Goal: Information Seeking & Learning: Learn about a topic

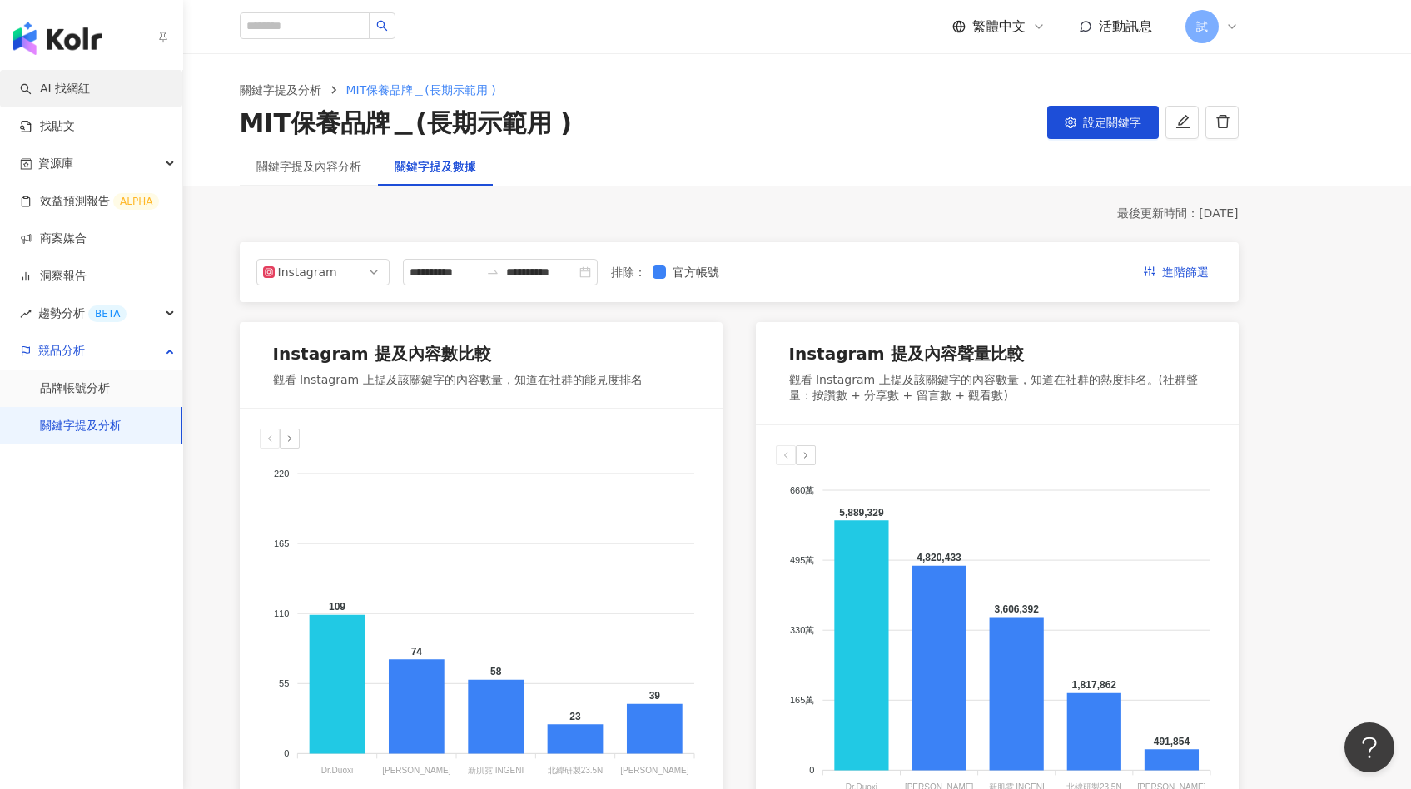
click at [47, 81] on link "AI 找網紅" at bounding box center [55, 89] width 70 height 17
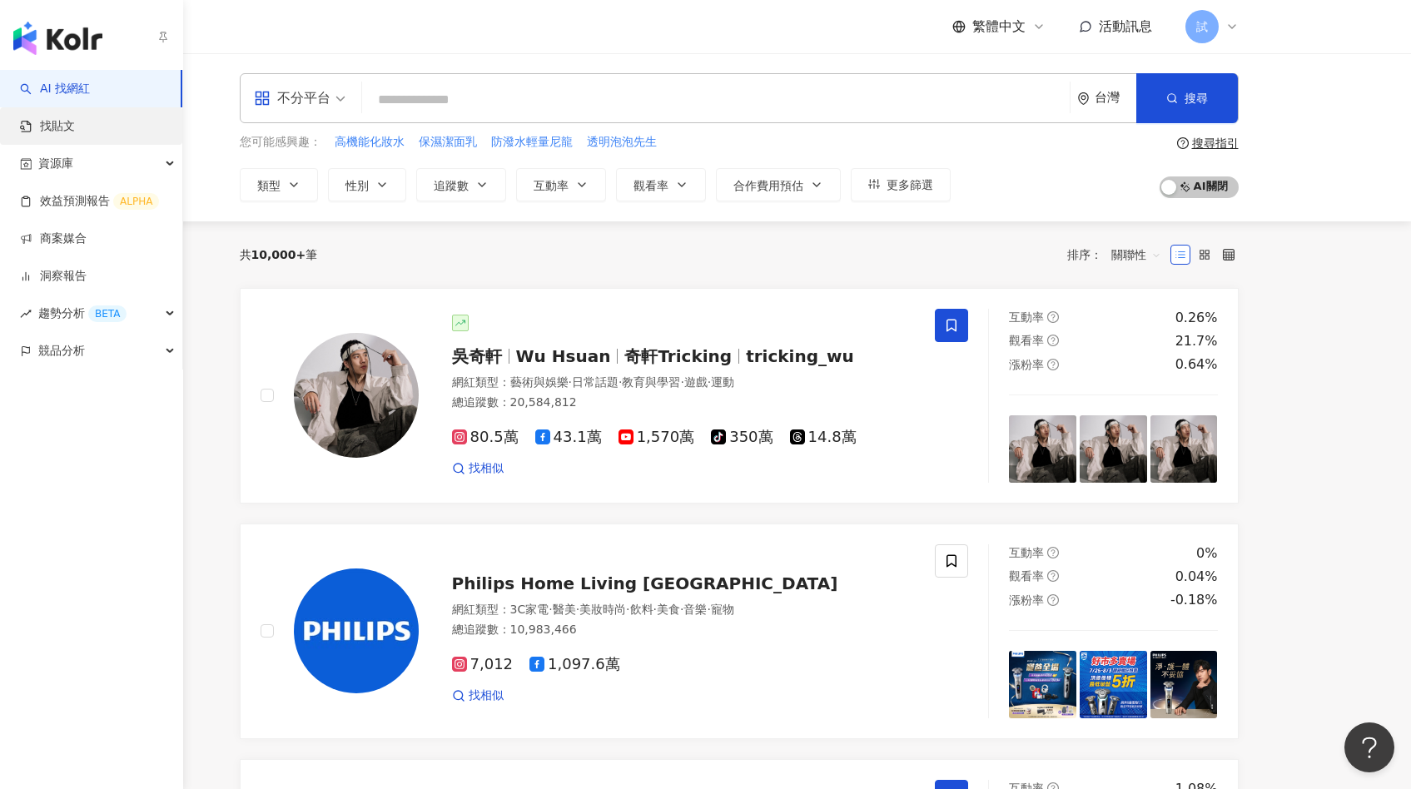
click at [69, 118] on link "找貼文" at bounding box center [47, 126] width 55 height 17
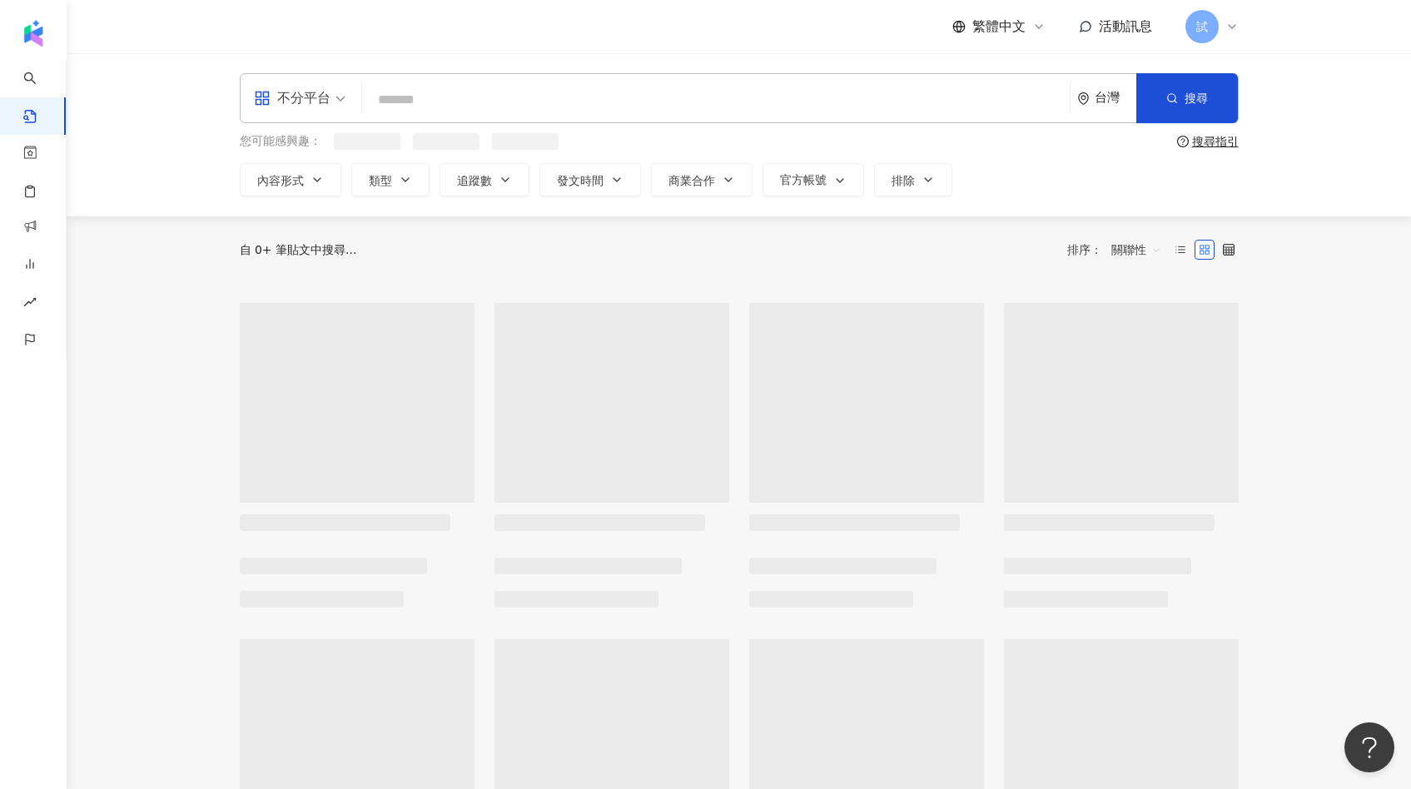
click at [415, 102] on input "search" at bounding box center [716, 100] width 694 height 36
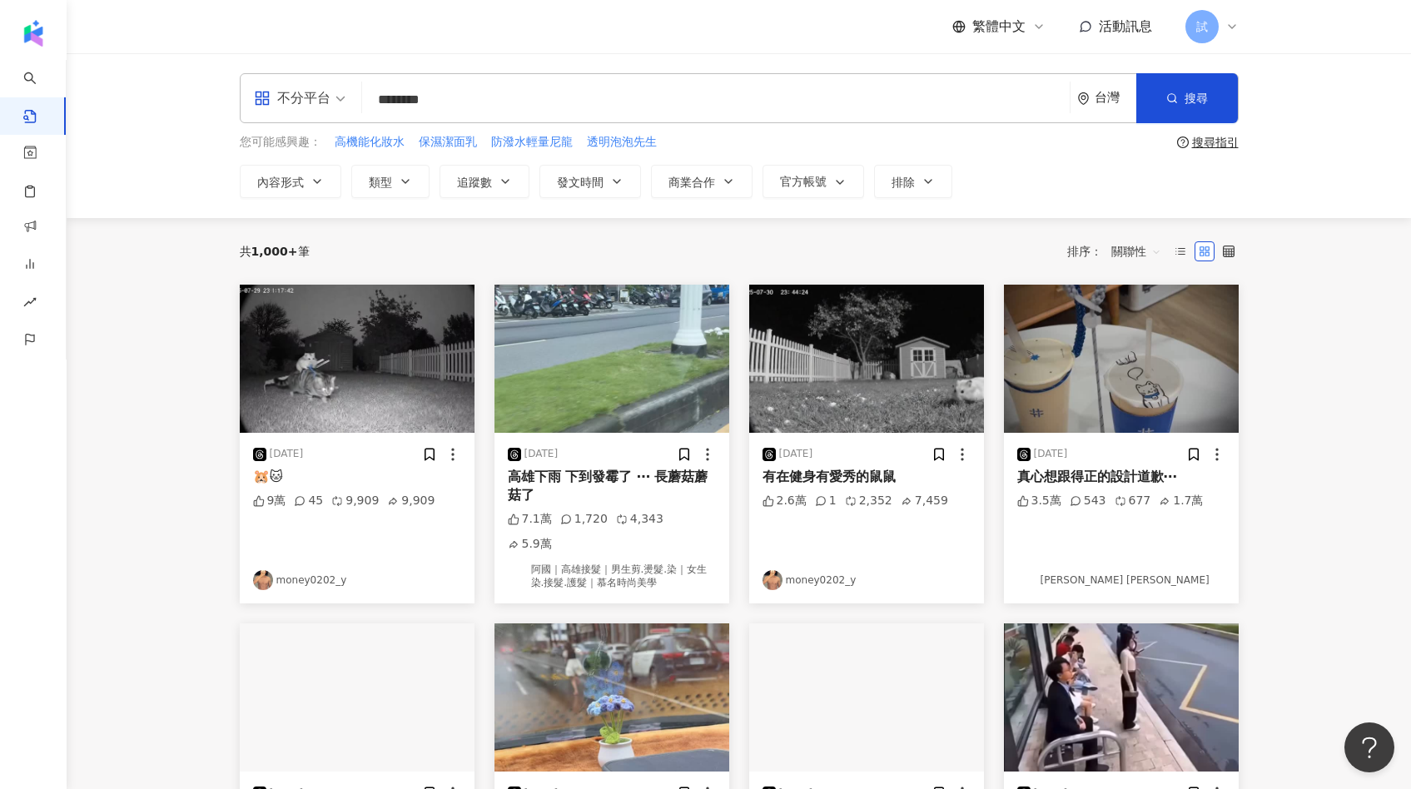
type input "********"
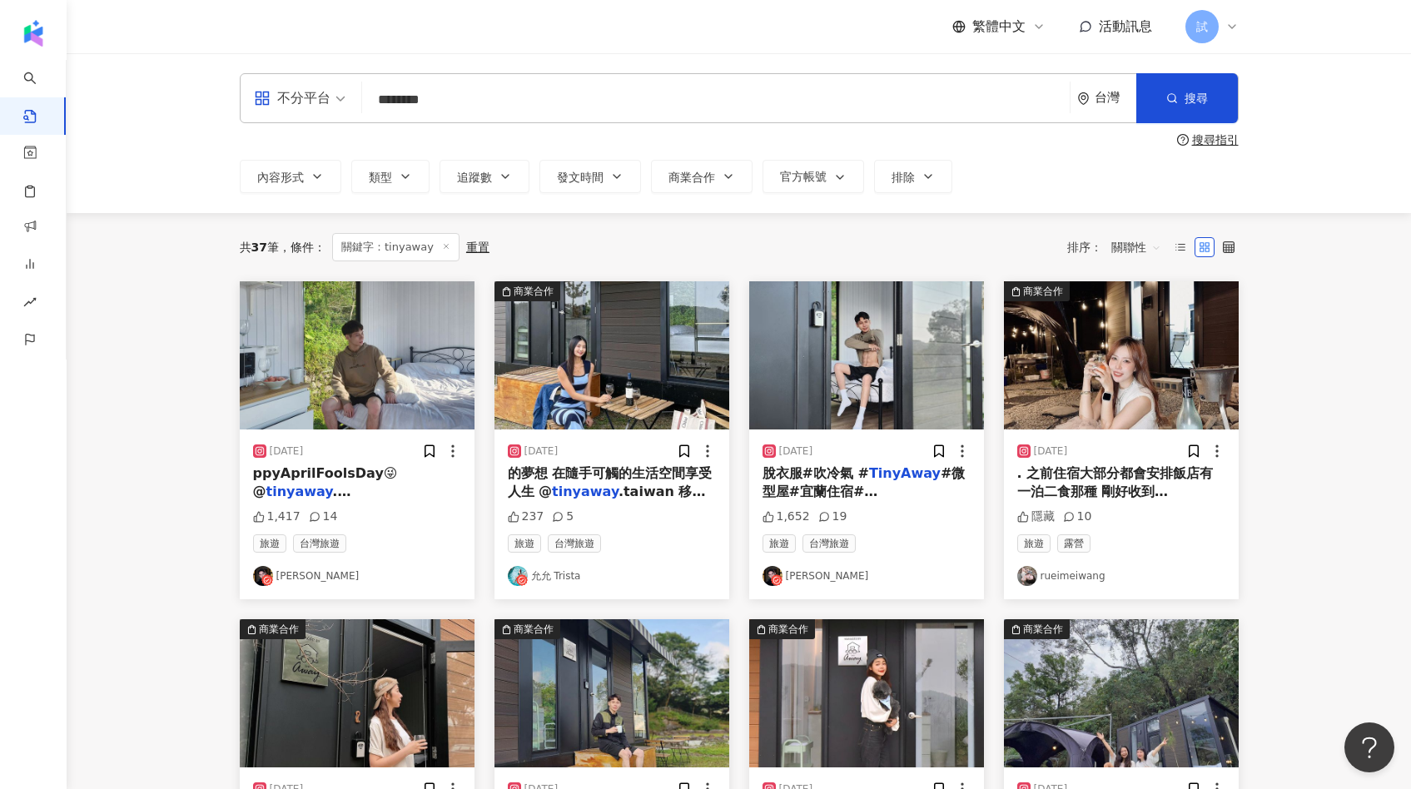
click at [876, 385] on img at bounding box center [866, 355] width 235 height 148
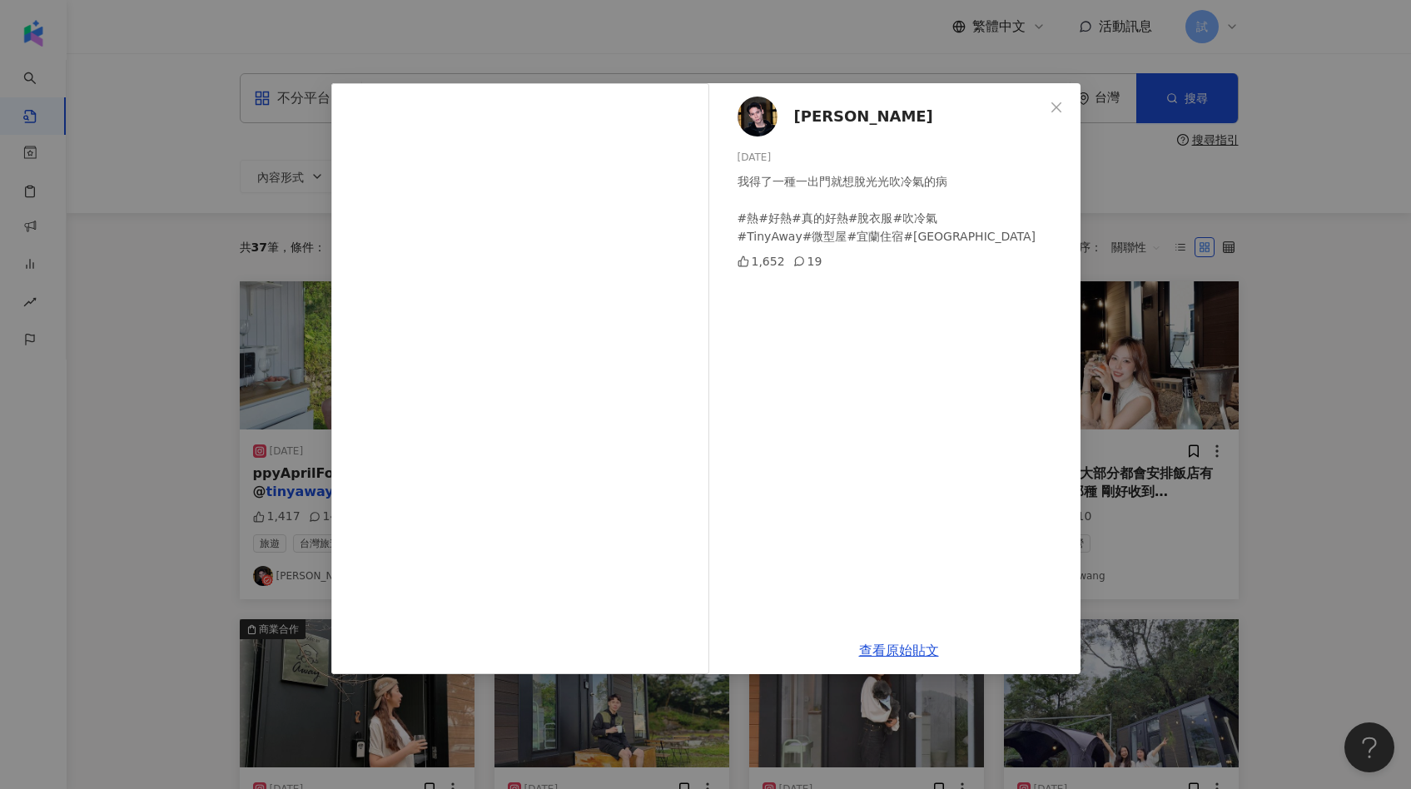
click at [1237, 294] on div "Elton Huang 2024/6/30 我得了一種一出門就想脫光光吹冷氣的病 #熱#好熱#真的好熱#脫衣服#吹冷氣 #TinyAway#微型屋#宜蘭住宿#…" at bounding box center [705, 394] width 1411 height 789
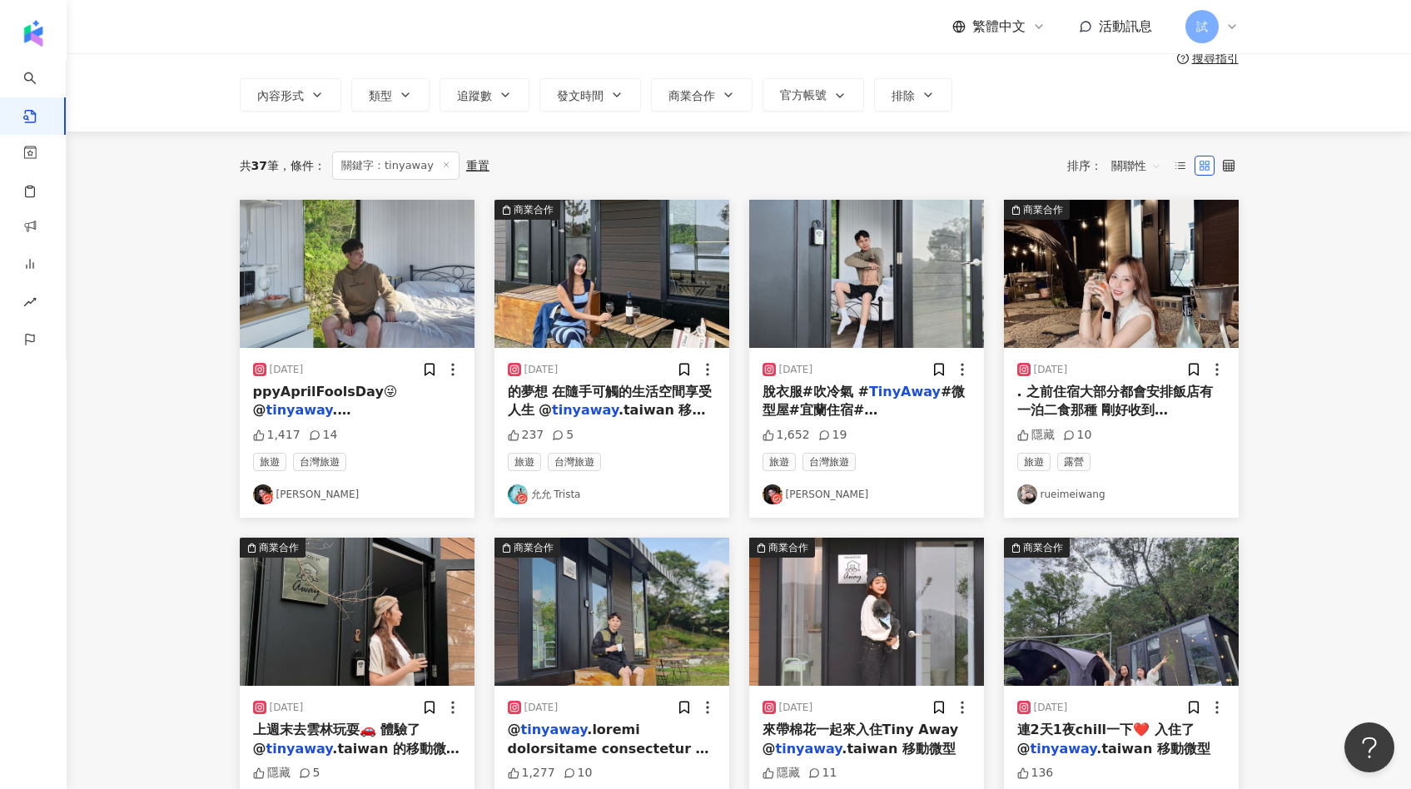
scroll to position [235, 0]
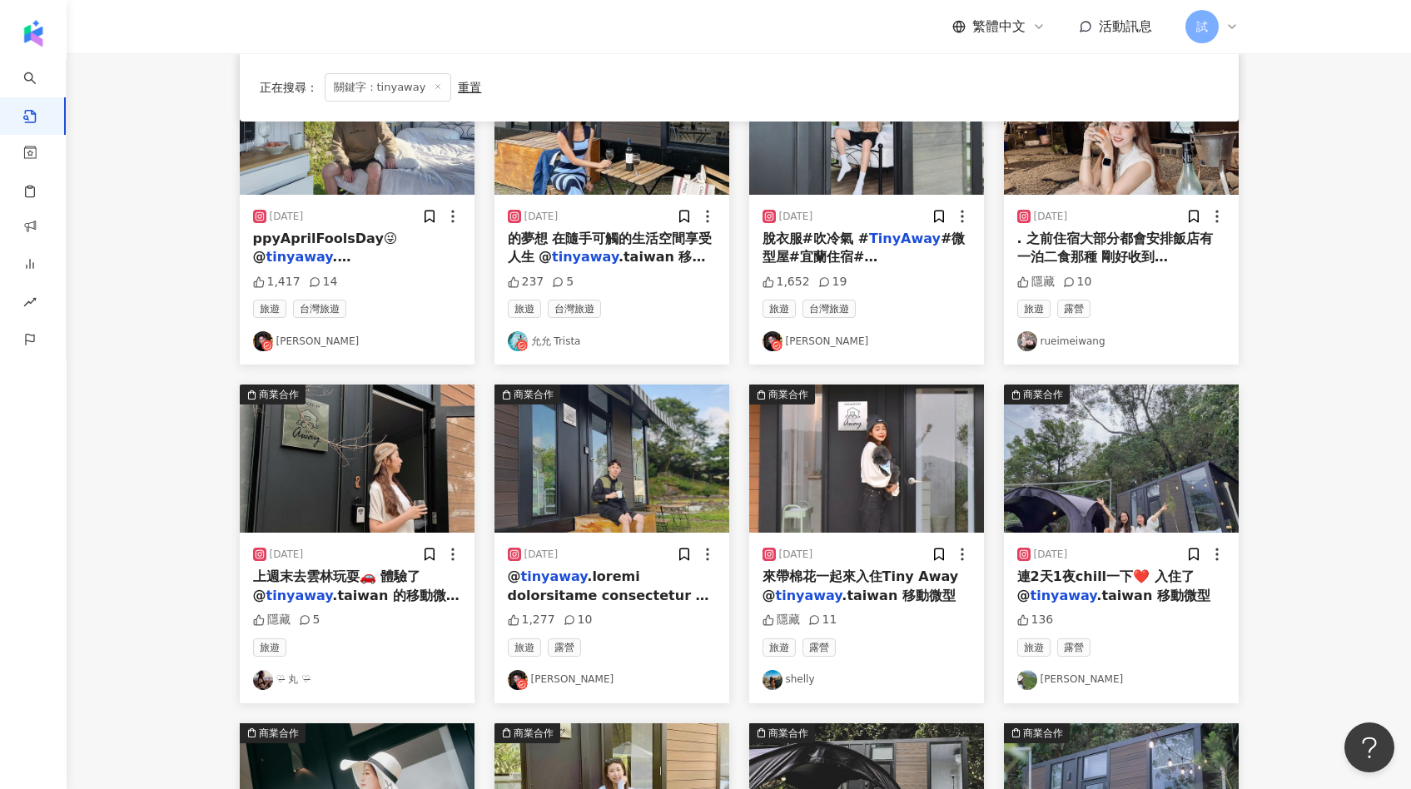
click at [1149, 153] on img at bounding box center [1121, 121] width 235 height 148
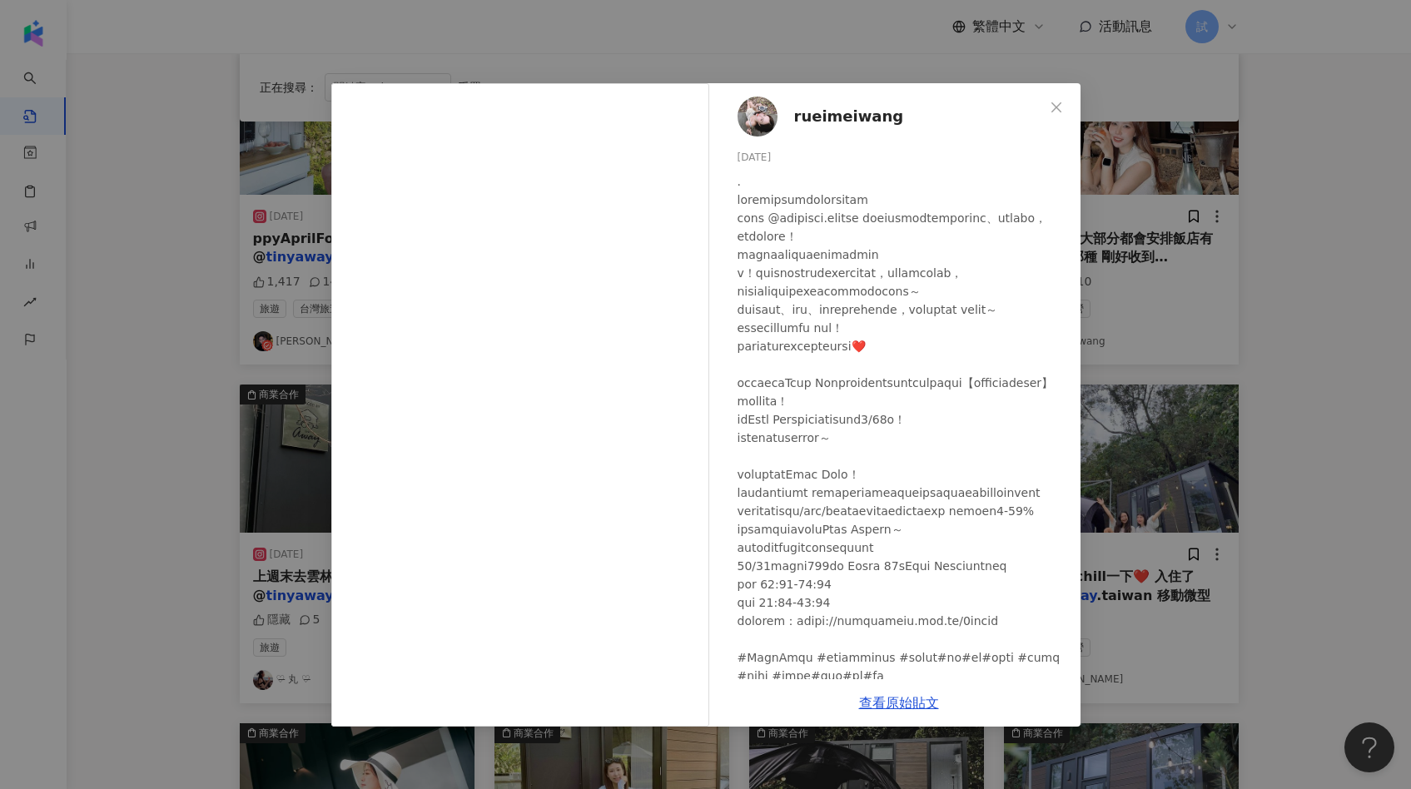
click at [1155, 292] on div "rueimeiwang 2024/3/14 隱藏 10 查看原始貼文" at bounding box center [705, 394] width 1411 height 789
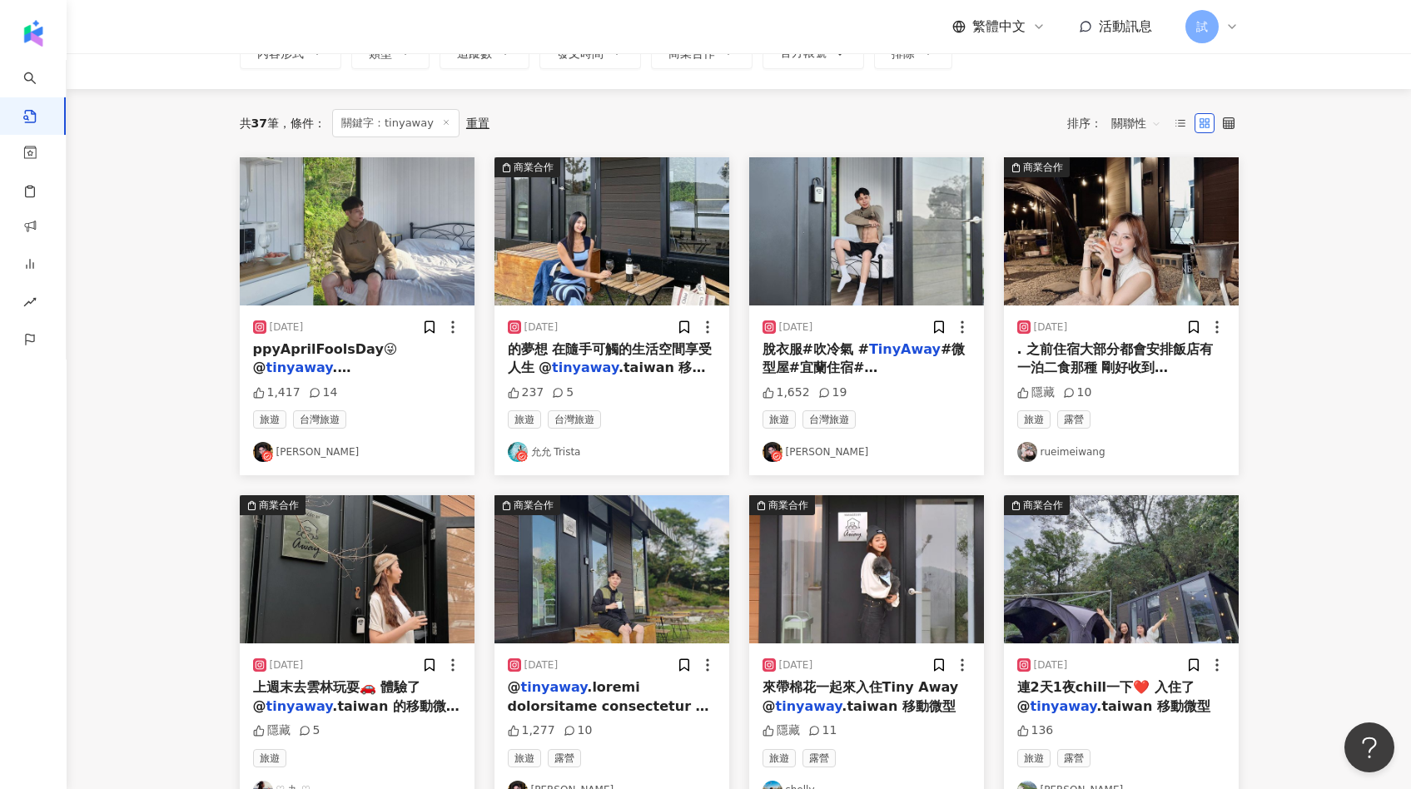
scroll to position [103, 0]
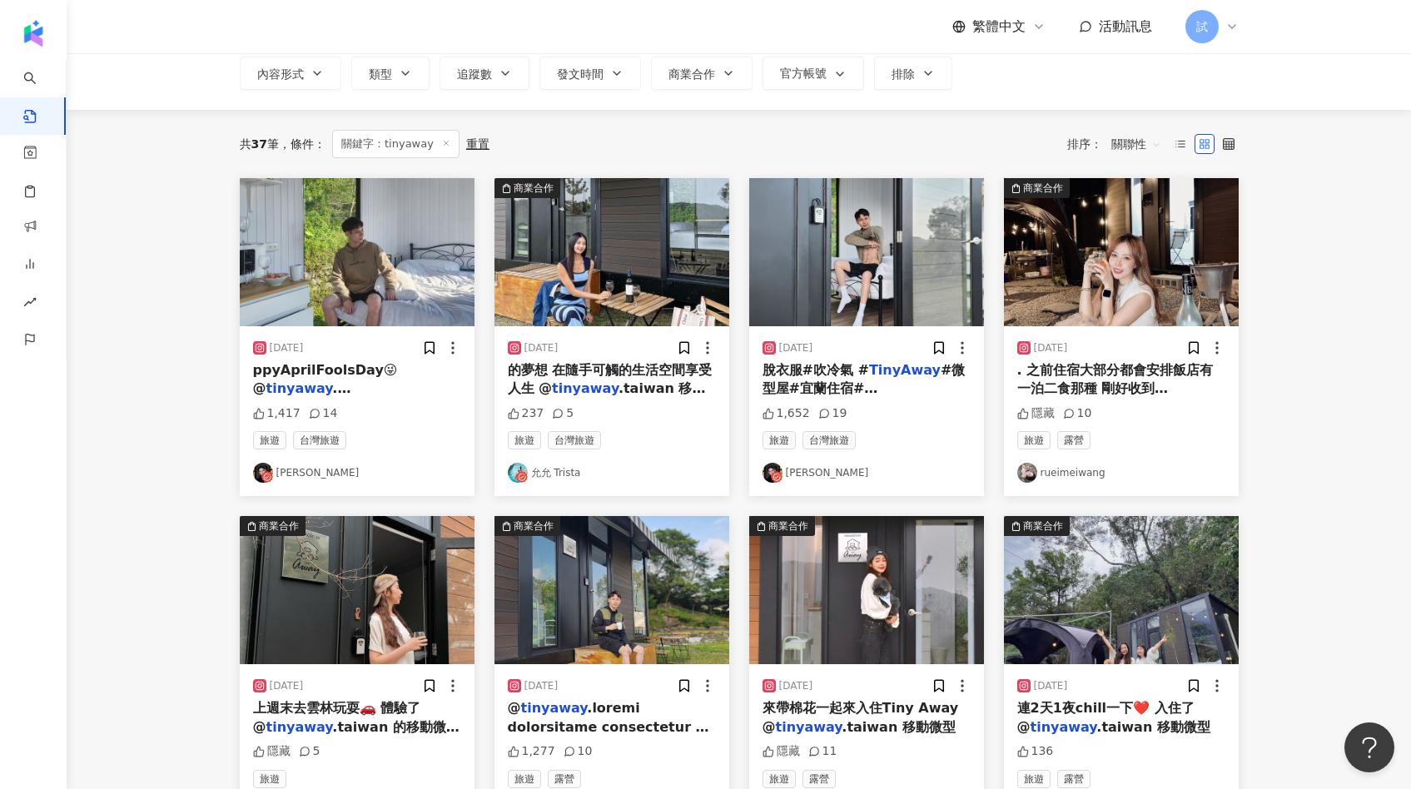
click at [1124, 139] on span "關聯性" at bounding box center [1136, 144] width 50 height 27
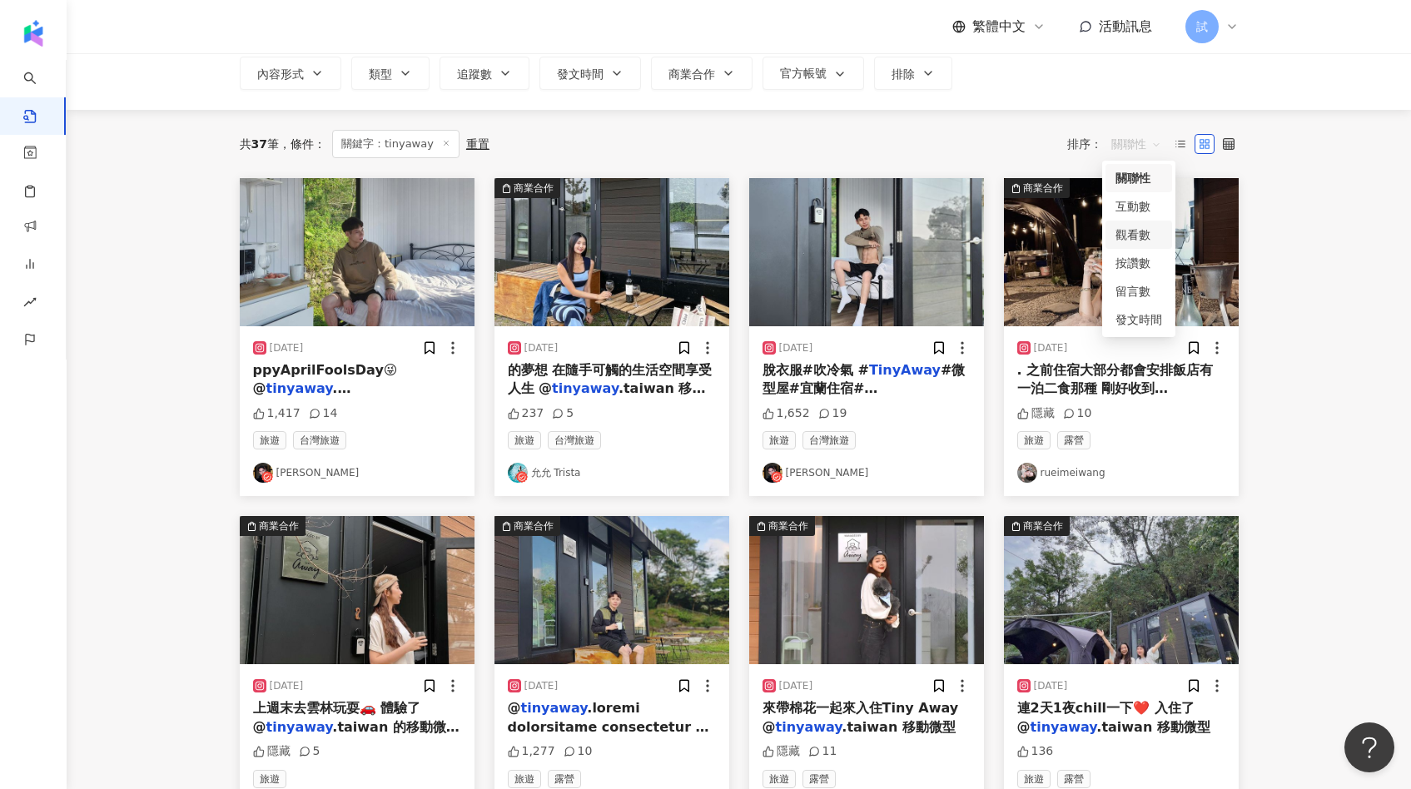
click at [1133, 228] on div "觀看數" at bounding box center [1138, 235] width 47 height 18
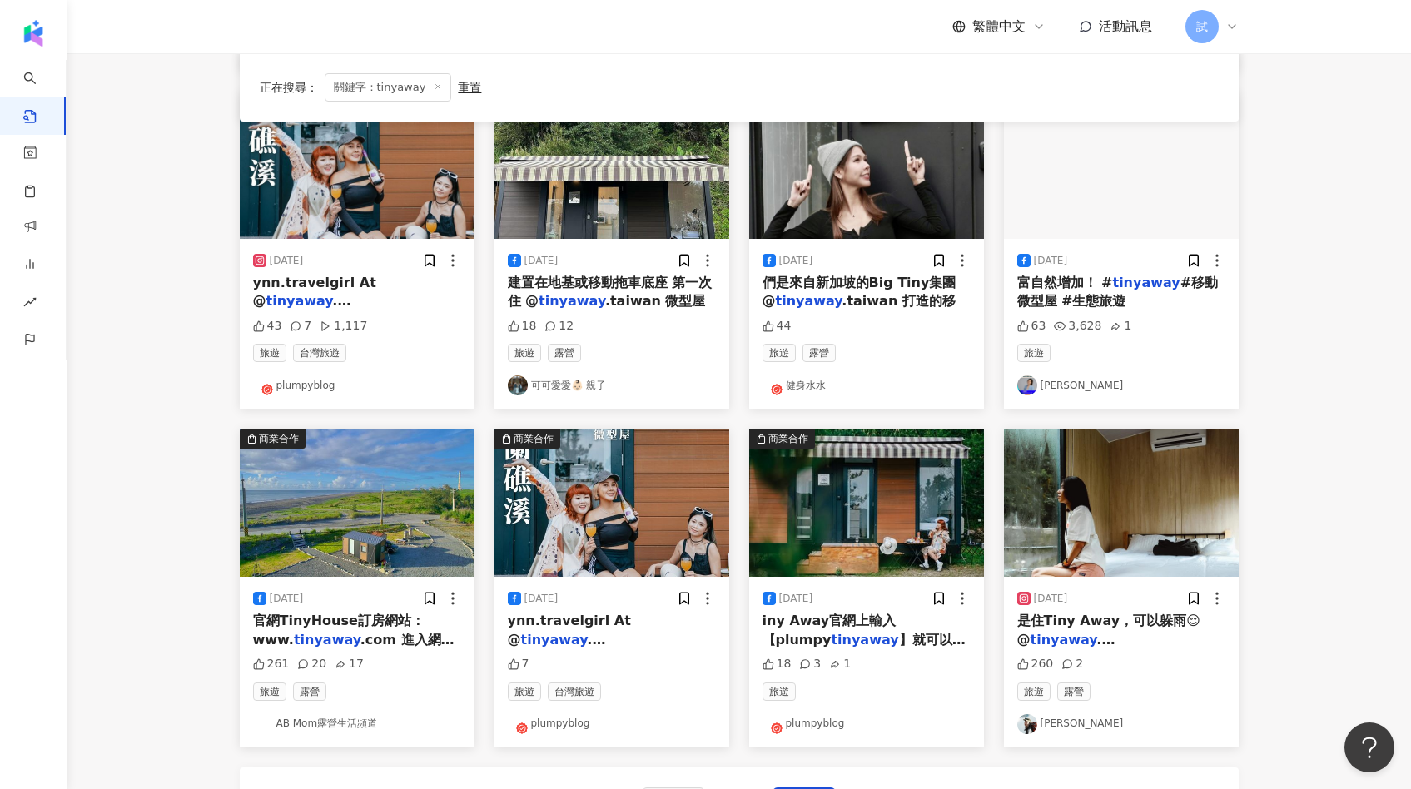
scroll to position [540, 0]
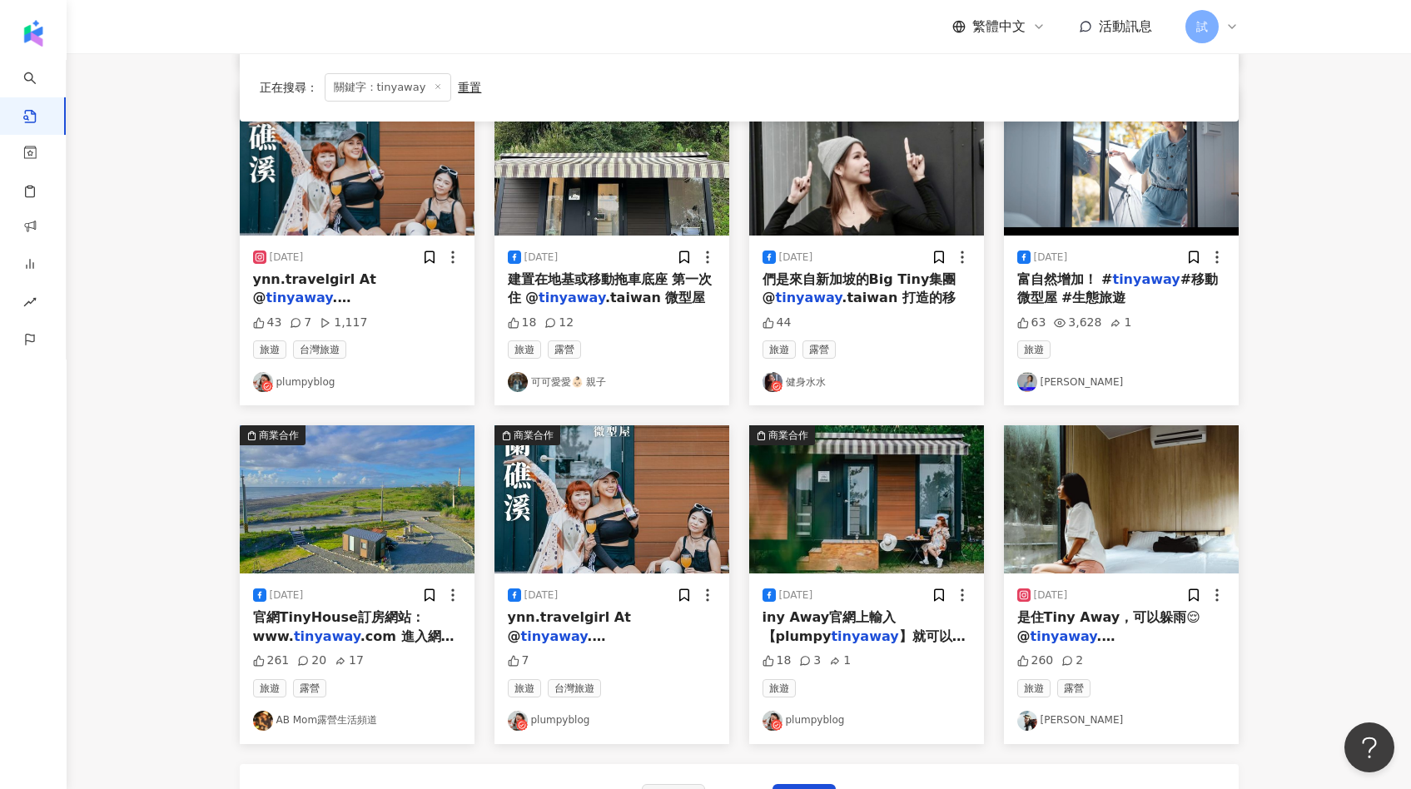
click at [828, 207] on img at bounding box center [866, 161] width 235 height 148
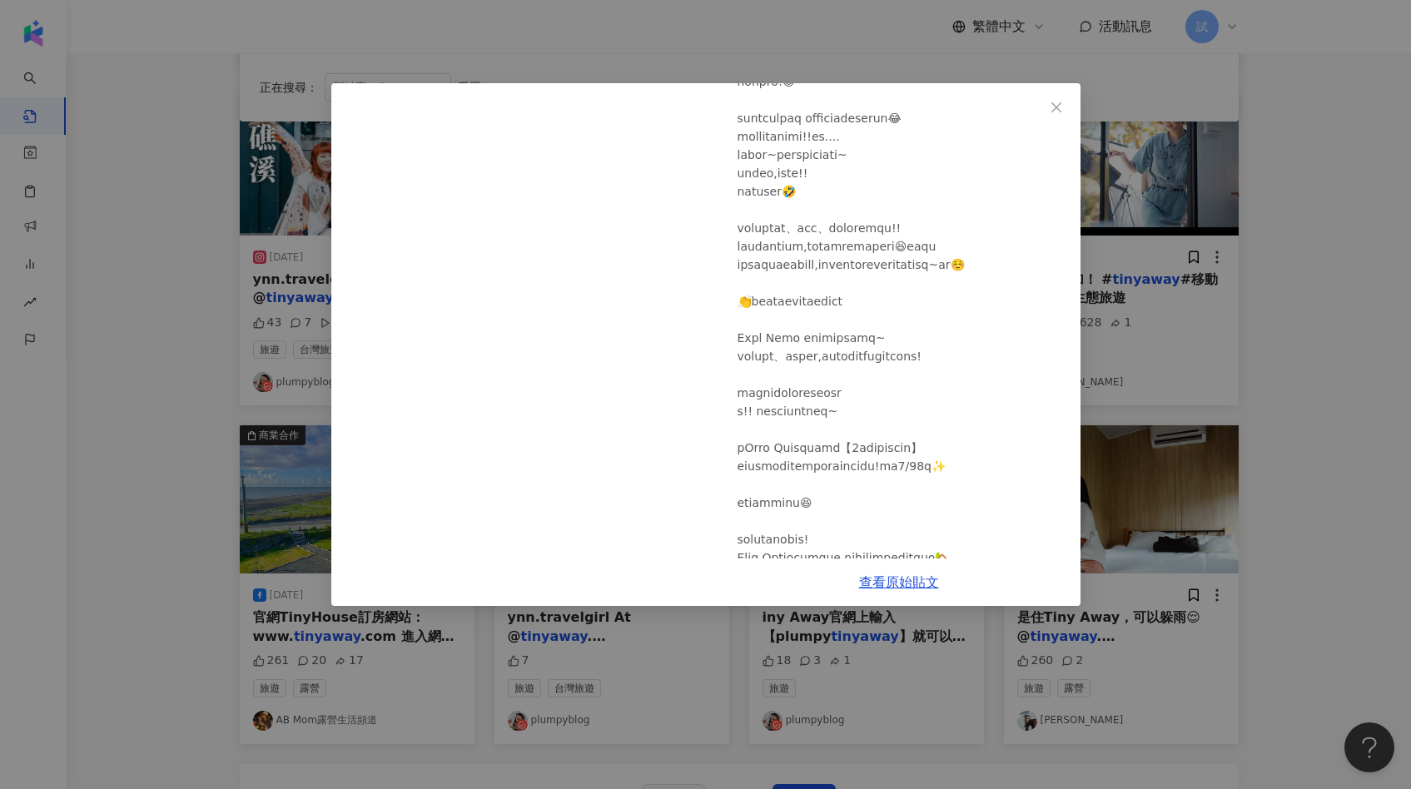
scroll to position [316, 0]
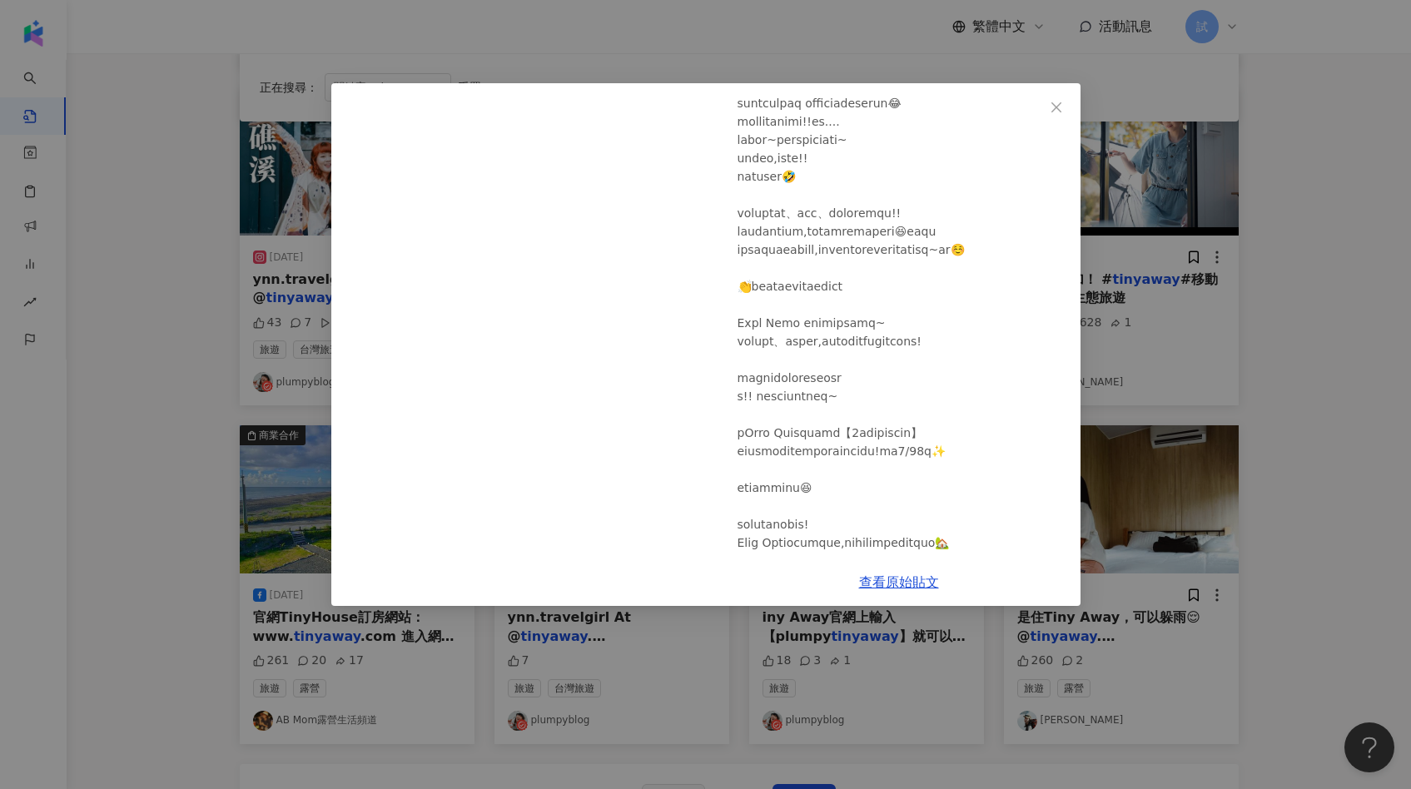
click at [1139, 322] on div "健身水水 2024/3/24 44 查看原始貼文" at bounding box center [705, 394] width 1411 height 789
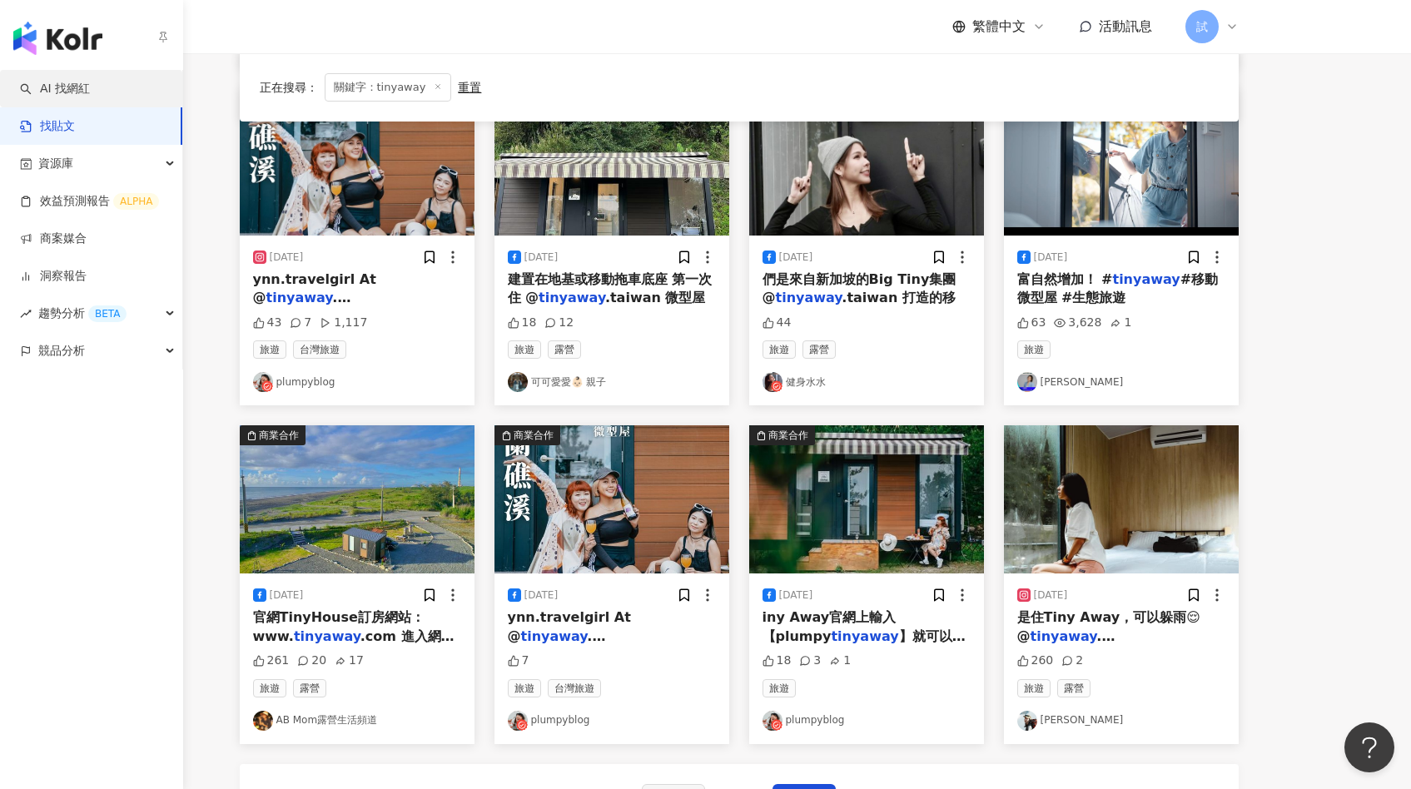
click at [55, 91] on link "AI 找網紅" at bounding box center [55, 89] width 70 height 17
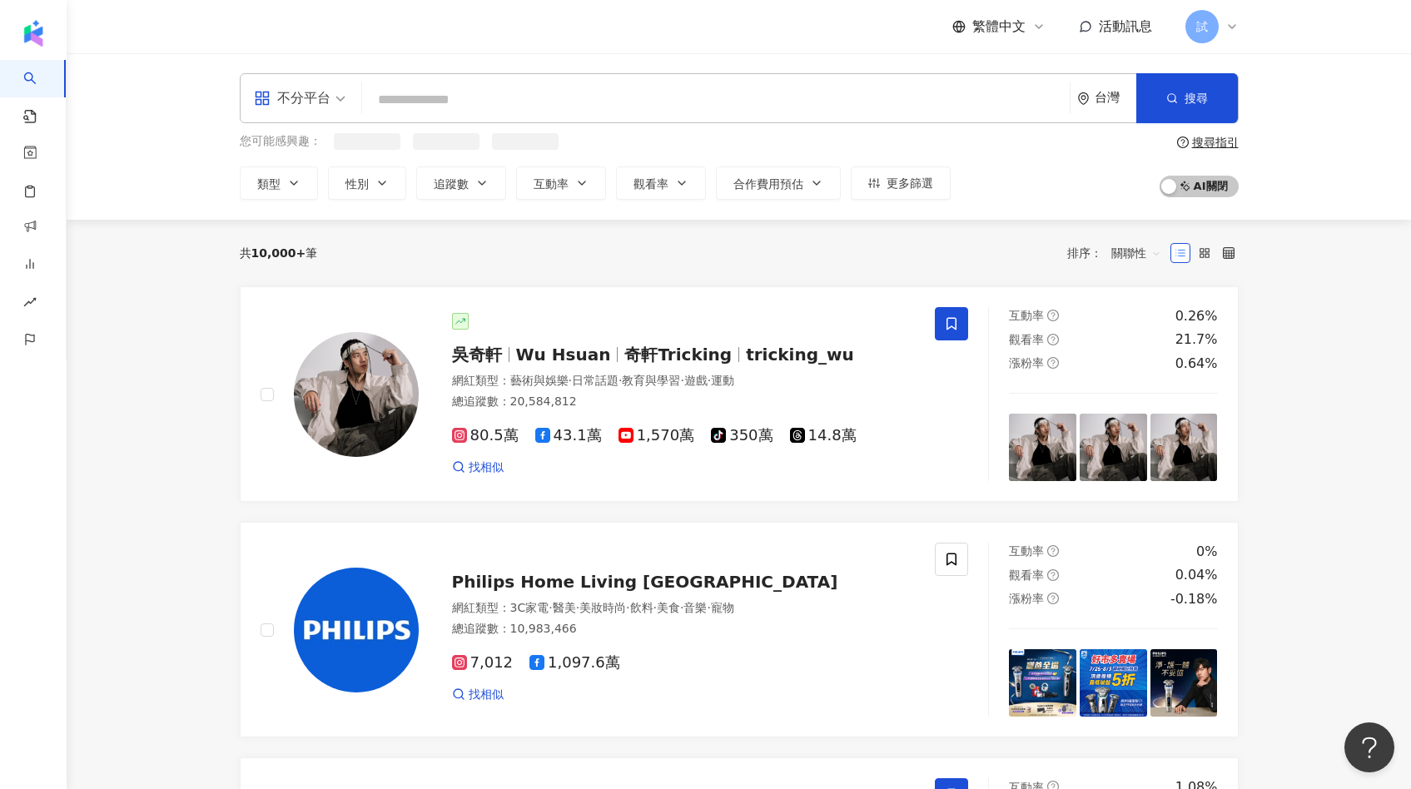
click at [482, 102] on input "search" at bounding box center [716, 100] width 694 height 32
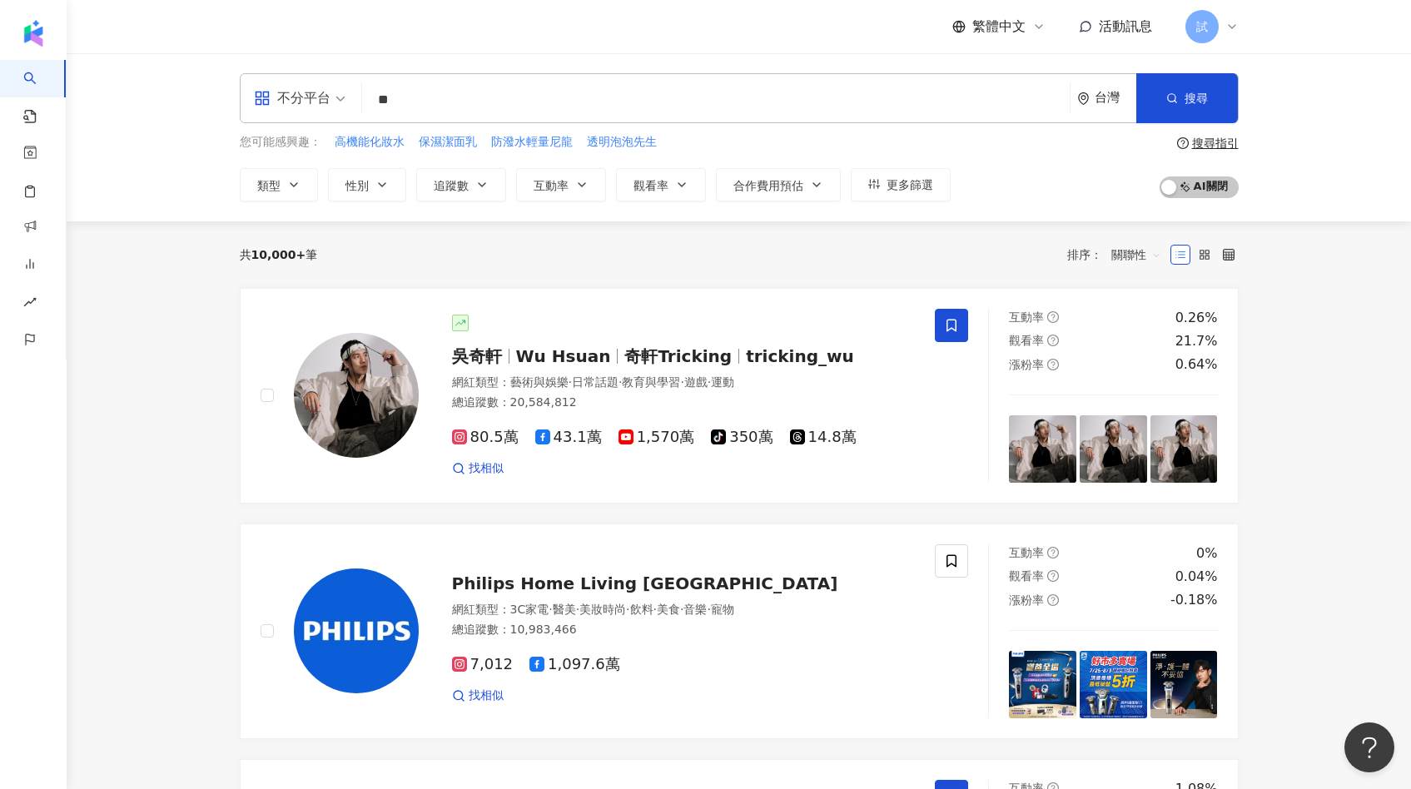
type input "*"
type input "*********"
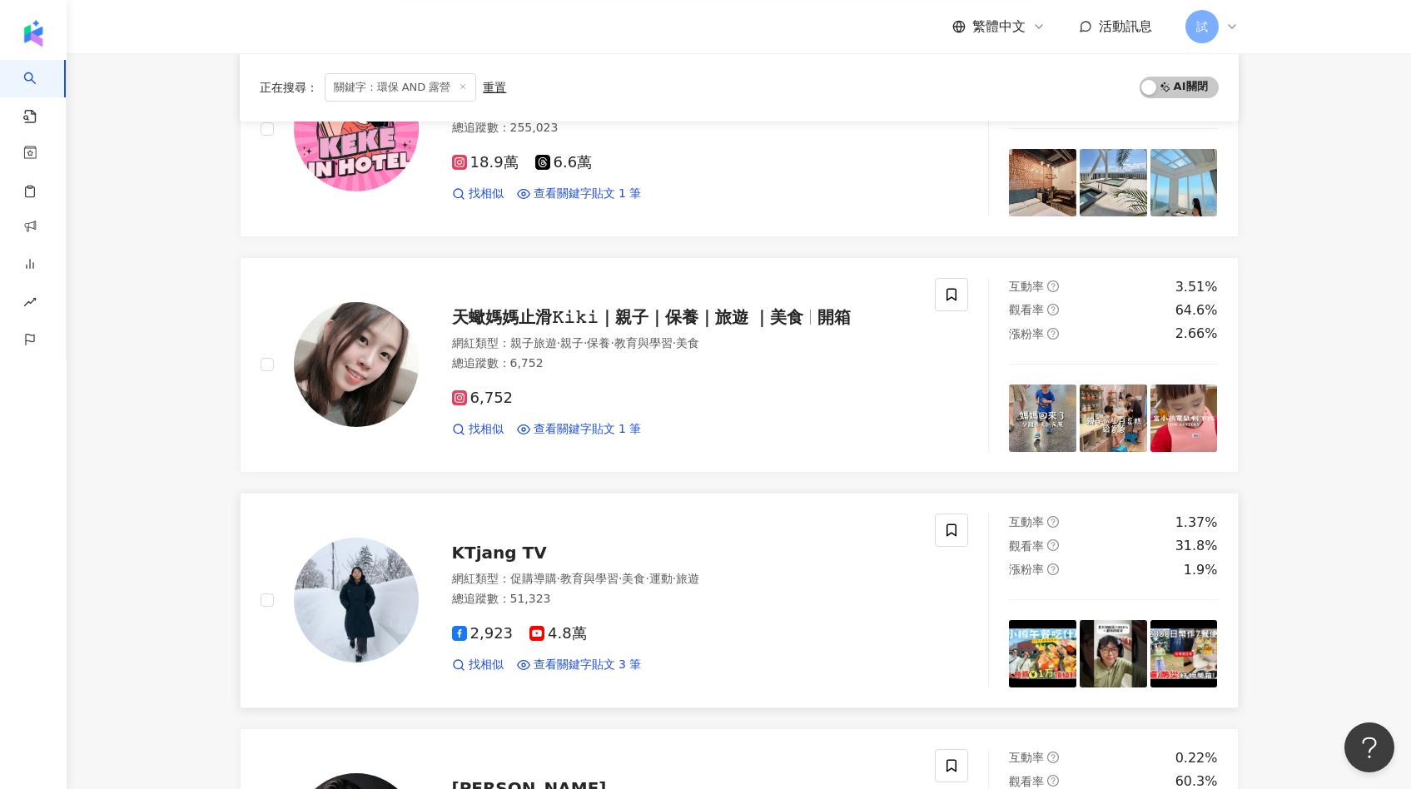
scroll to position [190, 0]
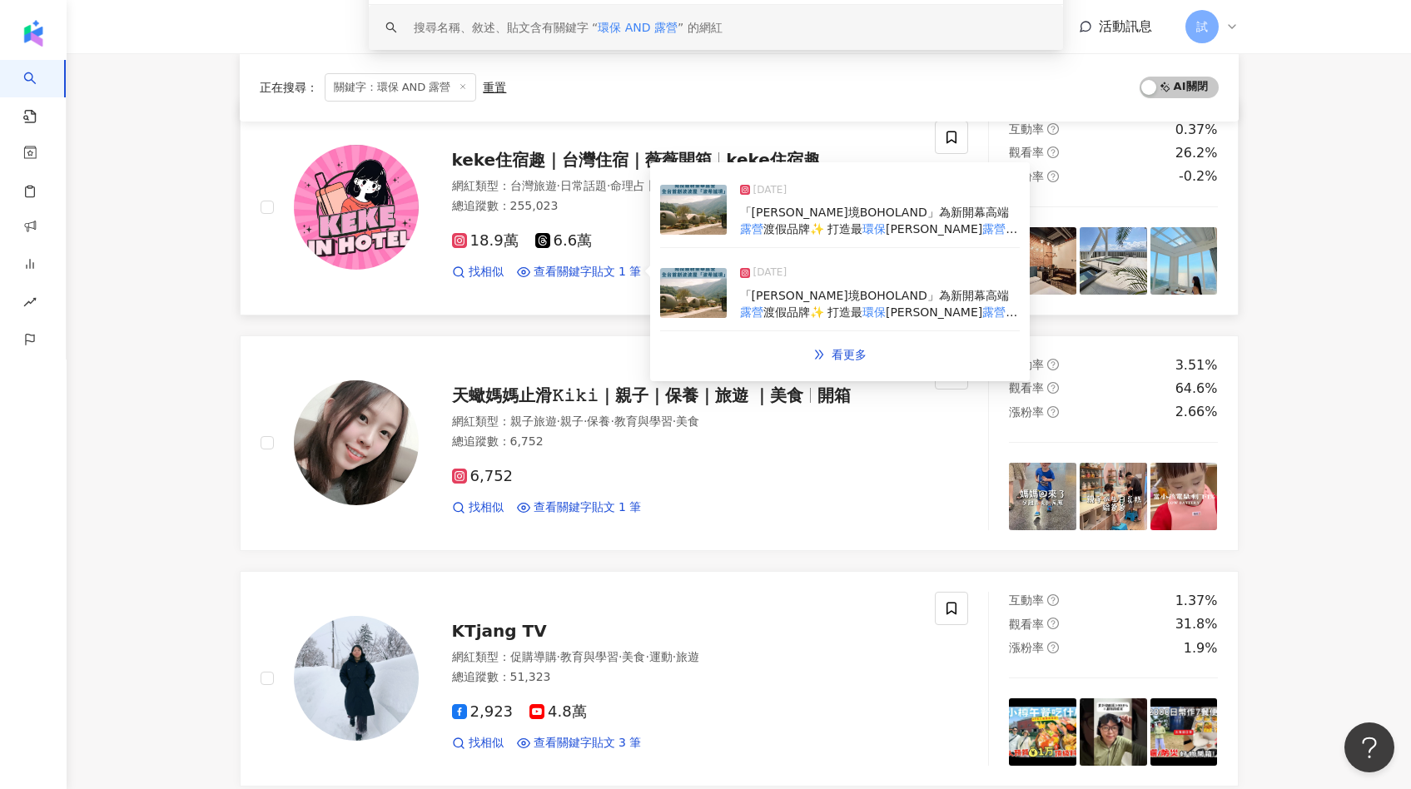
click at [693, 217] on img at bounding box center [693, 210] width 67 height 50
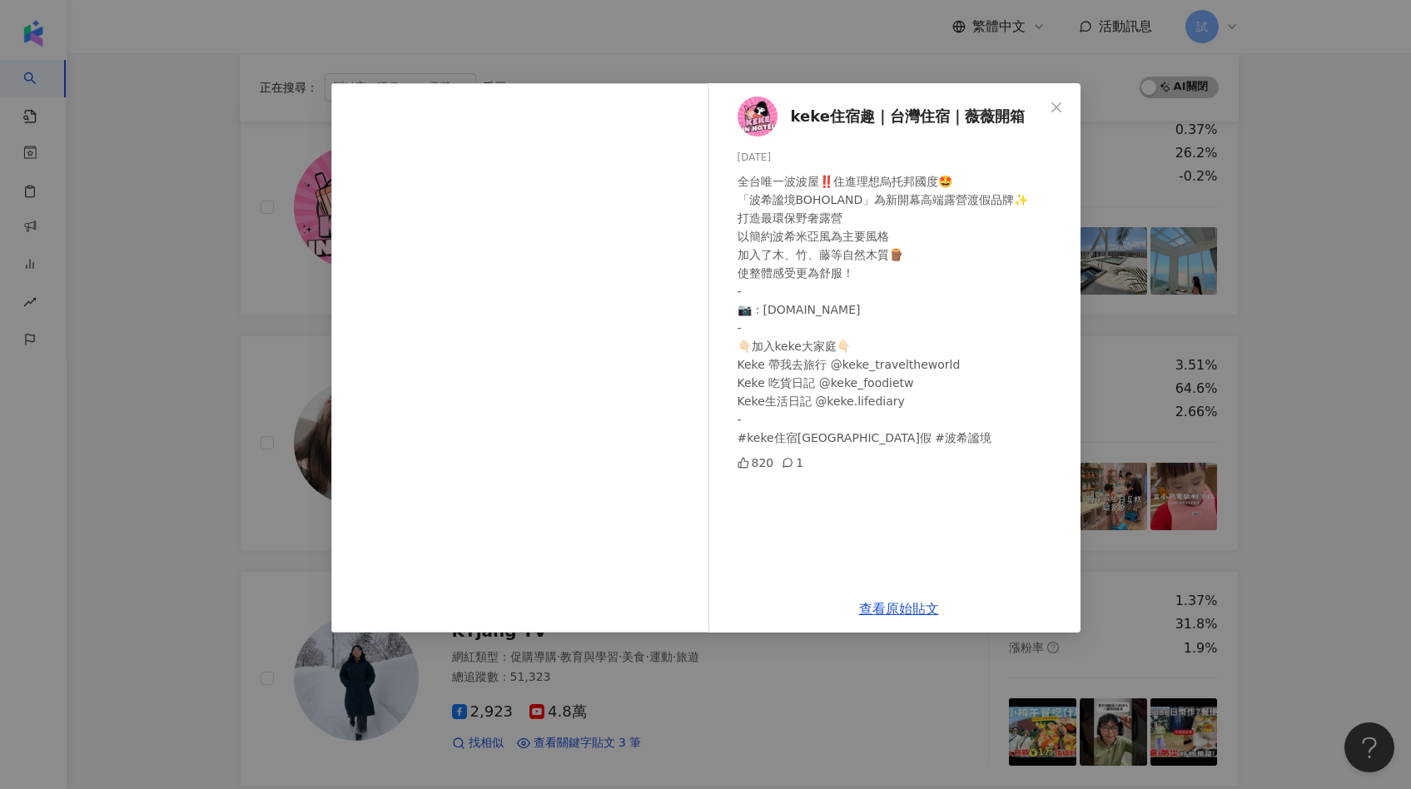
click at [1118, 320] on div "keke住宿趣｜台灣住宿｜薇薇開箱 2025/4/28 全台唯一波波屋‼️住進理想烏托邦國度🤩 「波希謐境BOHOLAND」為新開幕高端露營渡假品牌✨ 打造最…" at bounding box center [705, 394] width 1411 height 789
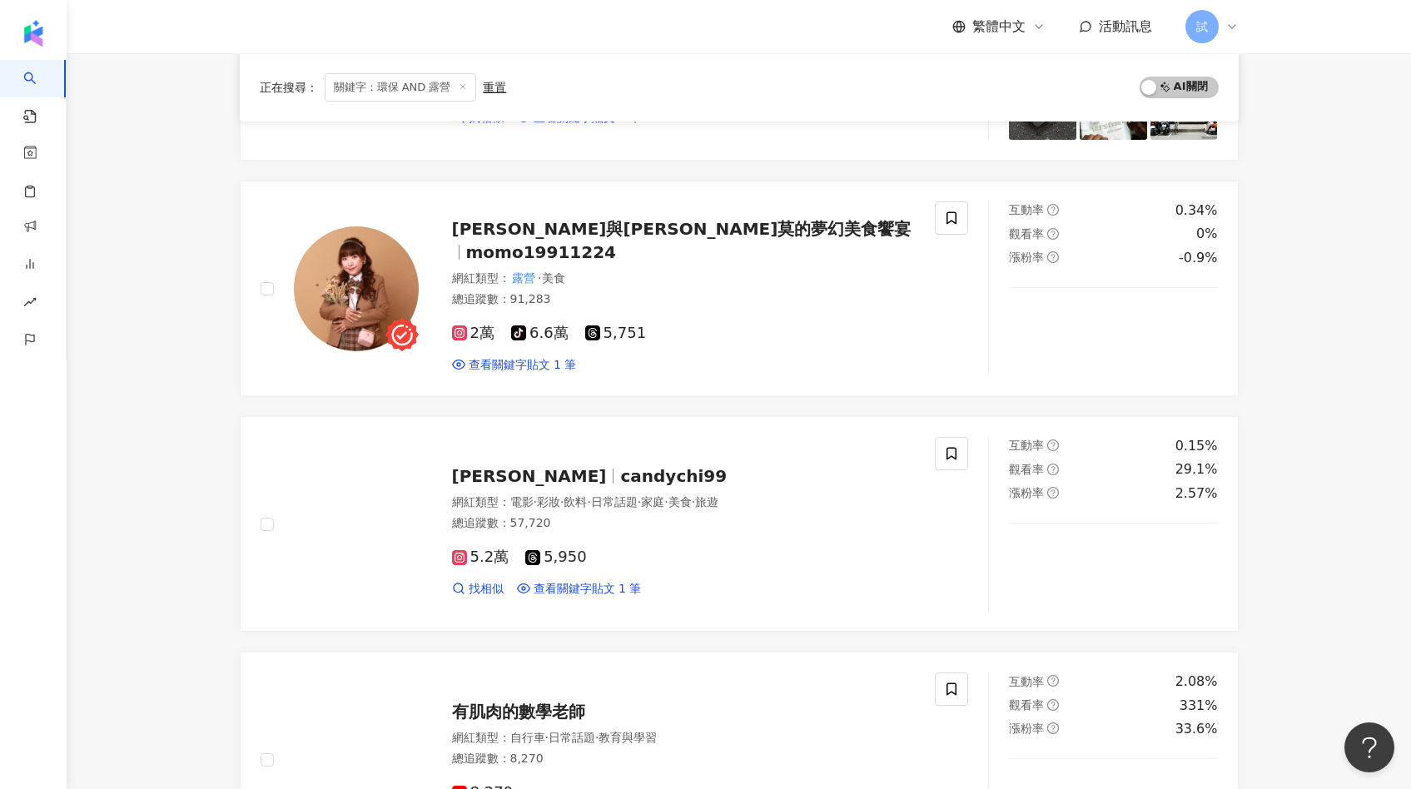
scroll to position [2256, 0]
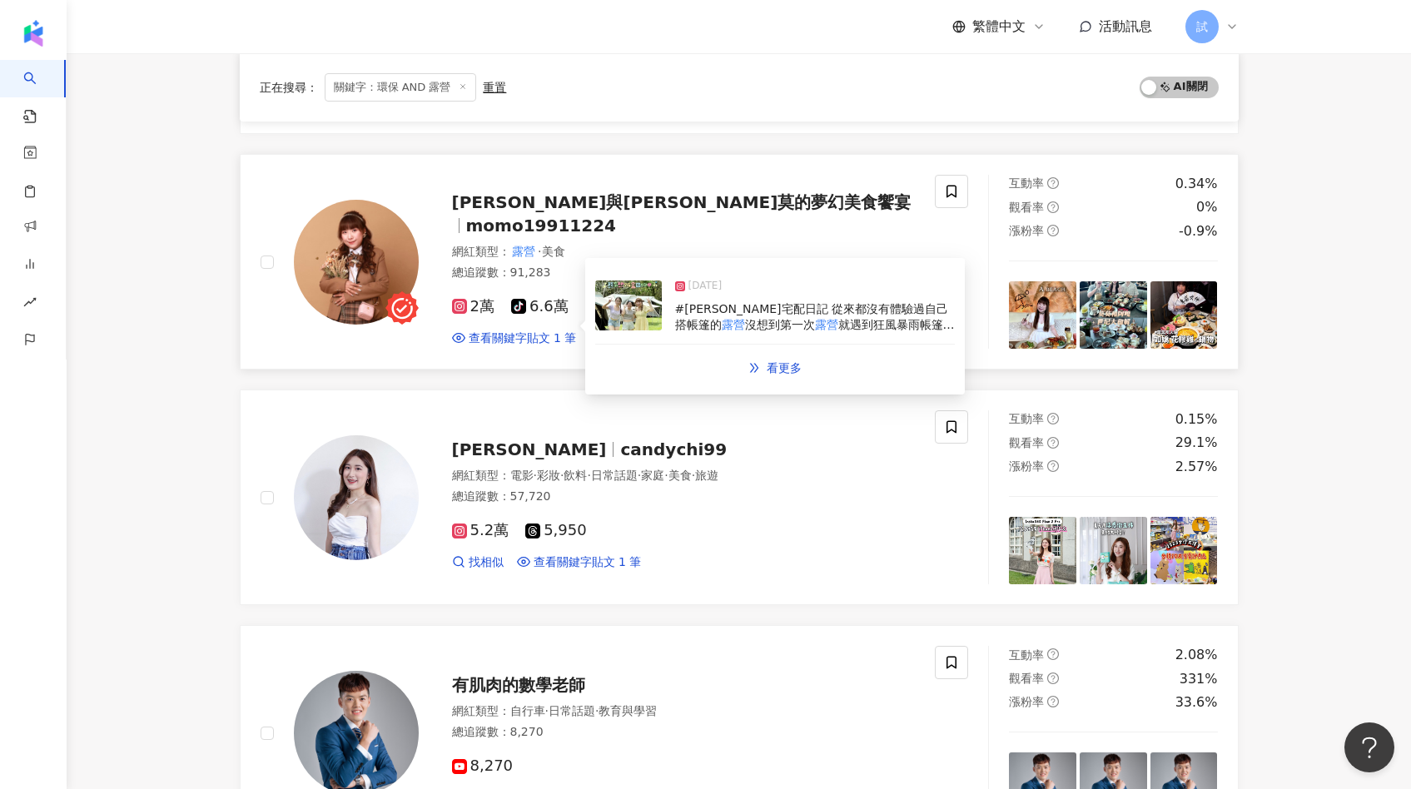
click at [632, 321] on img at bounding box center [628, 305] width 67 height 50
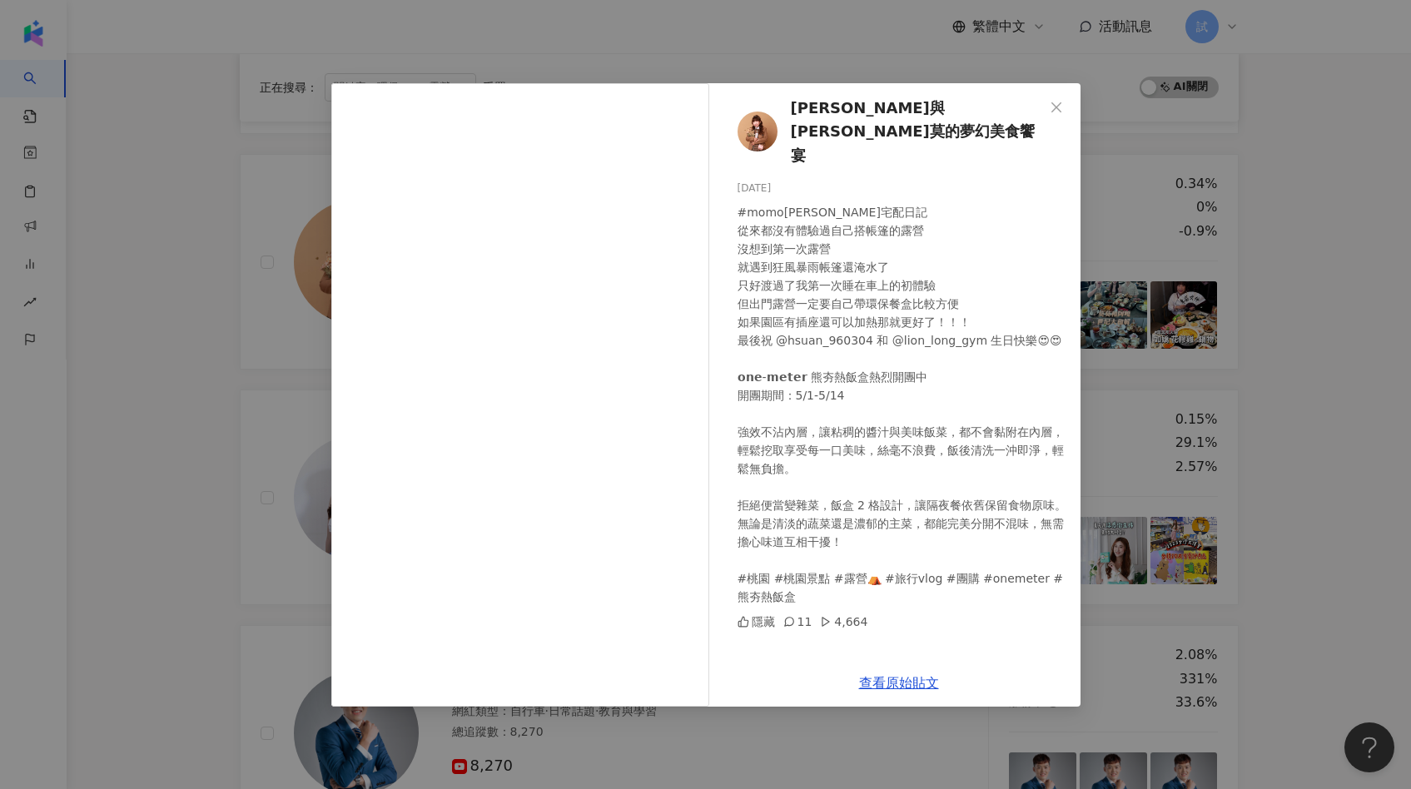
click at [1117, 280] on div "阿嘎與莫莫的夢幻美食饗宴 2025/4/30 #momo莫莫宅配日記 從來都沒有體驗過自己搭帳篷的露營 沒想到第一次露營 就遇到狂風暴雨帳篷還淹水了 只好渡過…" at bounding box center [705, 394] width 1411 height 789
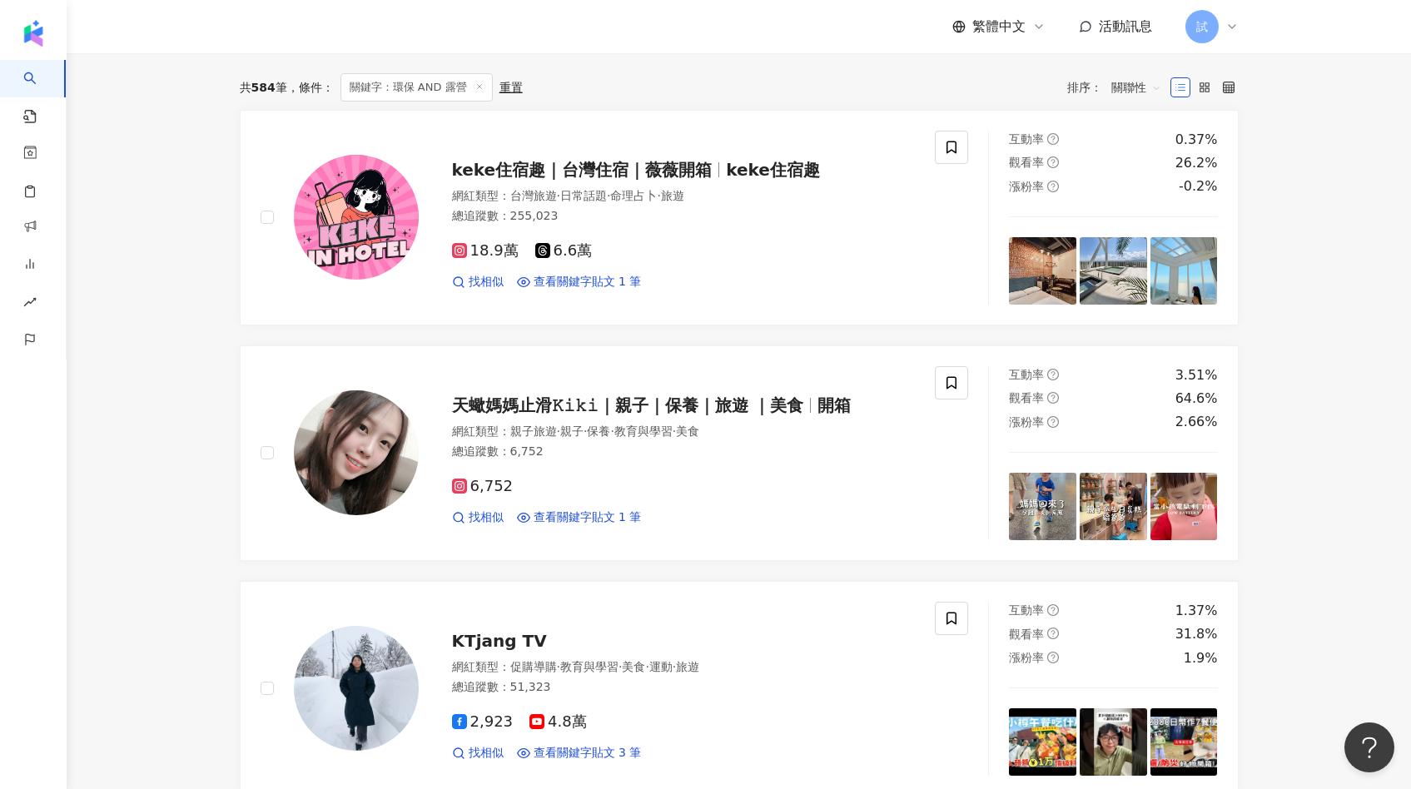
scroll to position [0, 0]
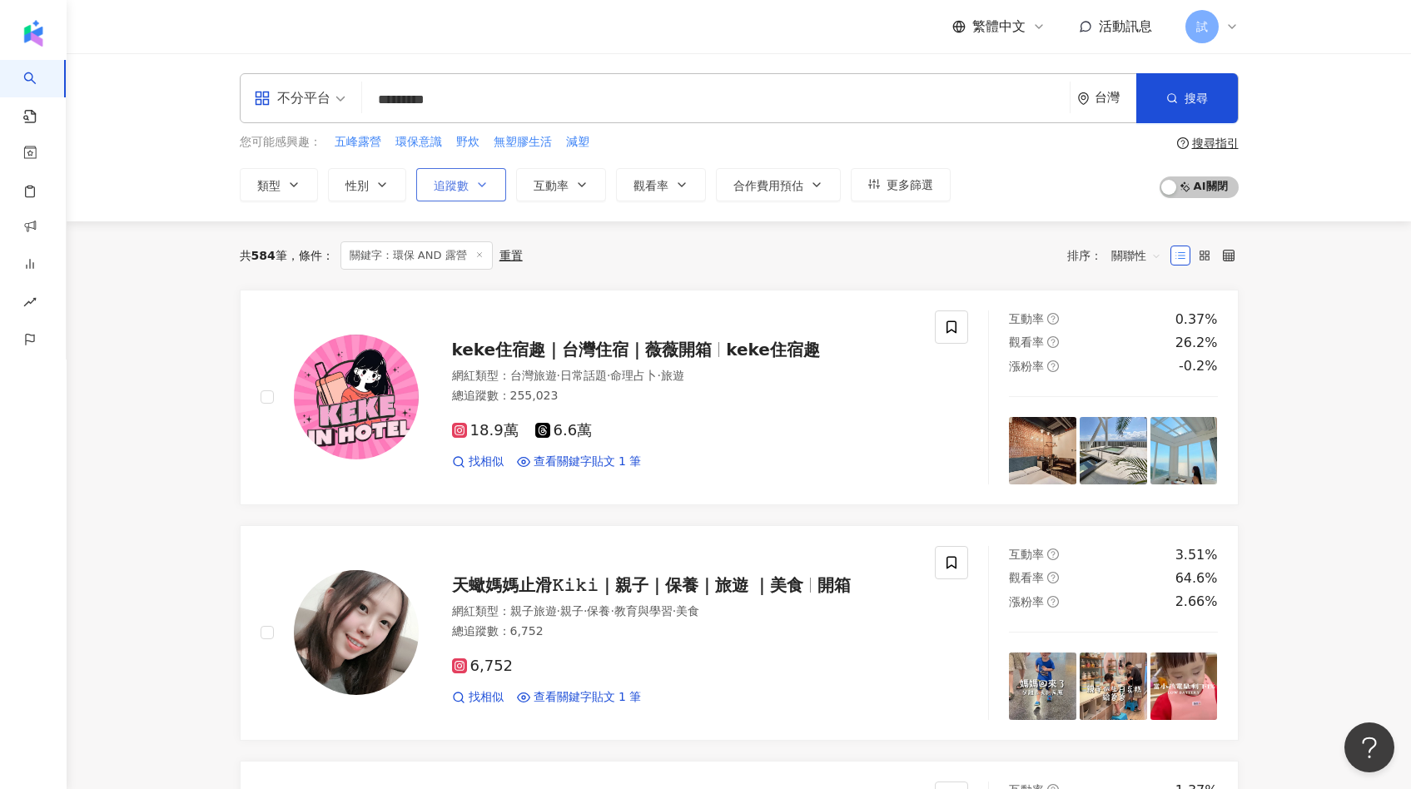
click at [448, 194] on button "追蹤數" at bounding box center [461, 184] width 90 height 33
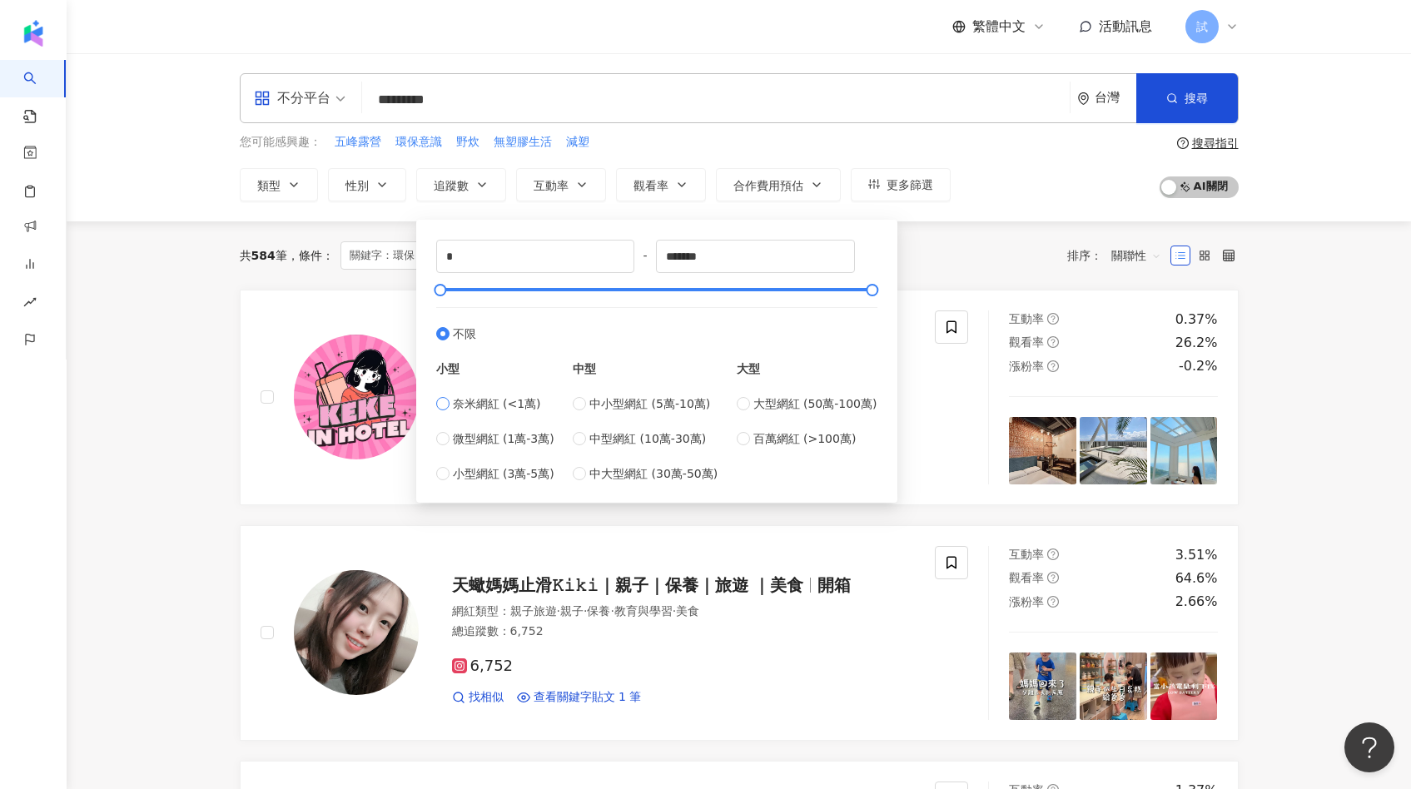
click at [474, 401] on span "奈米網紅 (<1萬)" at bounding box center [497, 404] width 88 height 18
type input "****"
click at [919, 269] on div "共 584 筆 條件 ： 關鍵字：環保 AND 露營 重置 排序： 關聯性" at bounding box center [739, 255] width 999 height 68
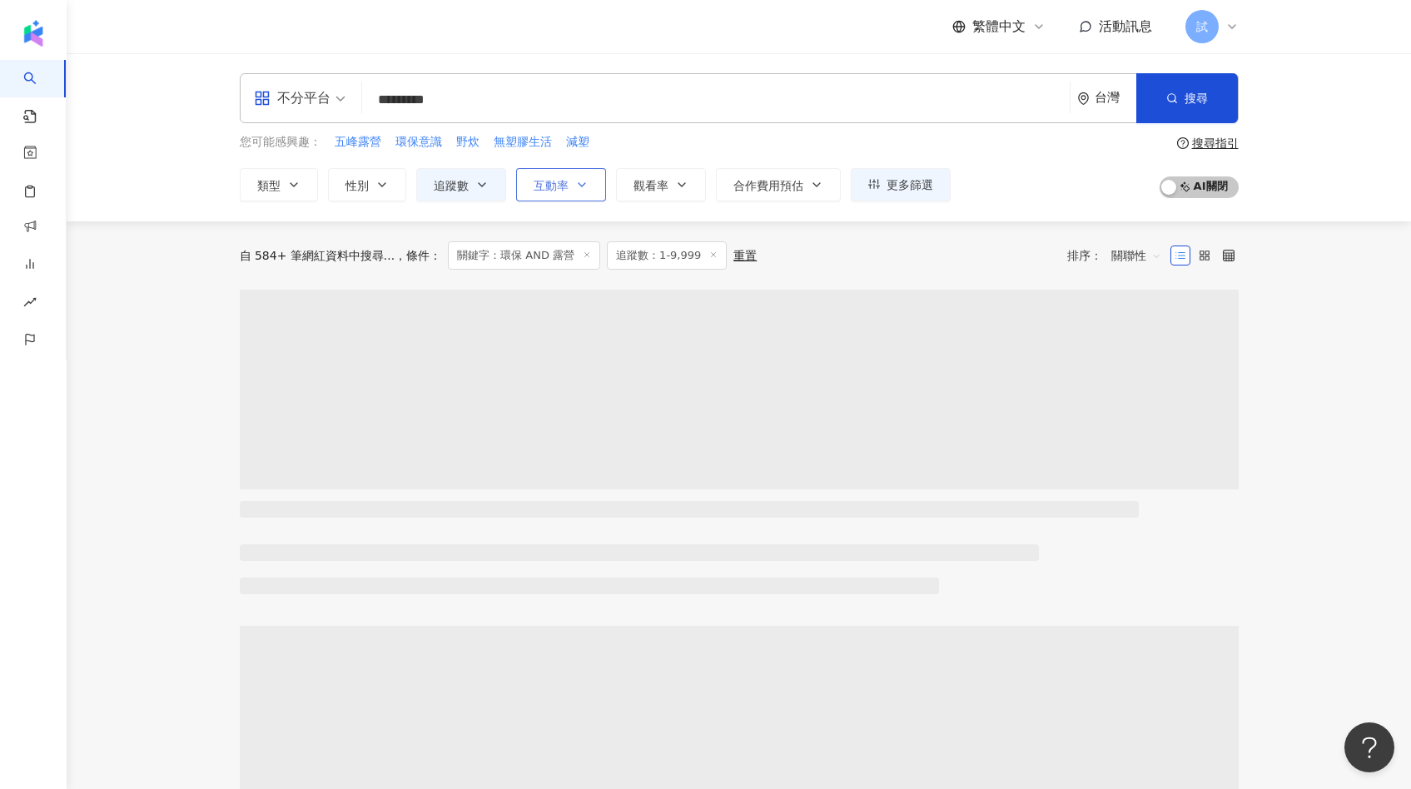
click at [572, 193] on button "互動率" at bounding box center [561, 184] width 90 height 33
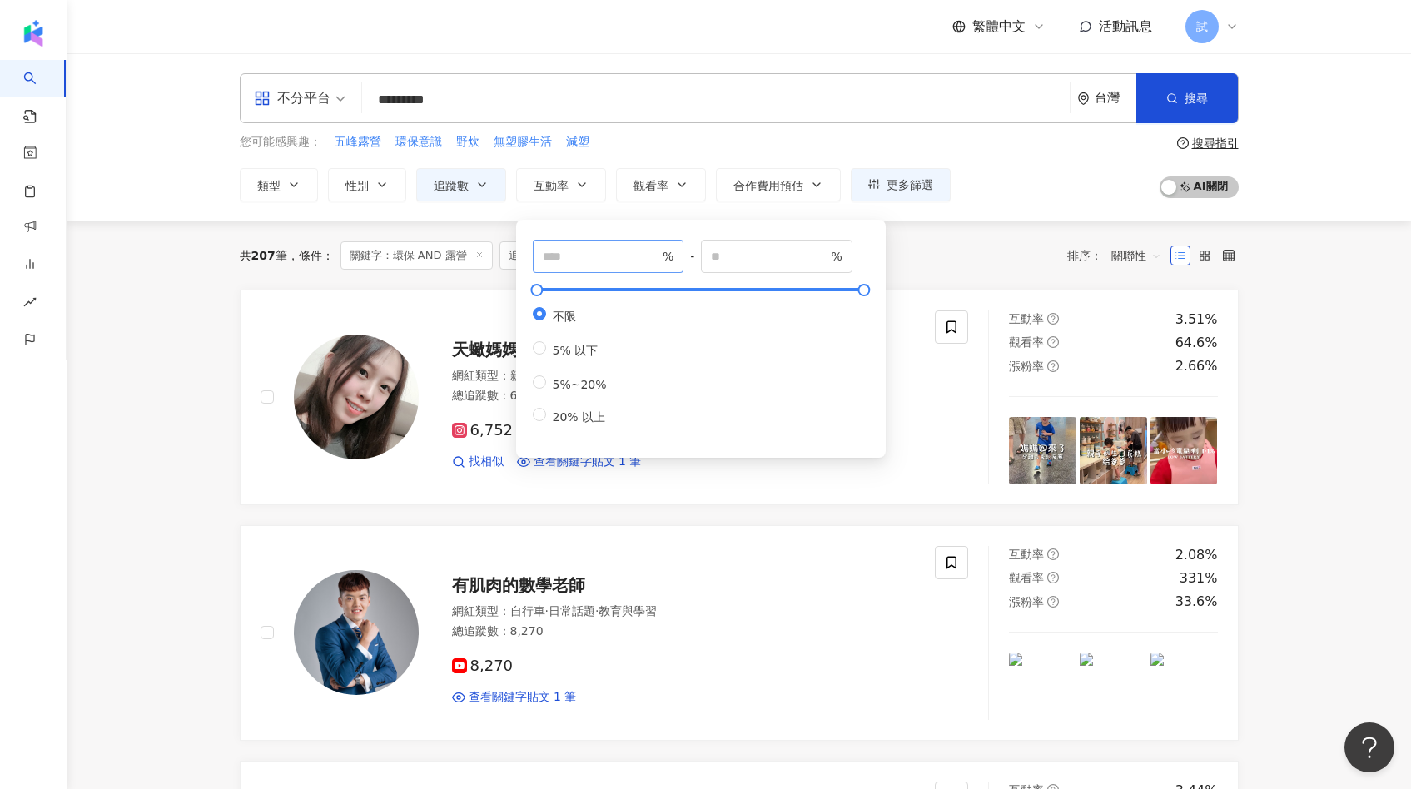
click at [570, 268] on span "%" at bounding box center [608, 256] width 151 height 33
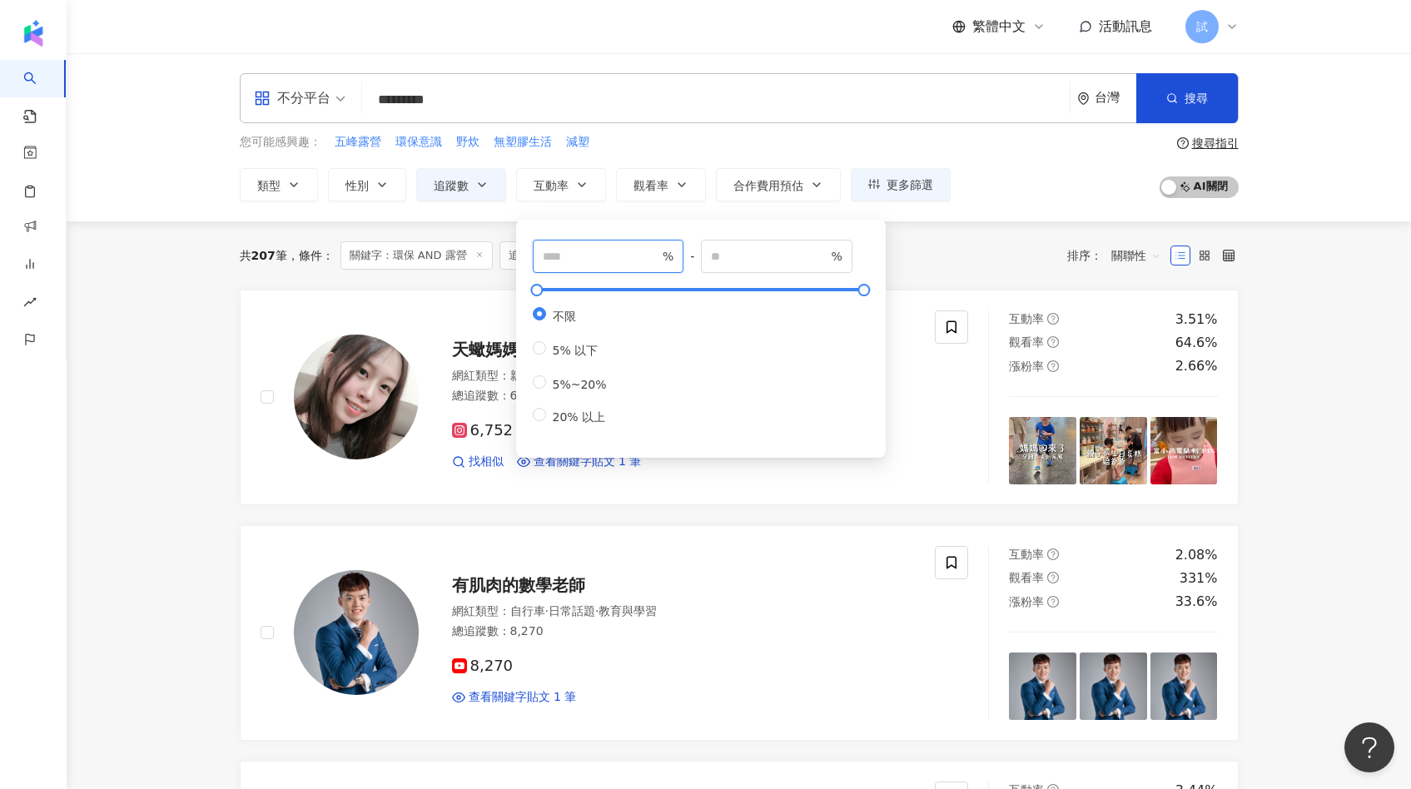
click at [570, 258] on input "number" at bounding box center [601, 256] width 117 height 18
type input "*"
click at [931, 247] on div "共 207 筆 條件 ： 關鍵字：環保 AND 露營 追蹤數：1-9,999 重置 排序： 關聯性" at bounding box center [739, 255] width 999 height 28
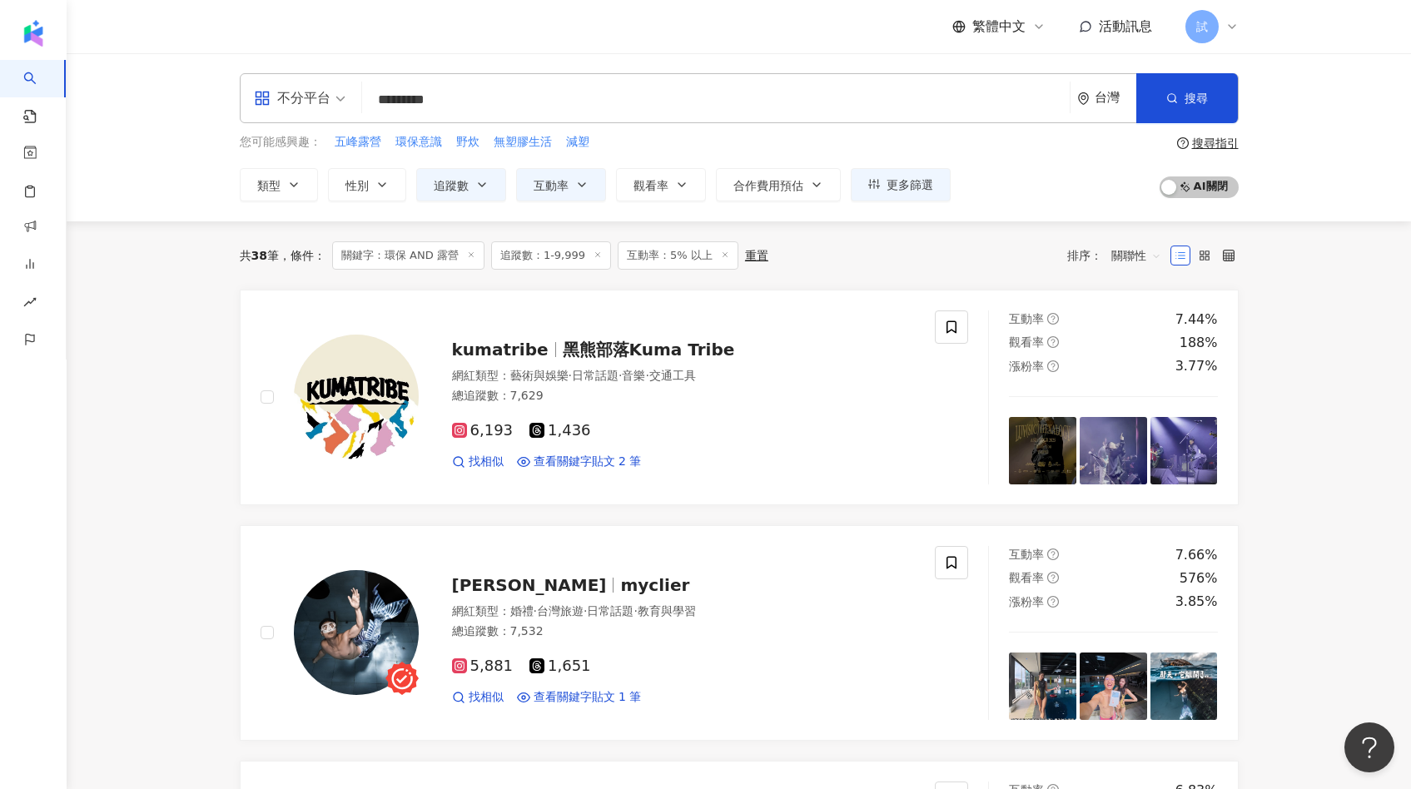
click at [1100, 103] on div "台灣" at bounding box center [1116, 98] width 42 height 14
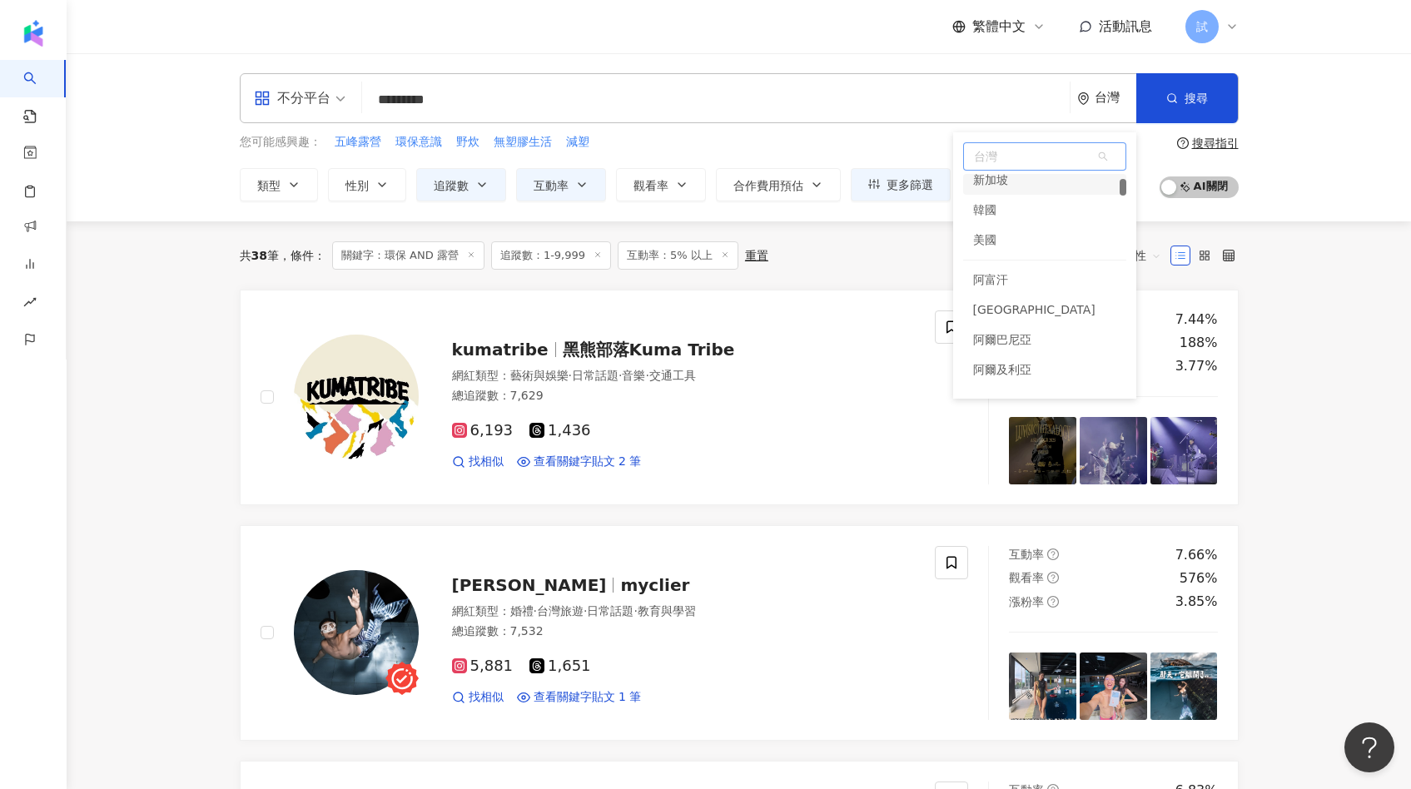
click at [1040, 151] on span "台灣" at bounding box center [1044, 156] width 161 height 27
type input "*"
type input "**"
click at [1010, 196] on div "紐西蘭" at bounding box center [1044, 199] width 163 height 30
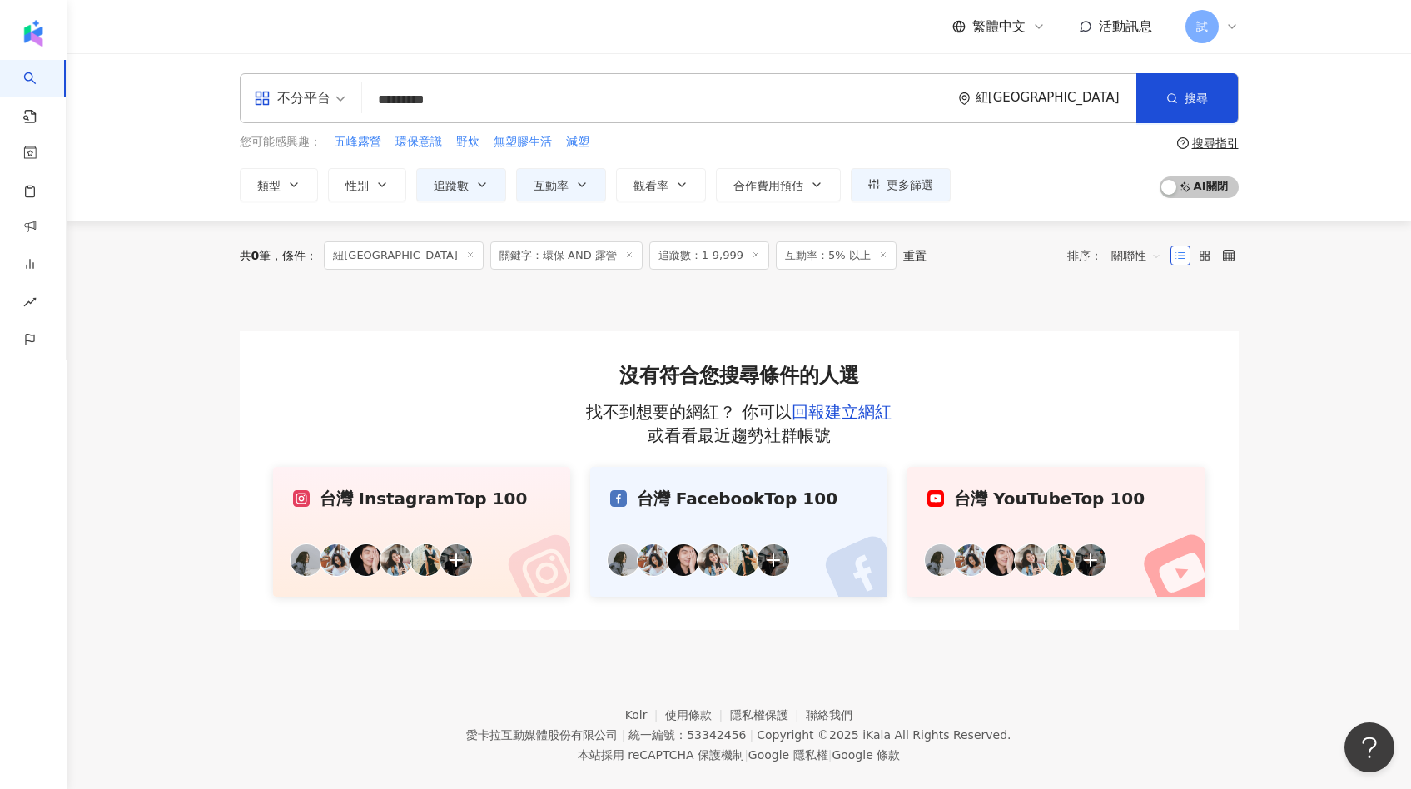
click at [468, 256] on line at bounding box center [470, 254] width 4 height 4
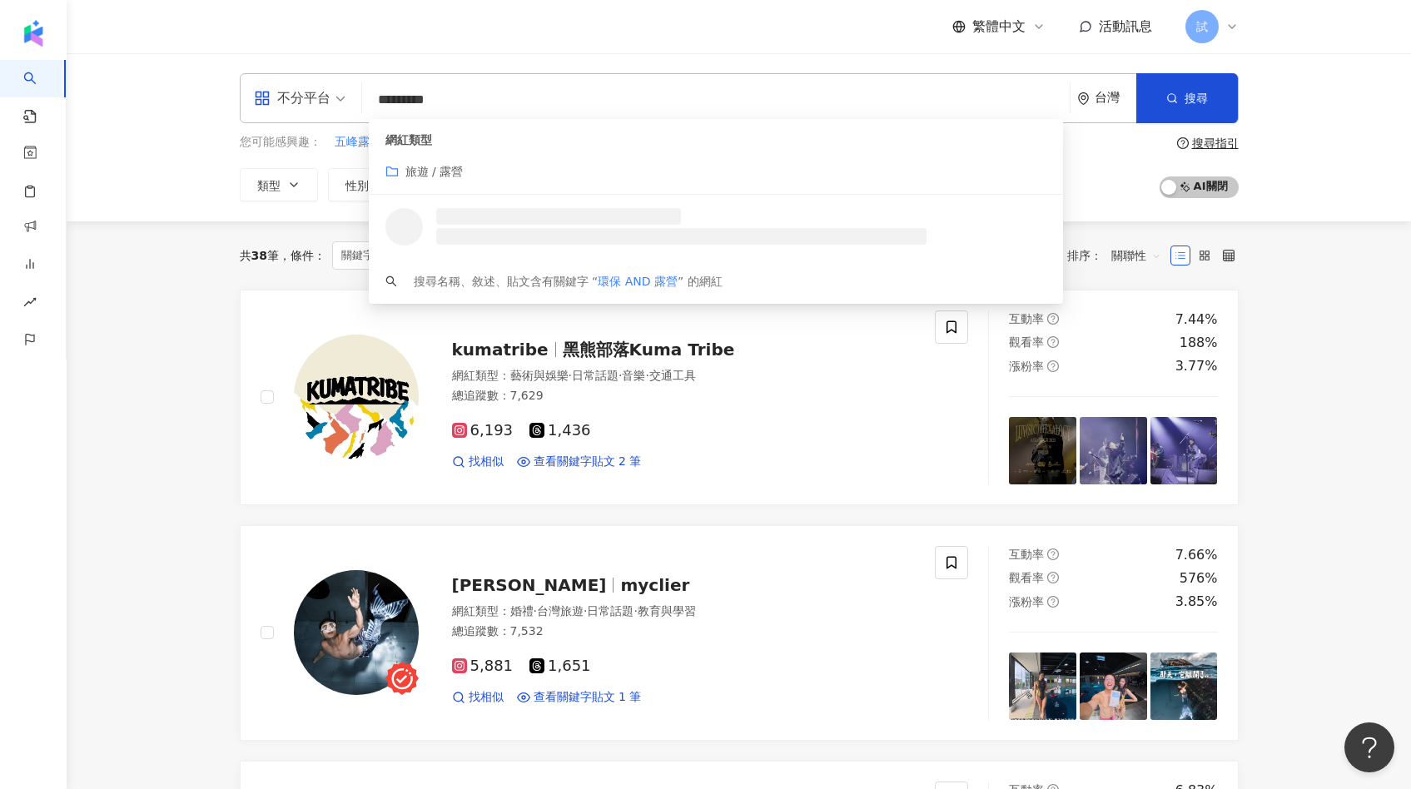
click at [469, 254] on div at bounding box center [716, 227] width 694 height 64
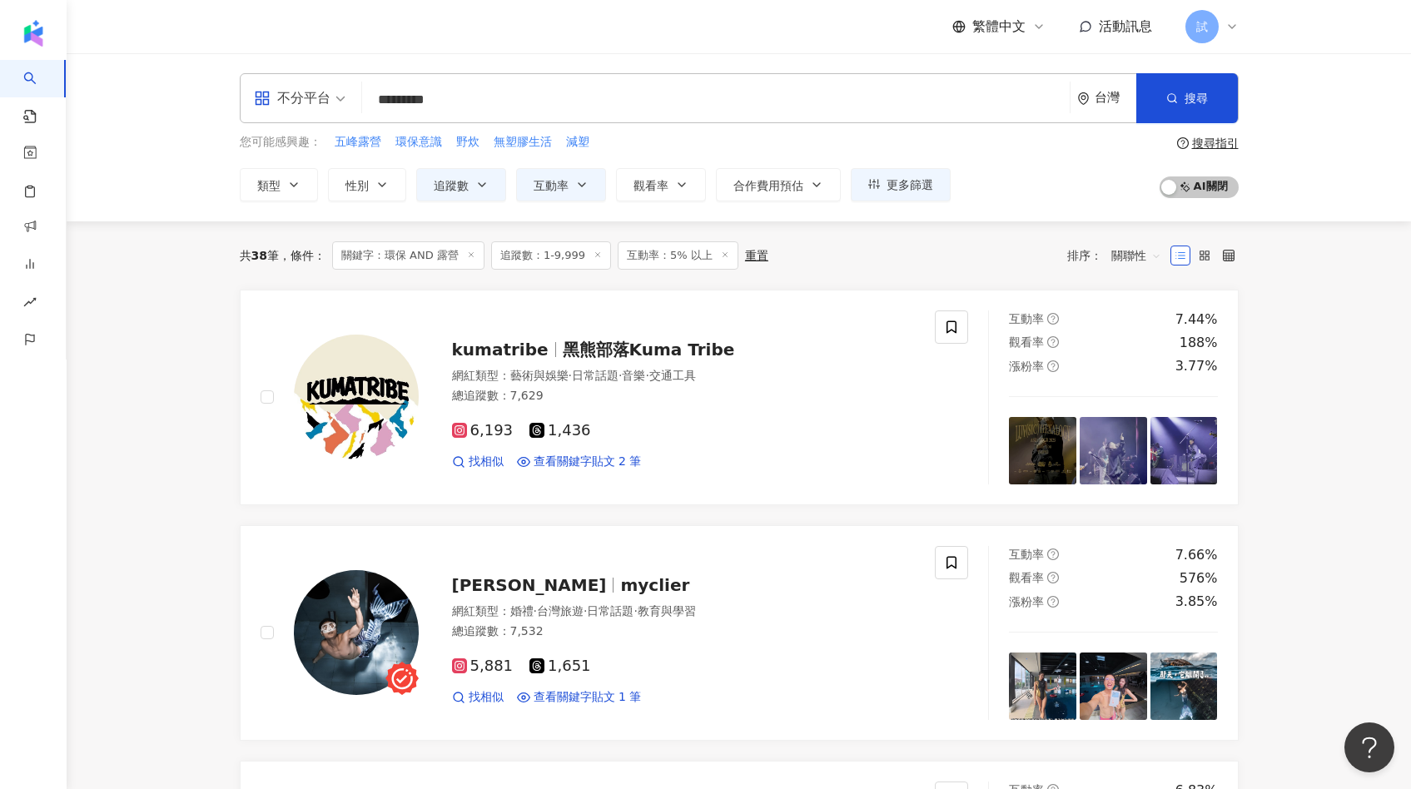
click at [475, 256] on icon at bounding box center [471, 255] width 8 height 8
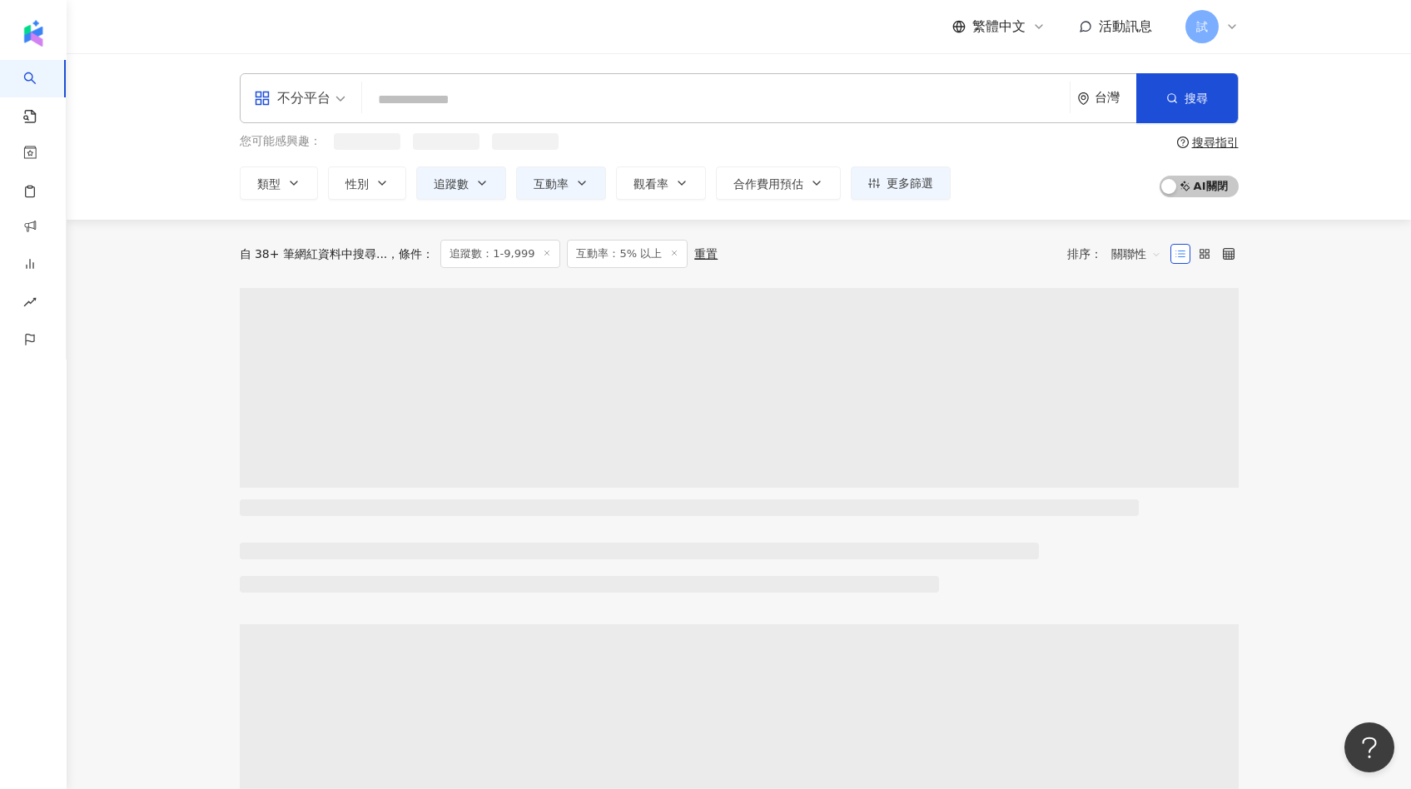
click at [567, 254] on span "互動率：5% 以上" at bounding box center [627, 254] width 121 height 28
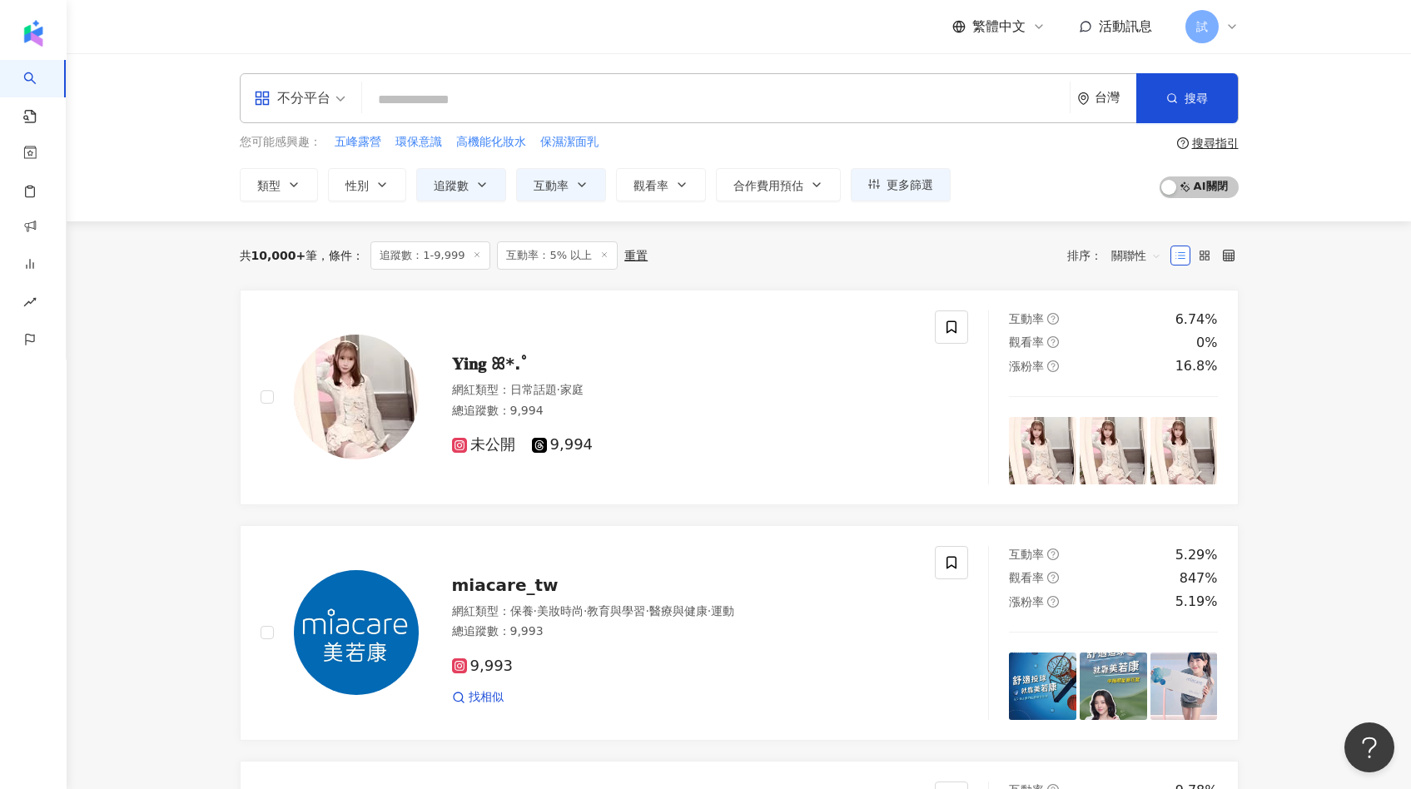
click at [473, 257] on icon at bounding box center [477, 255] width 8 height 8
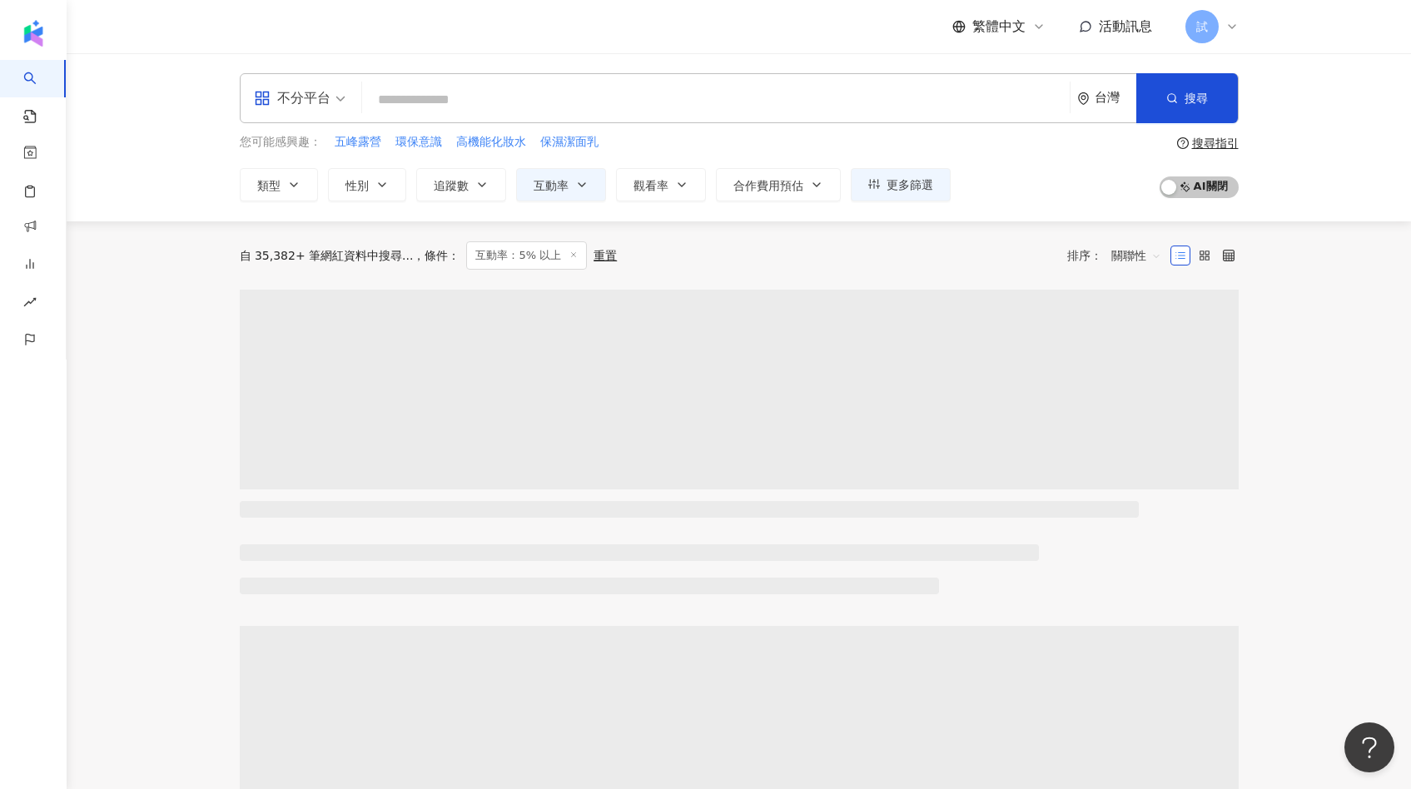
click at [560, 255] on div "自 35,382+ 筆網紅資料中搜尋... 條件 ： 互動率：5% 以上 重置 排序： 關聯性" at bounding box center [739, 255] width 999 height 28
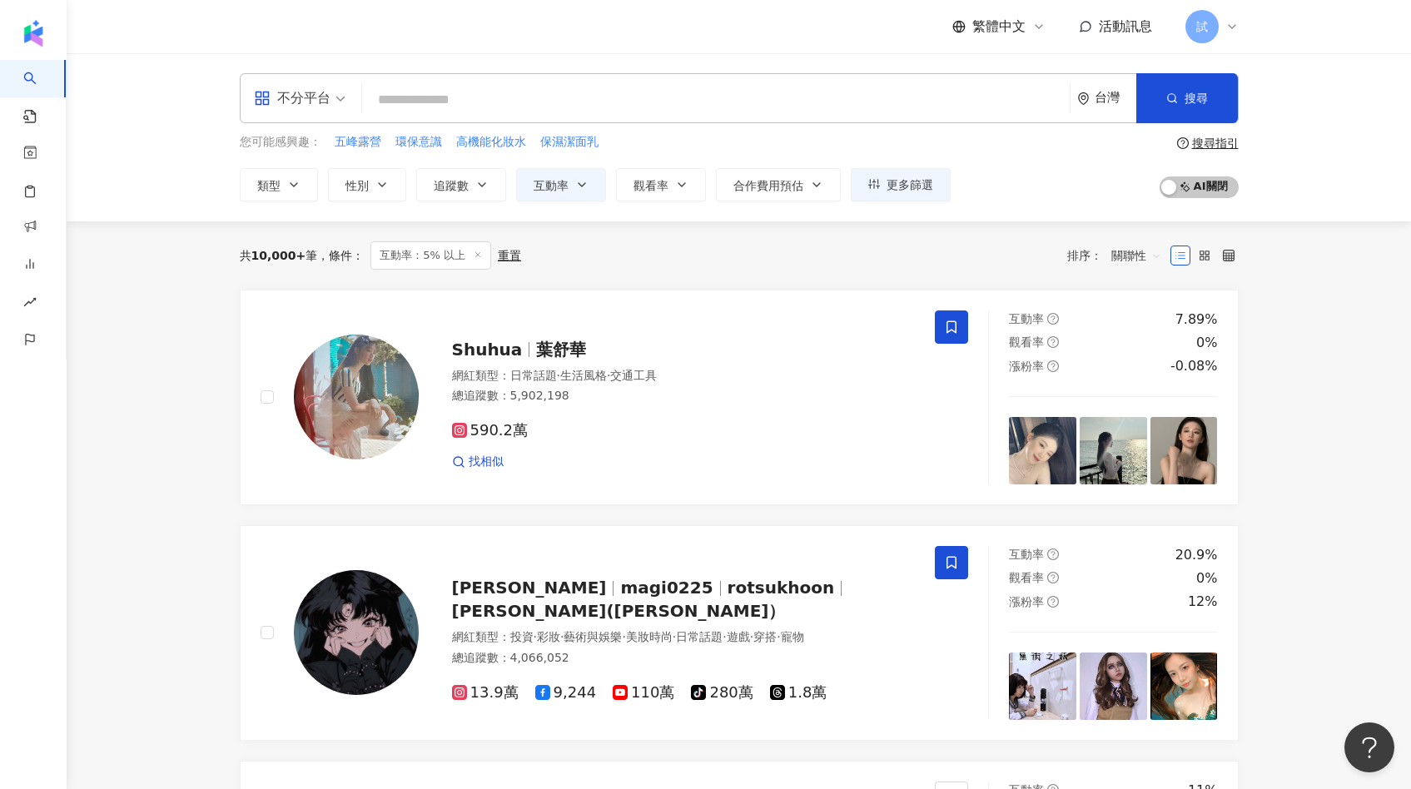
click at [476, 256] on line at bounding box center [478, 254] width 4 height 4
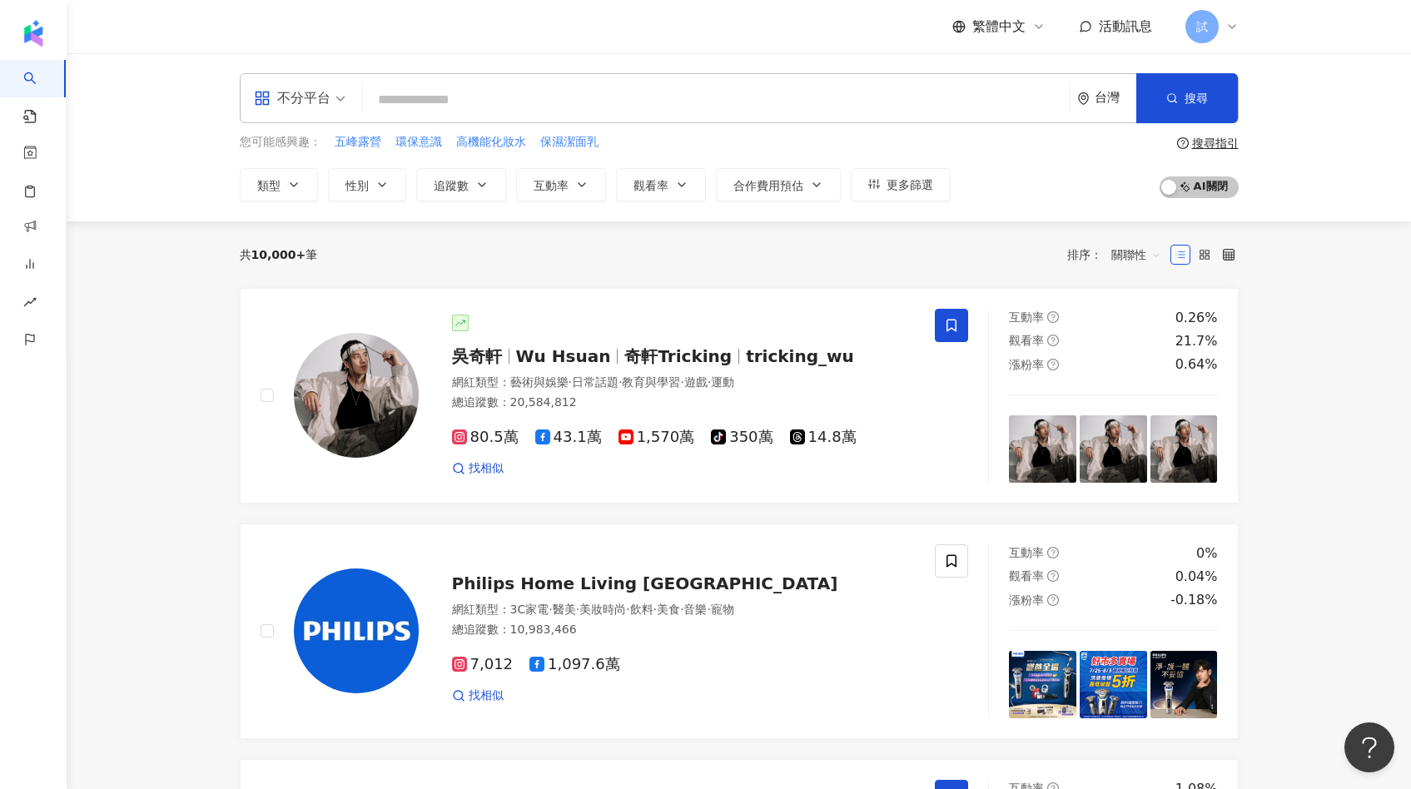
click at [1103, 98] on div "台灣" at bounding box center [1116, 98] width 42 height 14
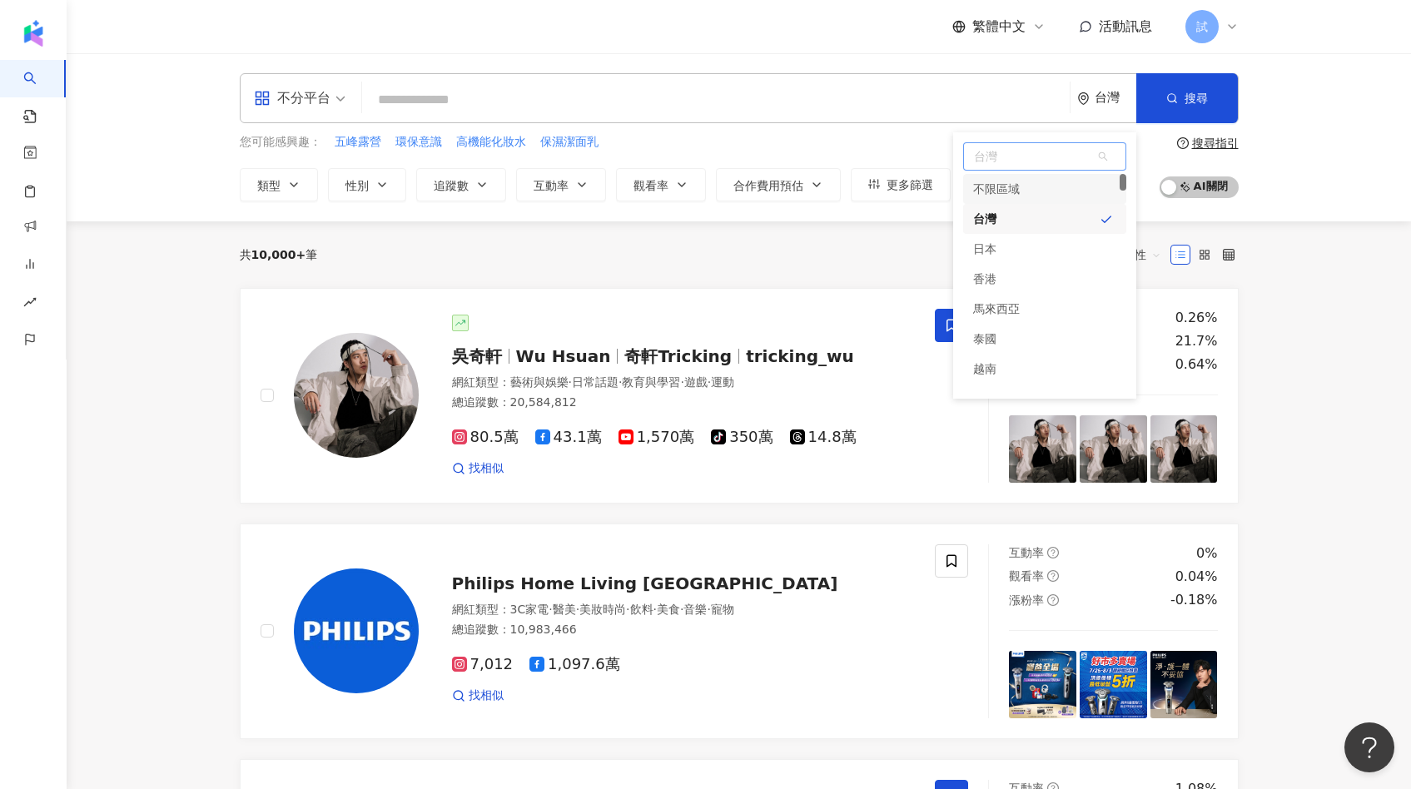
click at [1030, 157] on span "台灣" at bounding box center [1044, 156] width 161 height 27
type input "**"
click at [1019, 198] on div "紐西蘭" at bounding box center [1044, 199] width 163 height 30
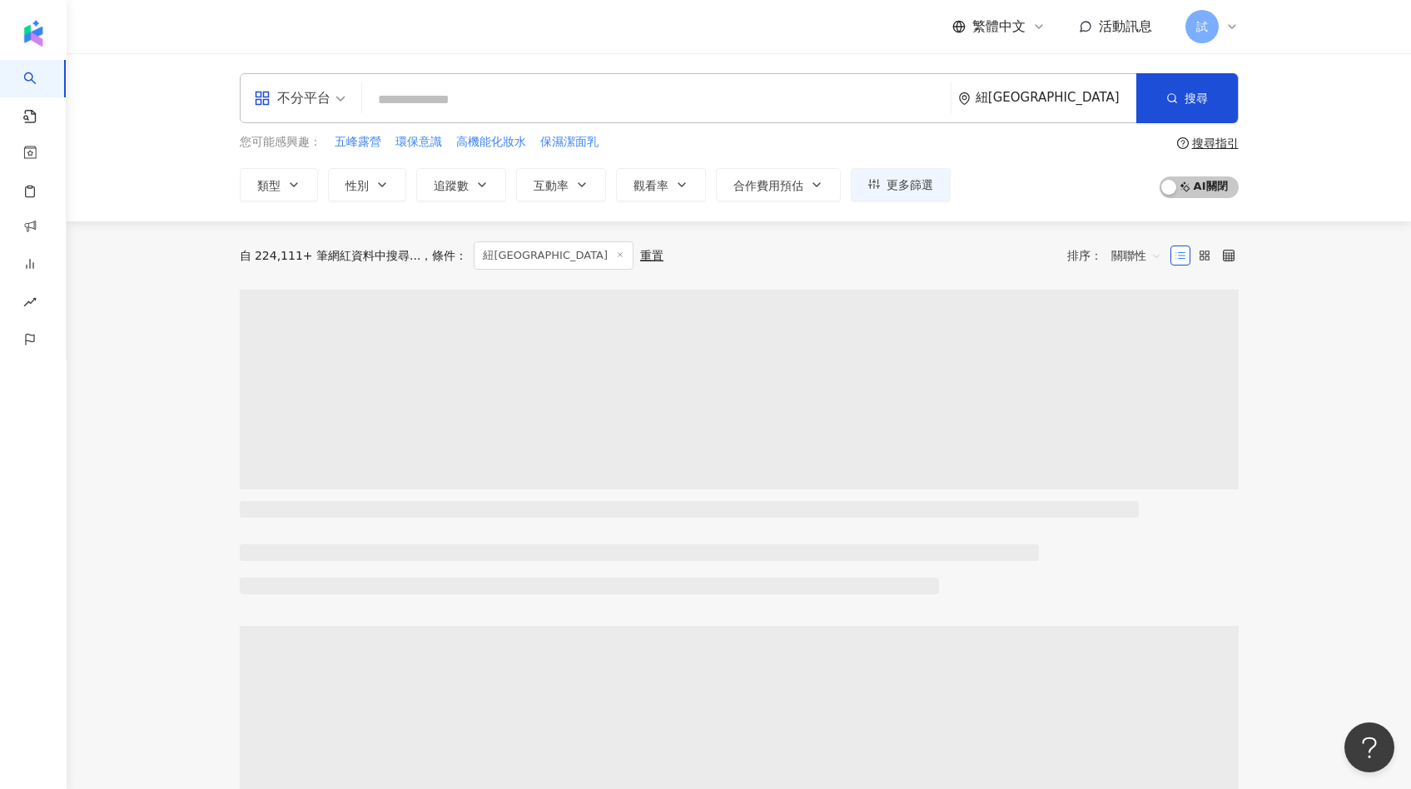
click at [1095, 95] on div "紐西蘭" at bounding box center [1055, 98] width 161 height 14
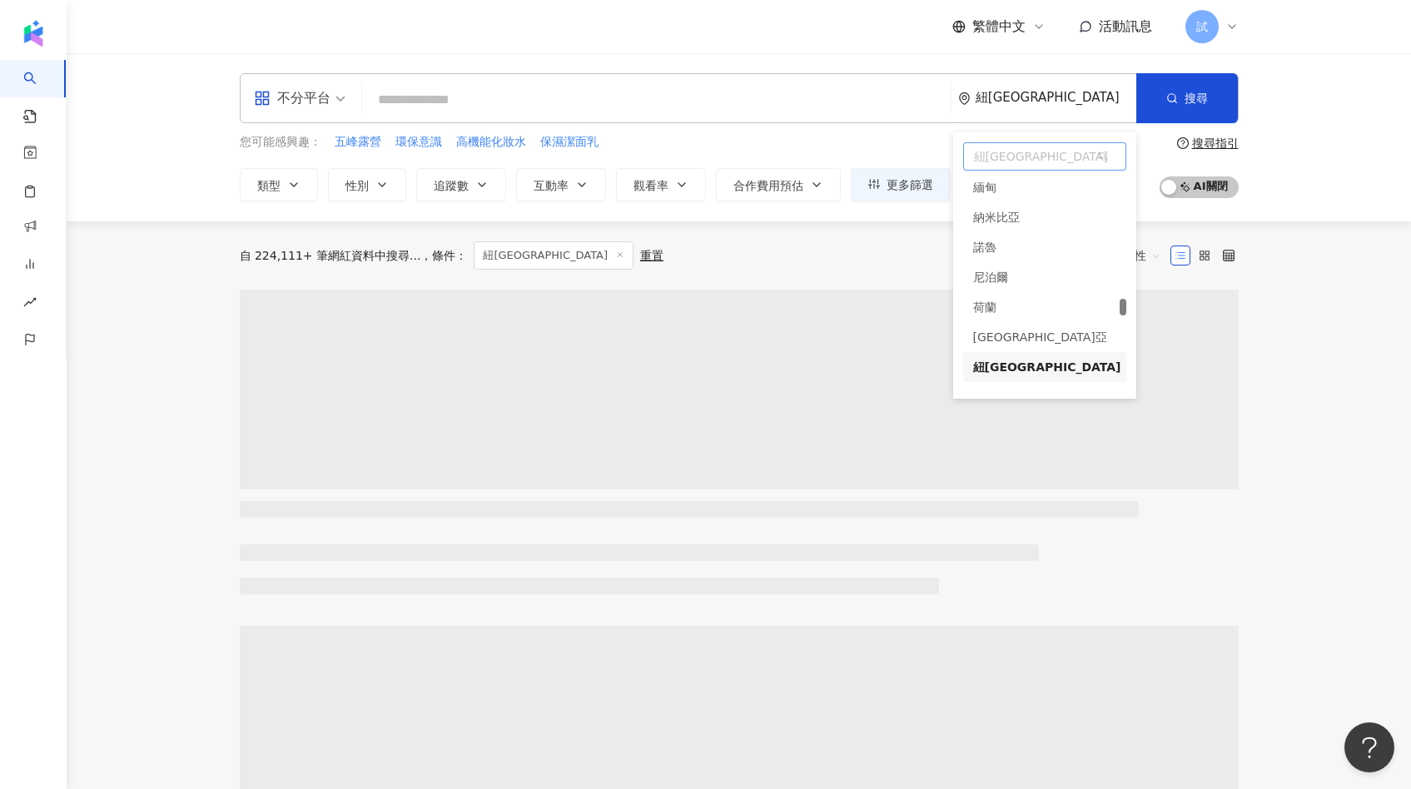
click at [1057, 158] on span "紐西蘭" at bounding box center [1044, 156] width 161 height 27
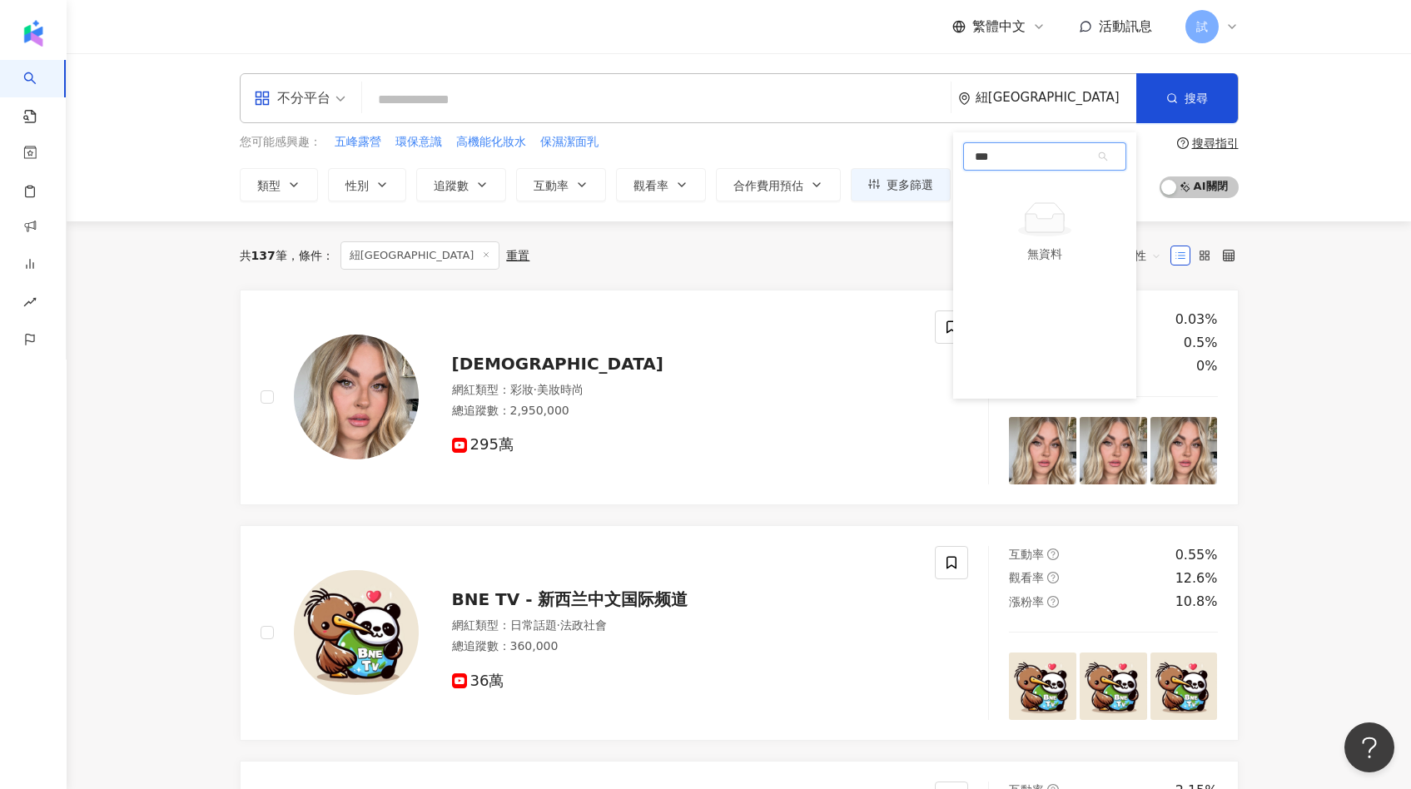
type input "**"
click at [1045, 191] on div "澳洲" at bounding box center [1044, 199] width 163 height 30
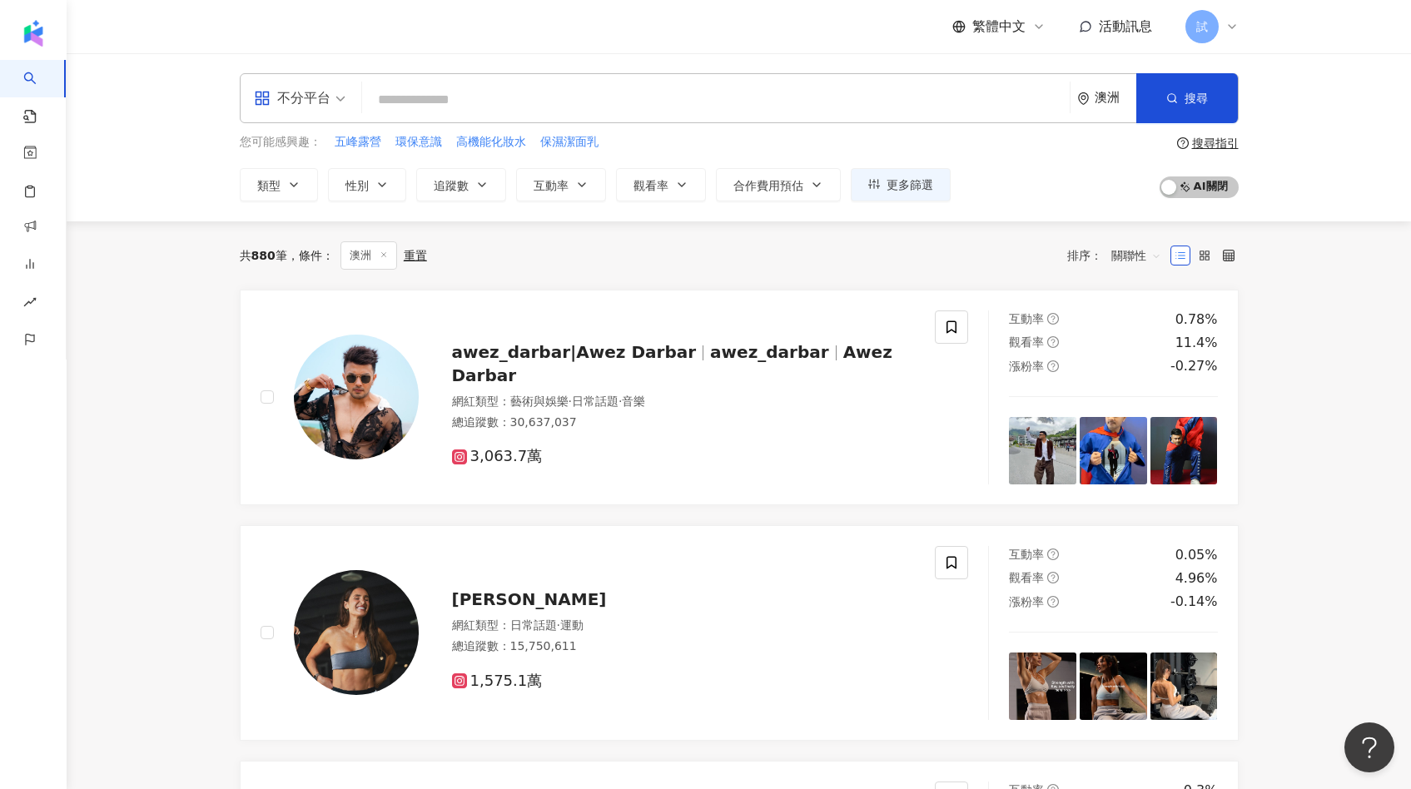
click at [385, 254] on line at bounding box center [383, 254] width 4 height 4
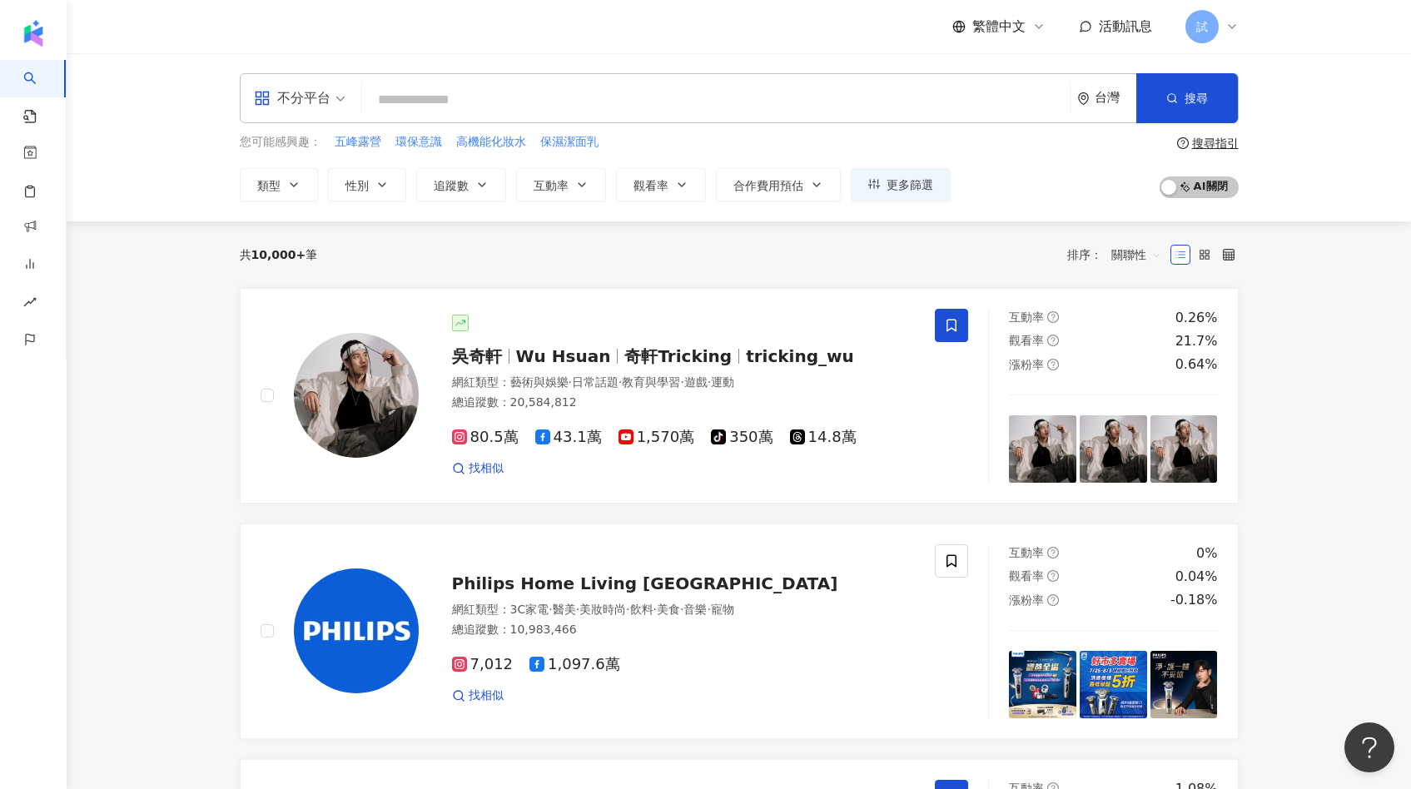
click at [483, 111] on input "search" at bounding box center [716, 100] width 694 height 32
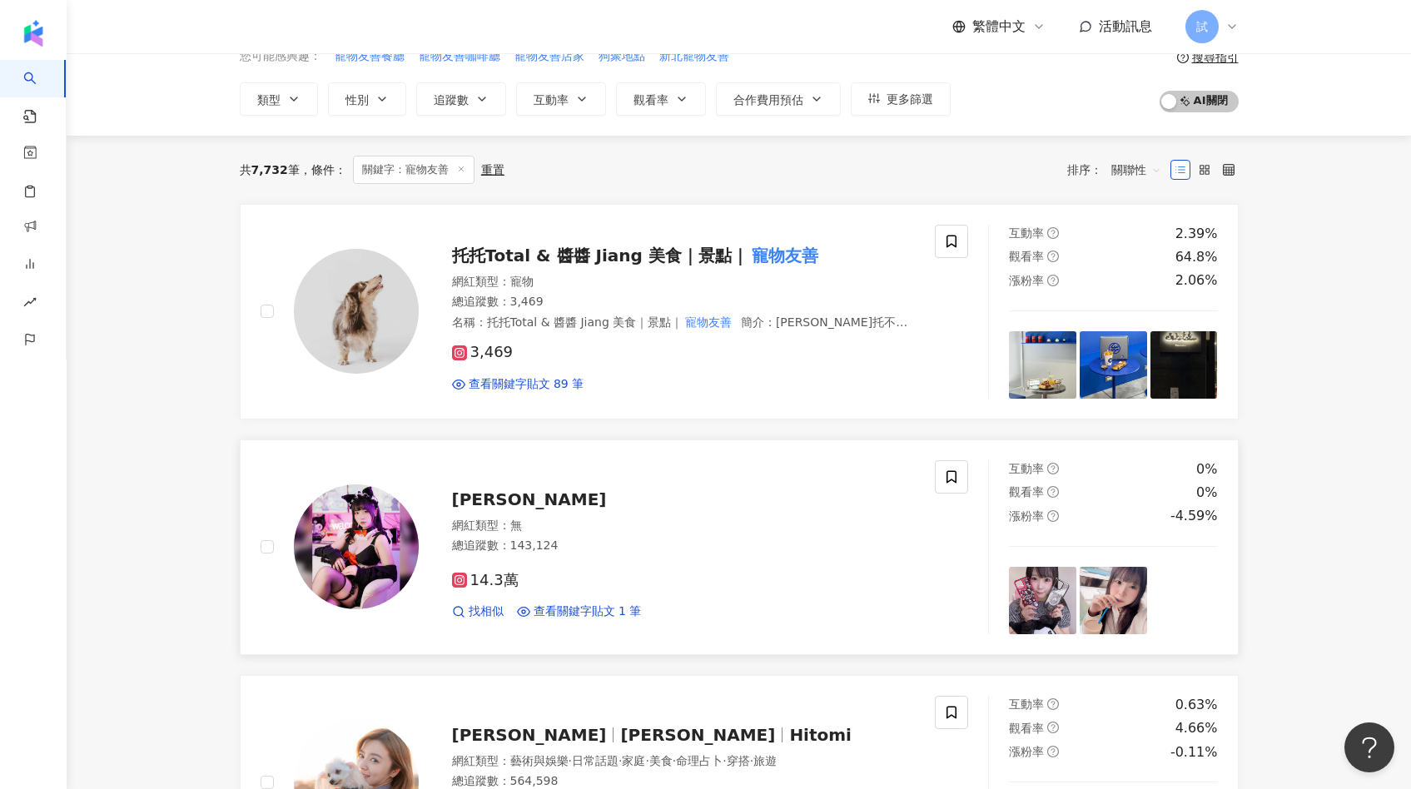
scroll to position [87, 0]
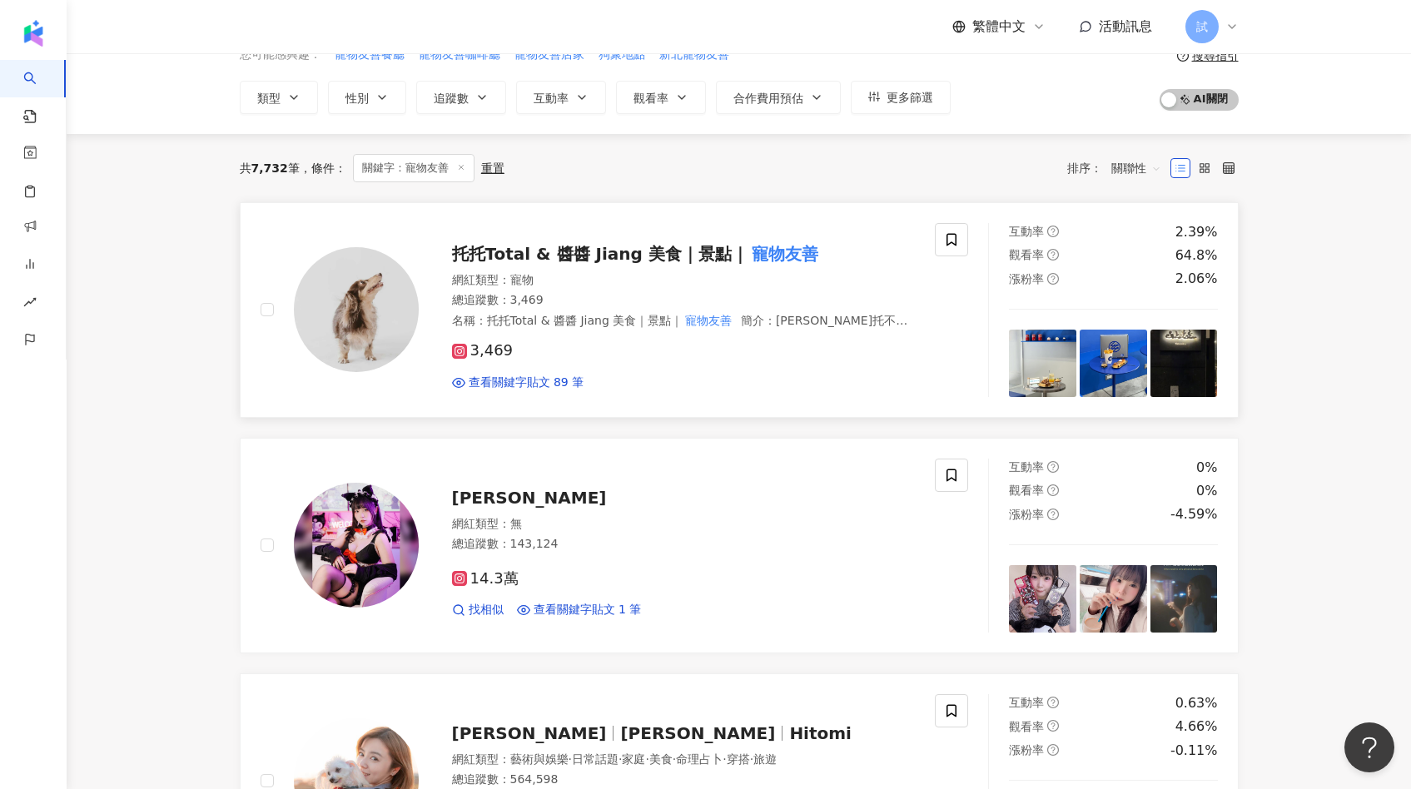
type input "****"
click at [647, 276] on div "網紅類型 ： 寵物" at bounding box center [684, 280] width 464 height 17
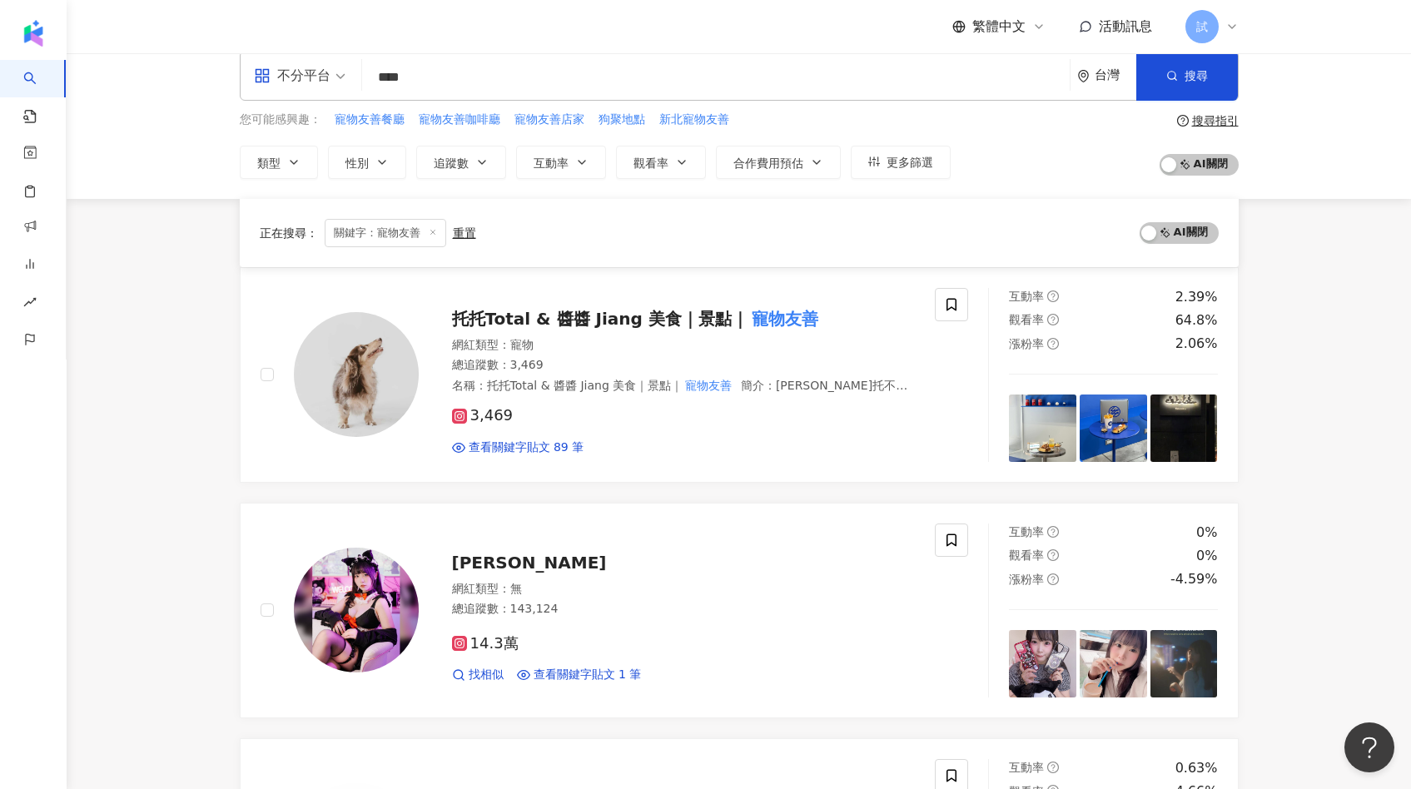
scroll to position [0, 0]
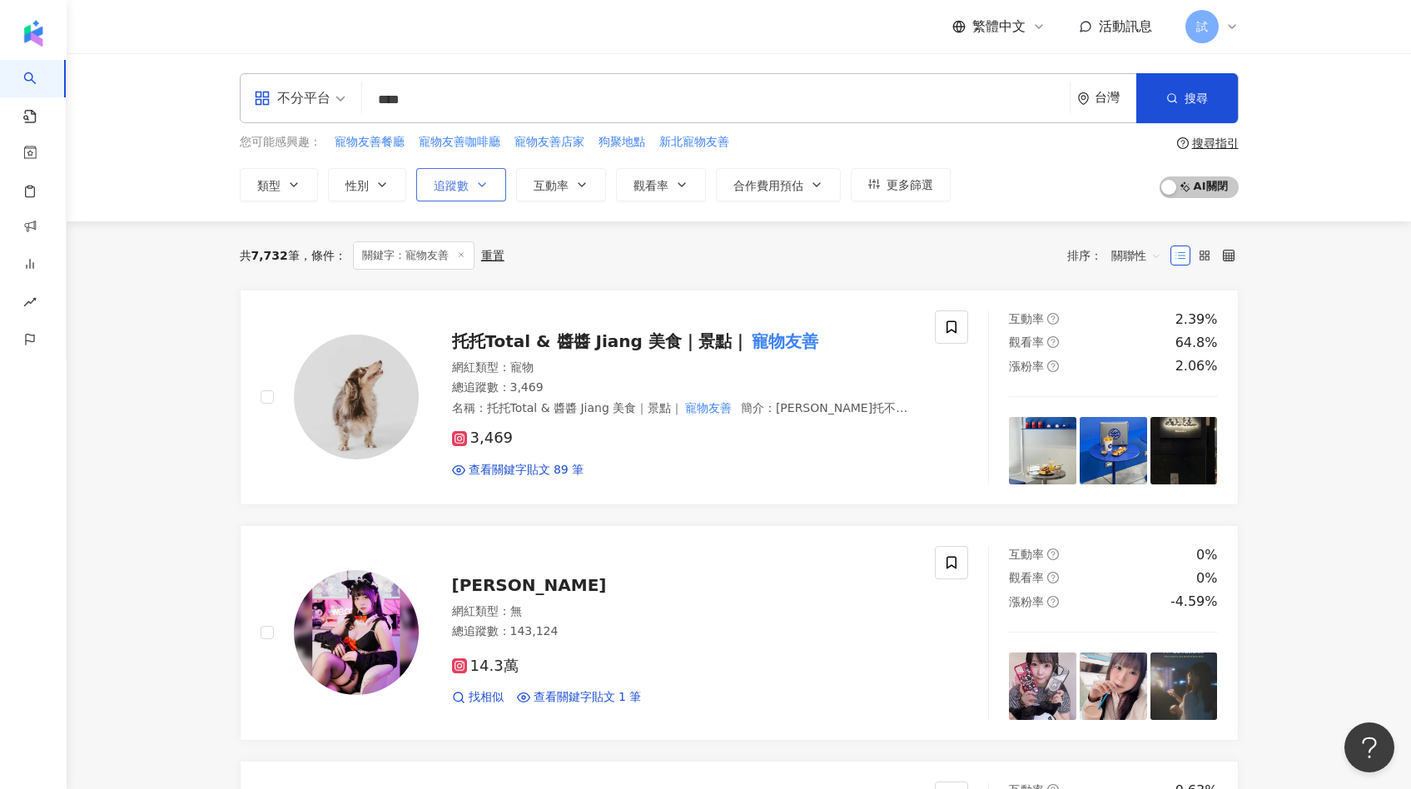
click at [454, 173] on button "追蹤數" at bounding box center [461, 184] width 90 height 33
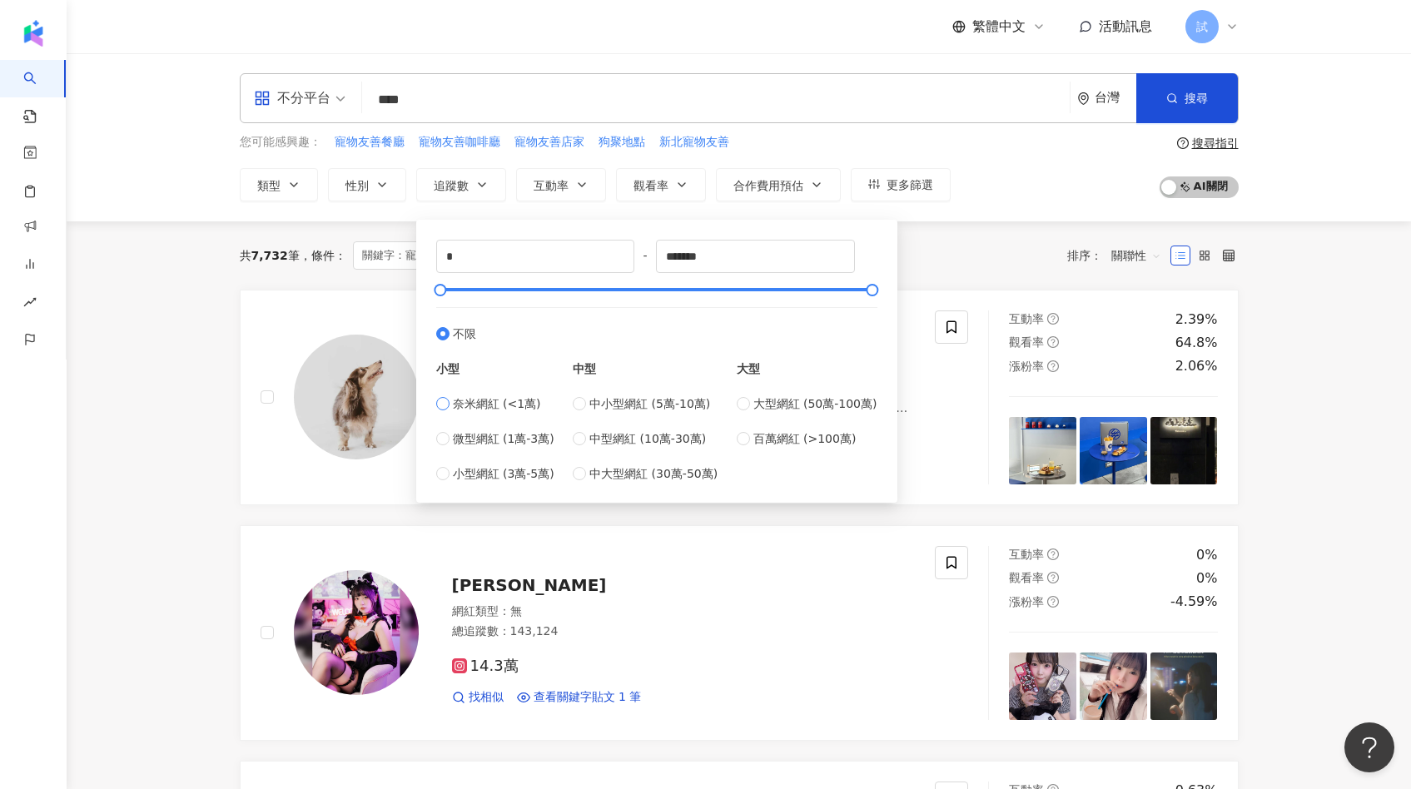
click at [514, 404] on span "奈米網紅 (<1萬)" at bounding box center [497, 404] width 88 height 18
type input "****"
click at [921, 268] on div "共 7,732 筆 條件 ： 關鍵字：寵物友善 重置 排序： 關聯性" at bounding box center [739, 255] width 999 height 28
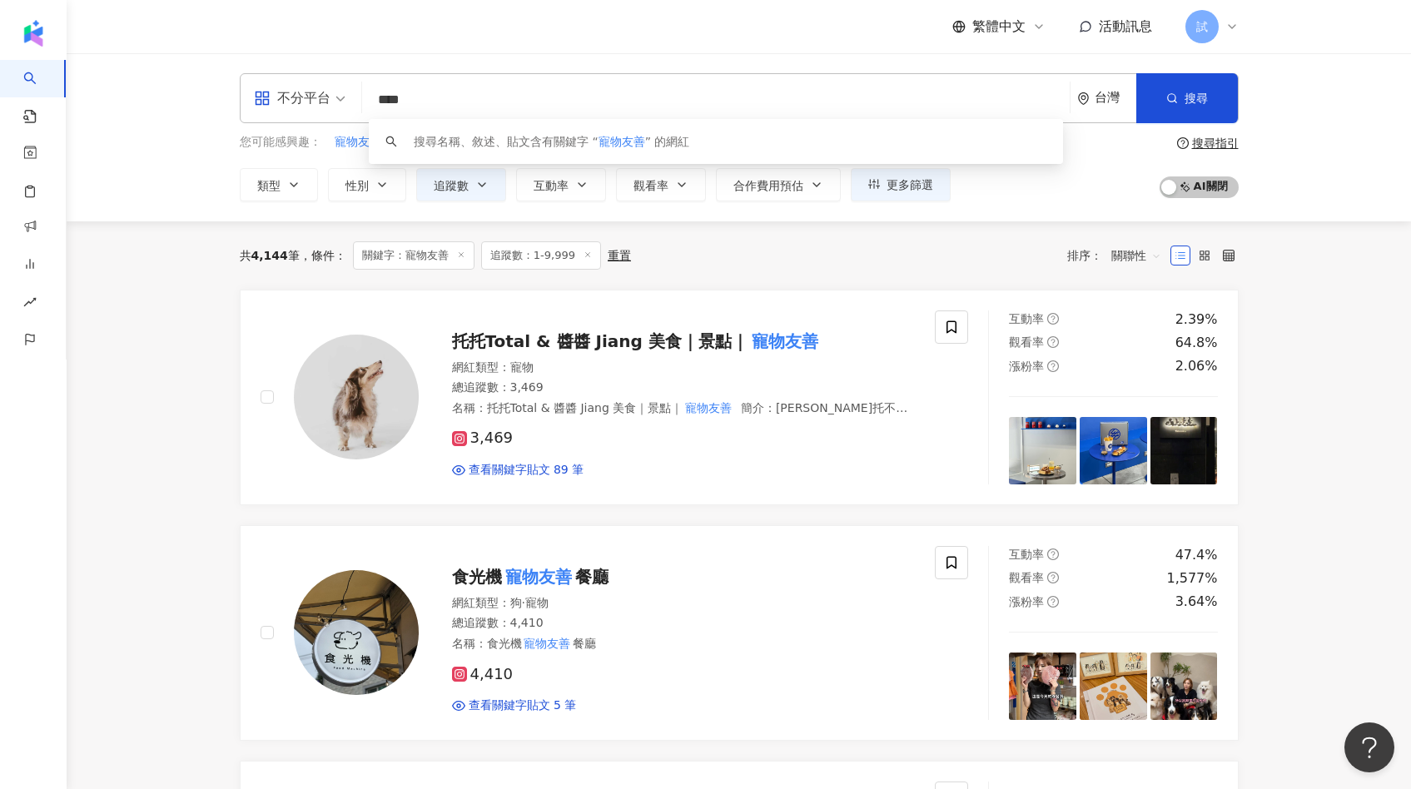
drag, startPoint x: 403, startPoint y: 97, endPoint x: 547, endPoint y: 97, distance: 144.0
click at [545, 97] on input "****" at bounding box center [716, 100] width 694 height 32
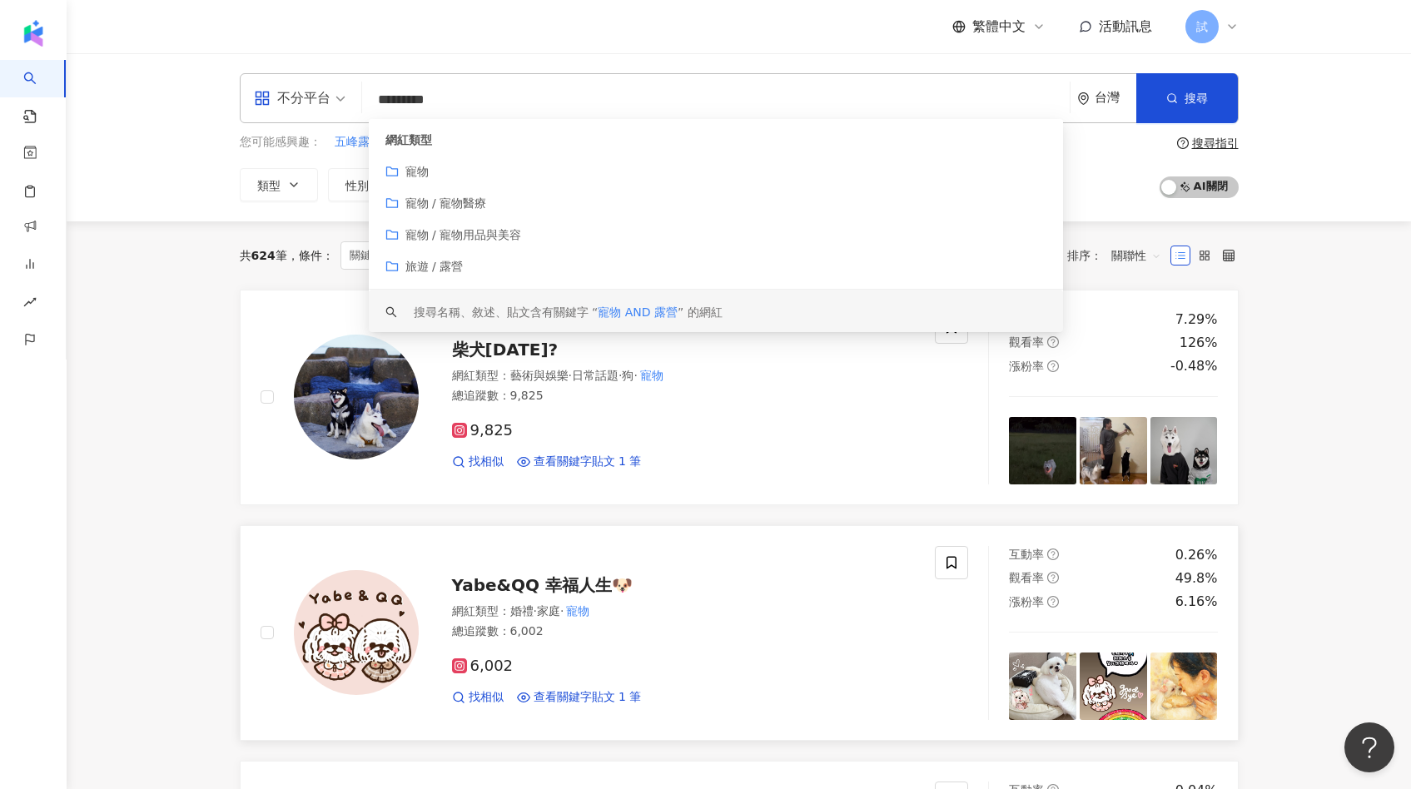
type input "*********"
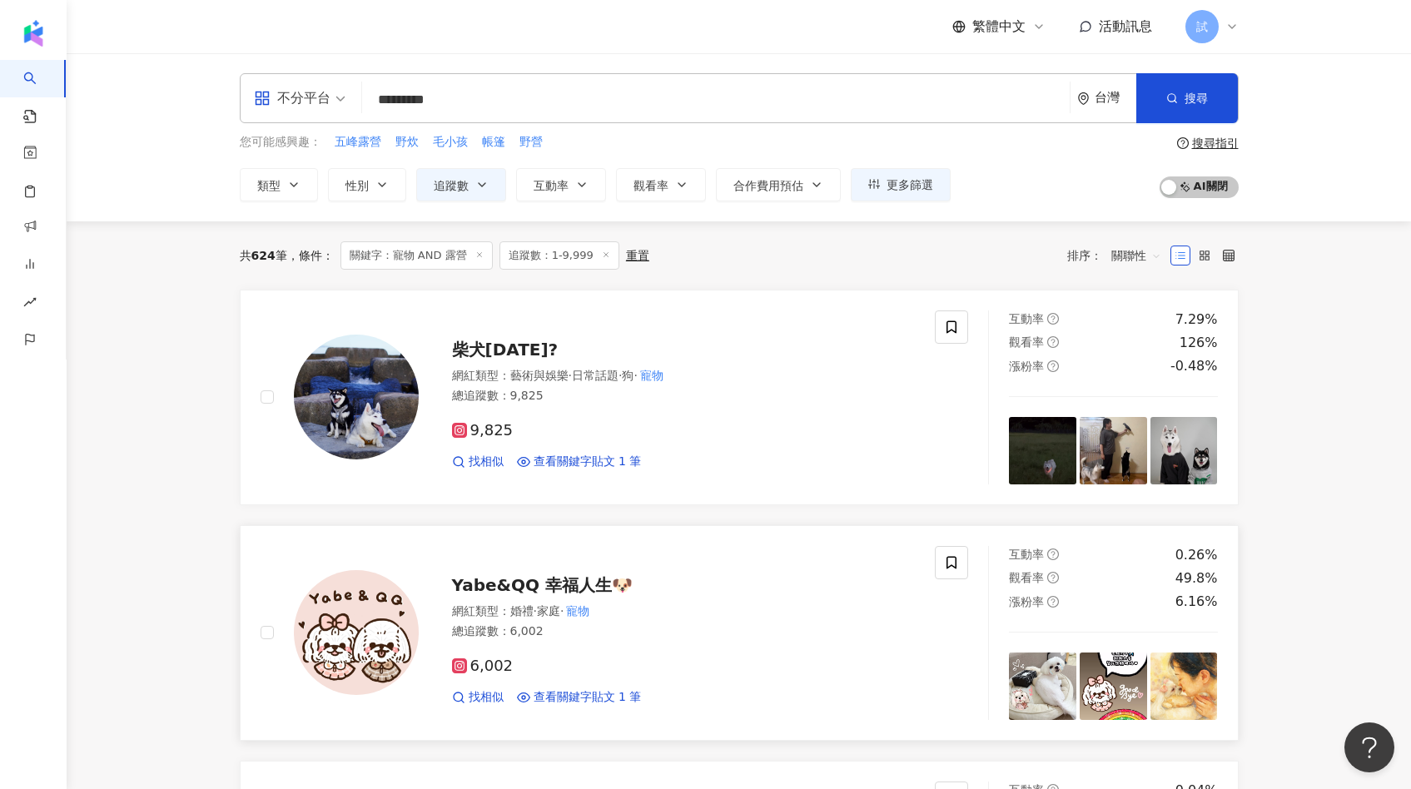
click at [627, 526] on link "Yabe&QQ 幸福人生🐶 網紅類型 ： 婚禮 · 家庭 · 寵物 總追蹤數 ： 6,002 6,002 找相似 查看關鍵字貼文 1 筆 互動率 0.26% …" at bounding box center [739, 633] width 999 height 216
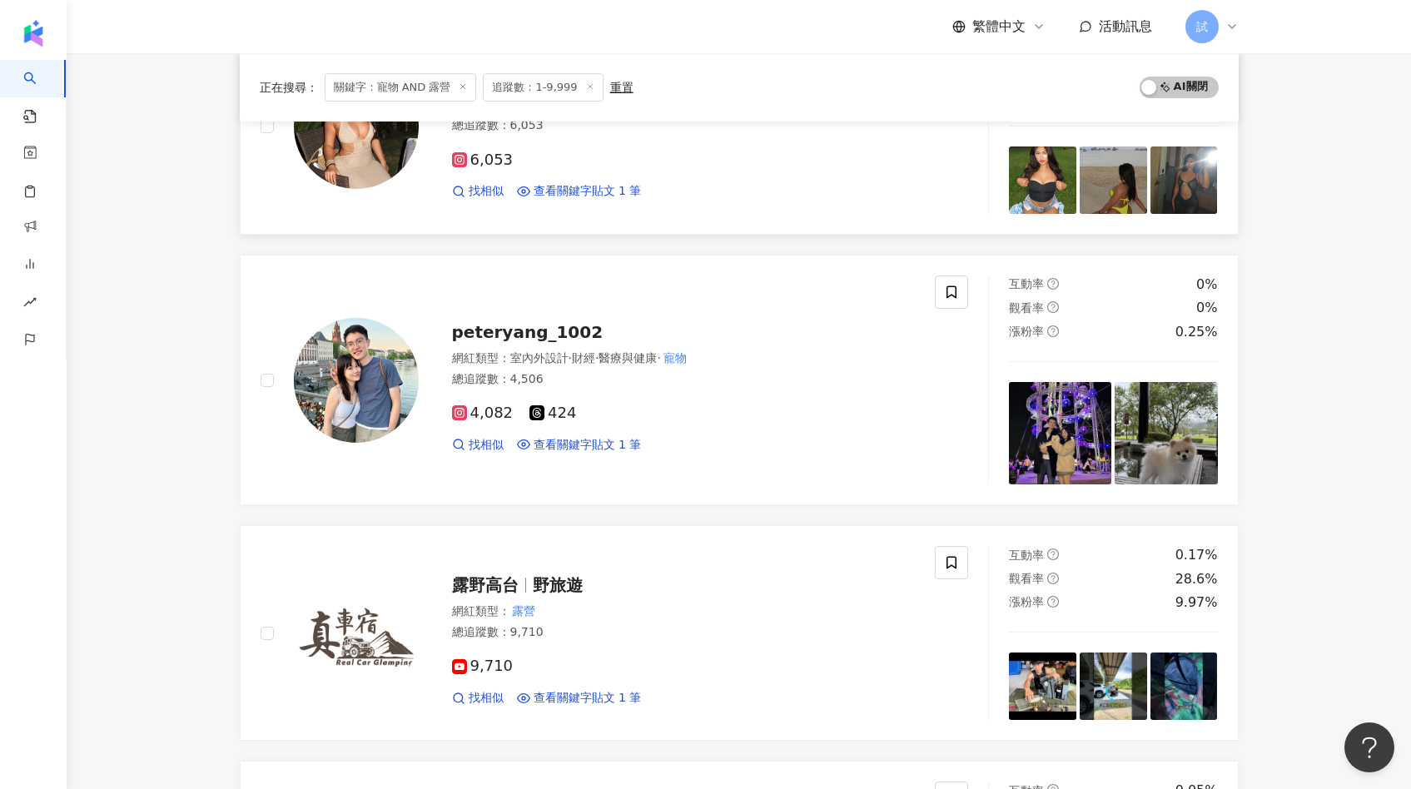
scroll to position [990, 0]
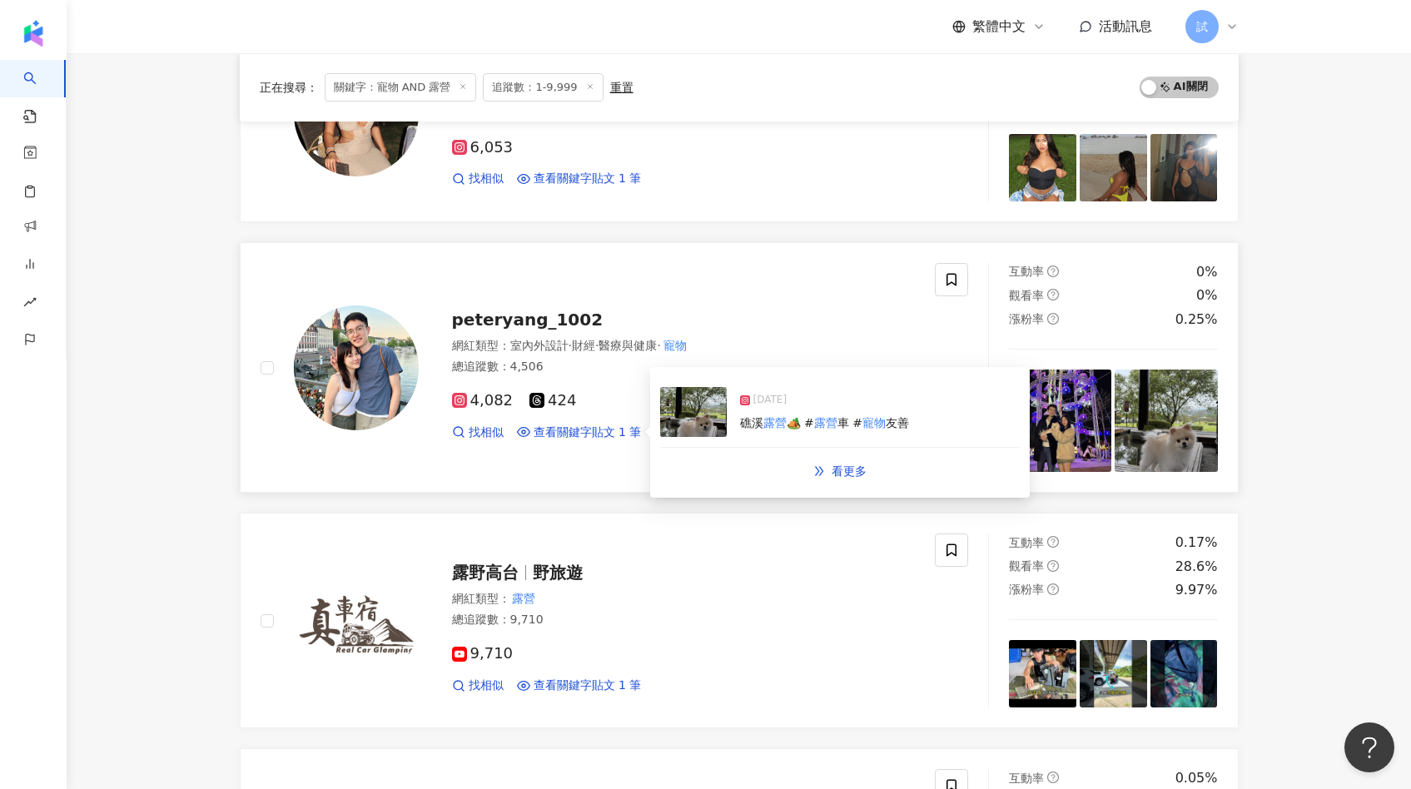
click at [683, 413] on img at bounding box center [693, 412] width 67 height 50
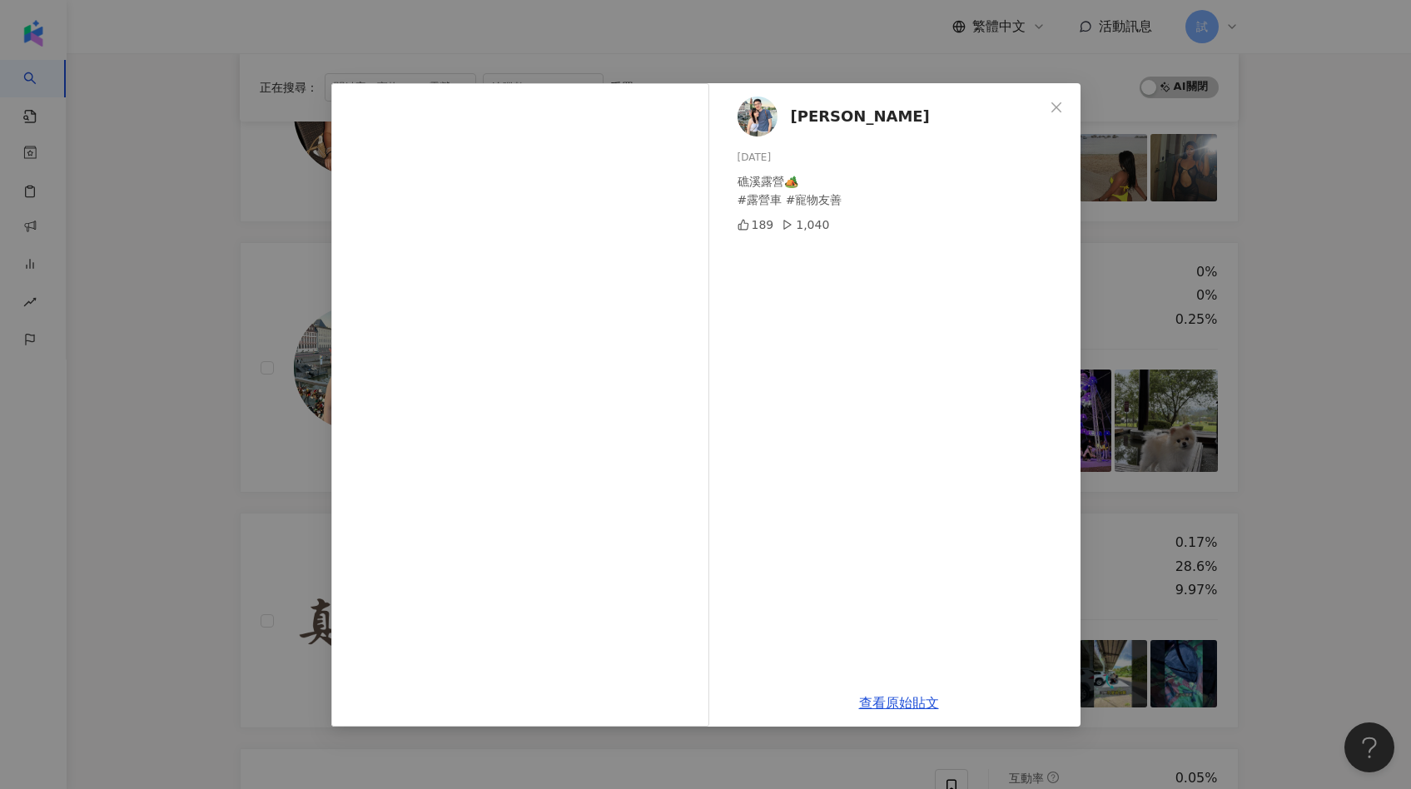
click at [226, 507] on div "李文陽 2025/1/2 礁溪露營🏕️ #露營車 #寵物友善 189 1,040 查看原始貼文" at bounding box center [705, 394] width 1411 height 789
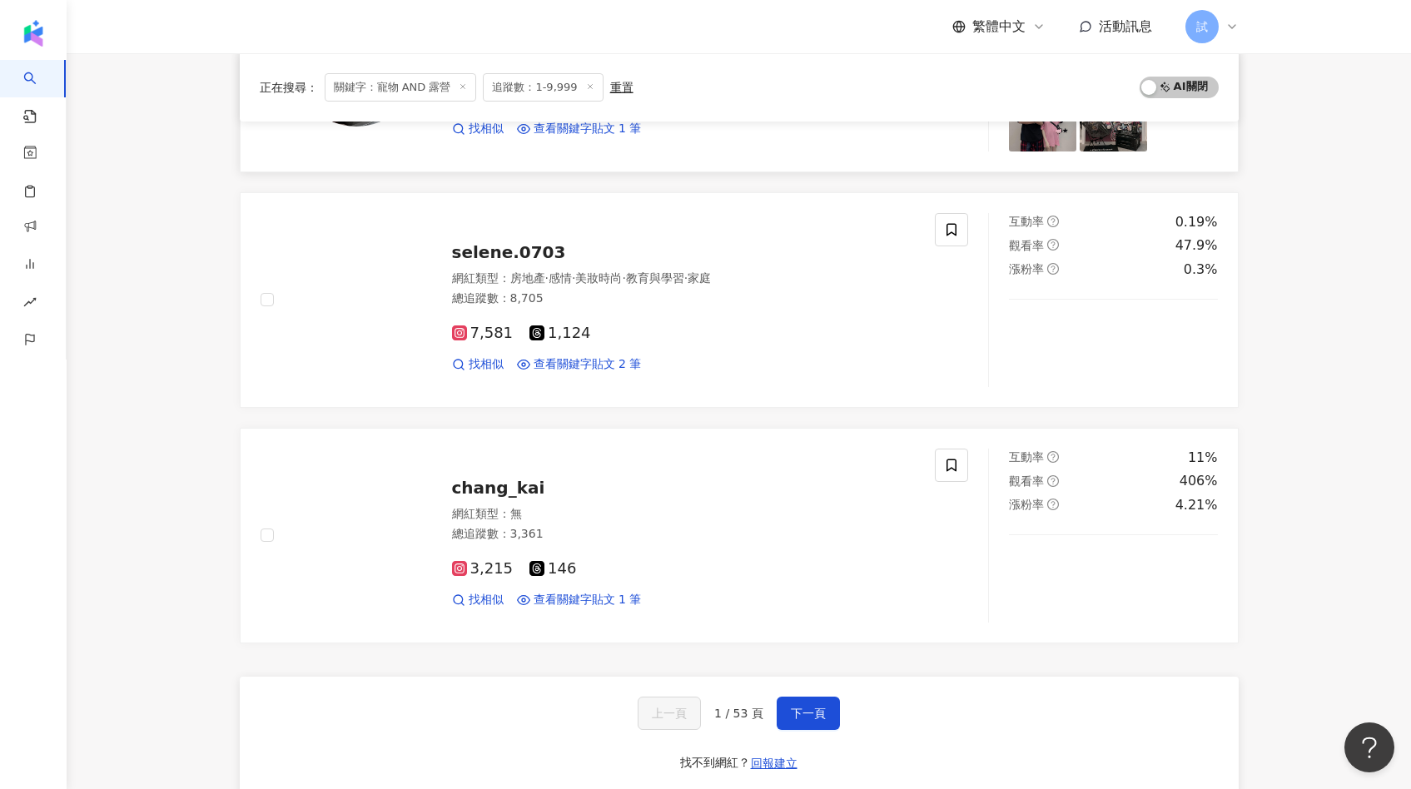
scroll to position [2526, 0]
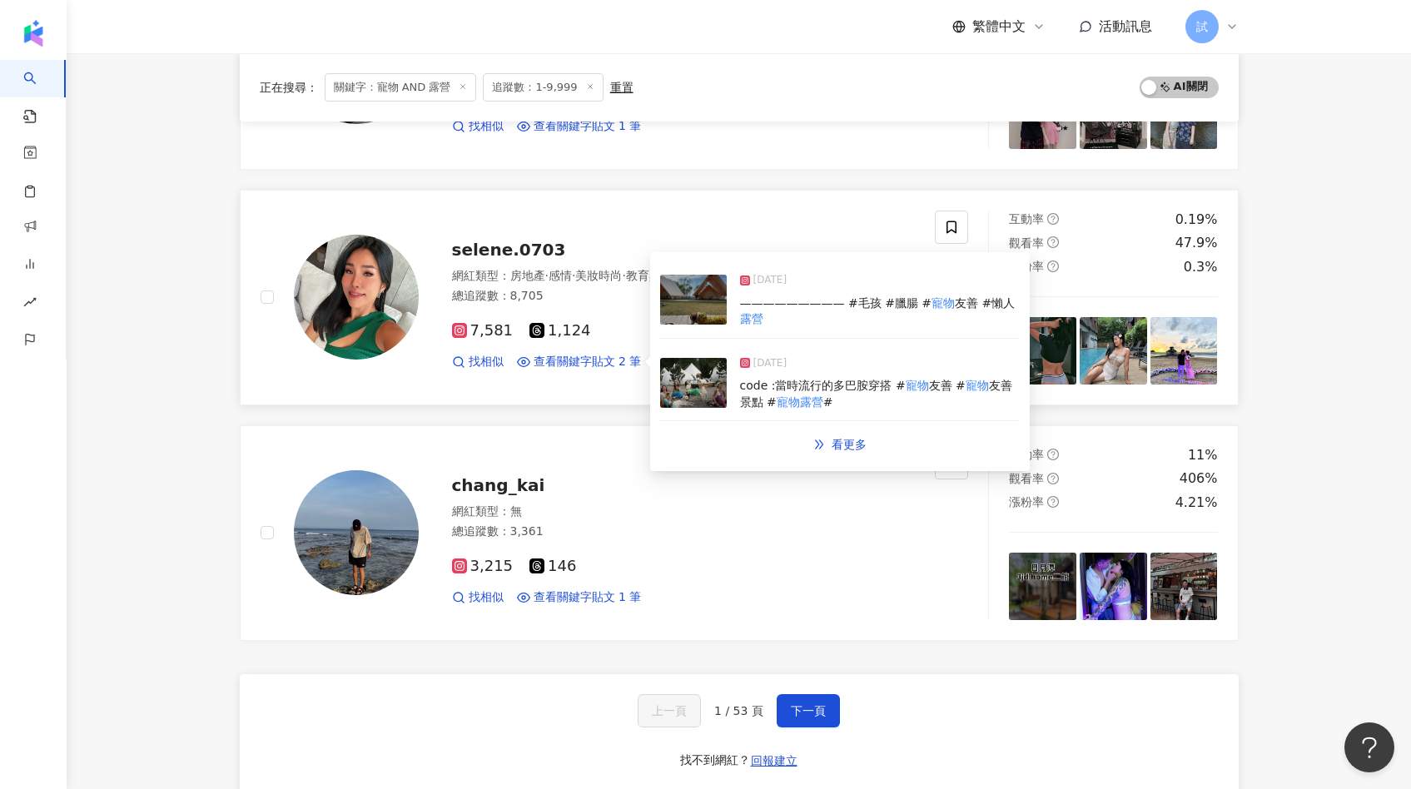
click at [684, 384] on img at bounding box center [693, 383] width 67 height 50
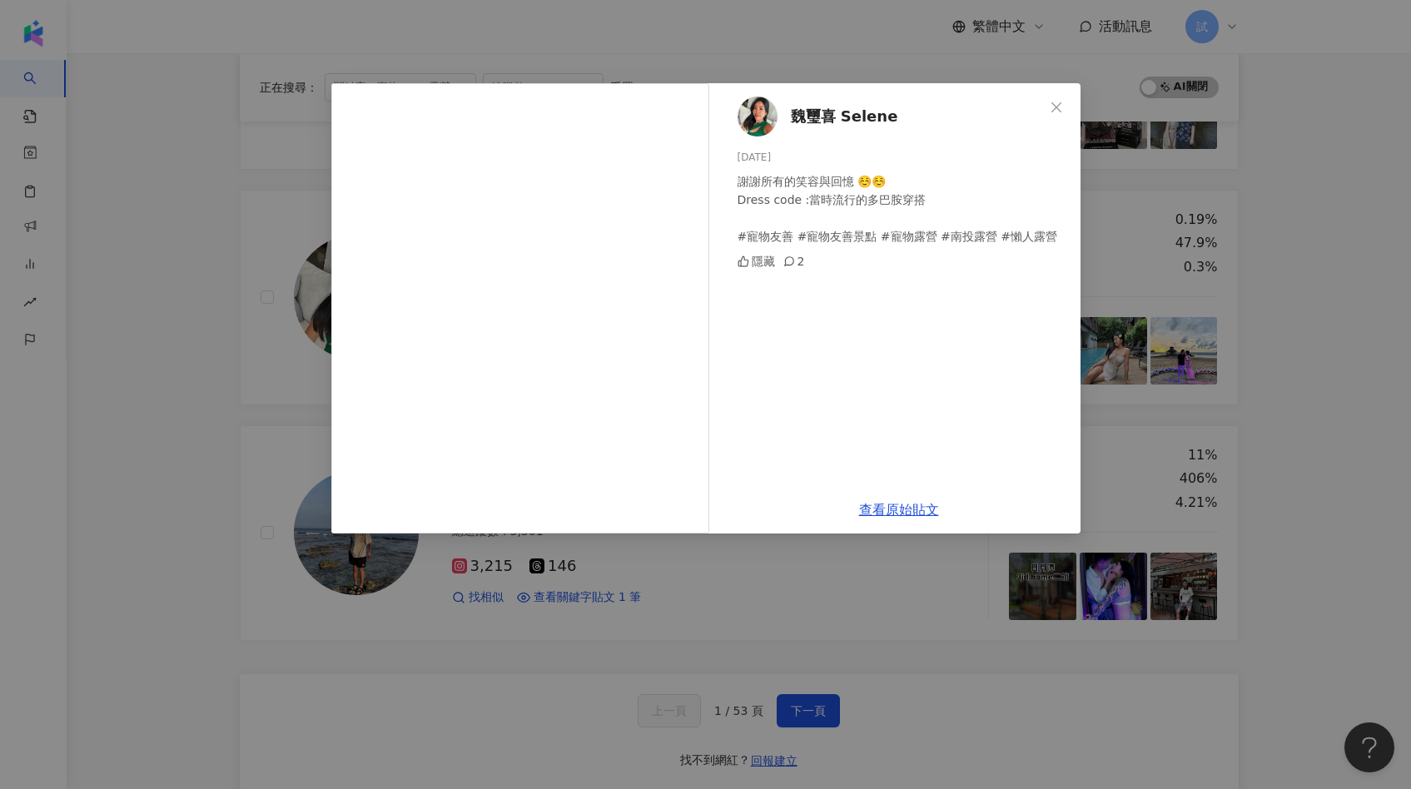
click at [192, 431] on div "魏璽喜 Selene 2024/9/4 謝謝所有的笑容與回憶 ☺️☺️ Dress code :當時流行的多巴胺穿搭 #寵物友善 #寵物友善景點 #寵物露營 …" at bounding box center [705, 394] width 1411 height 789
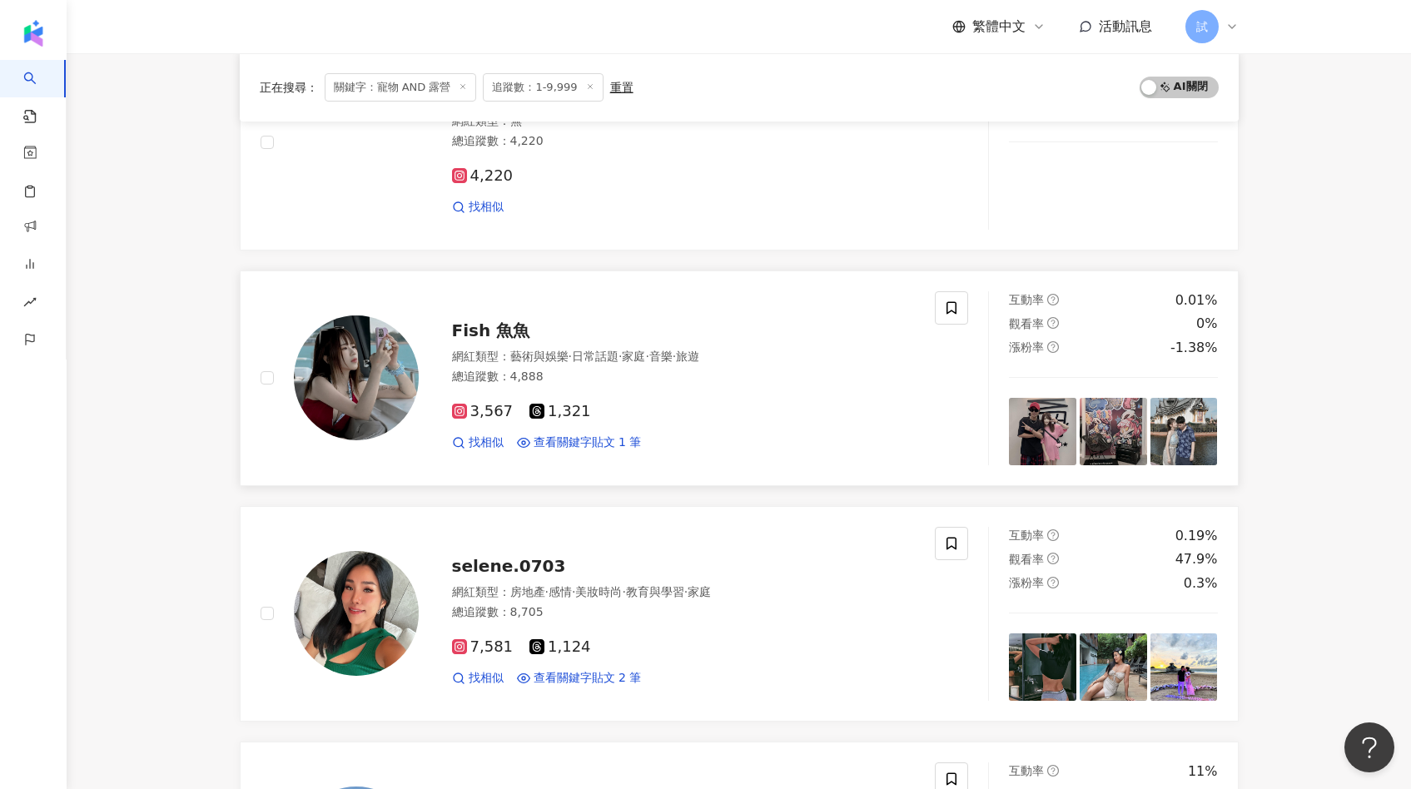
scroll to position [2340, 0]
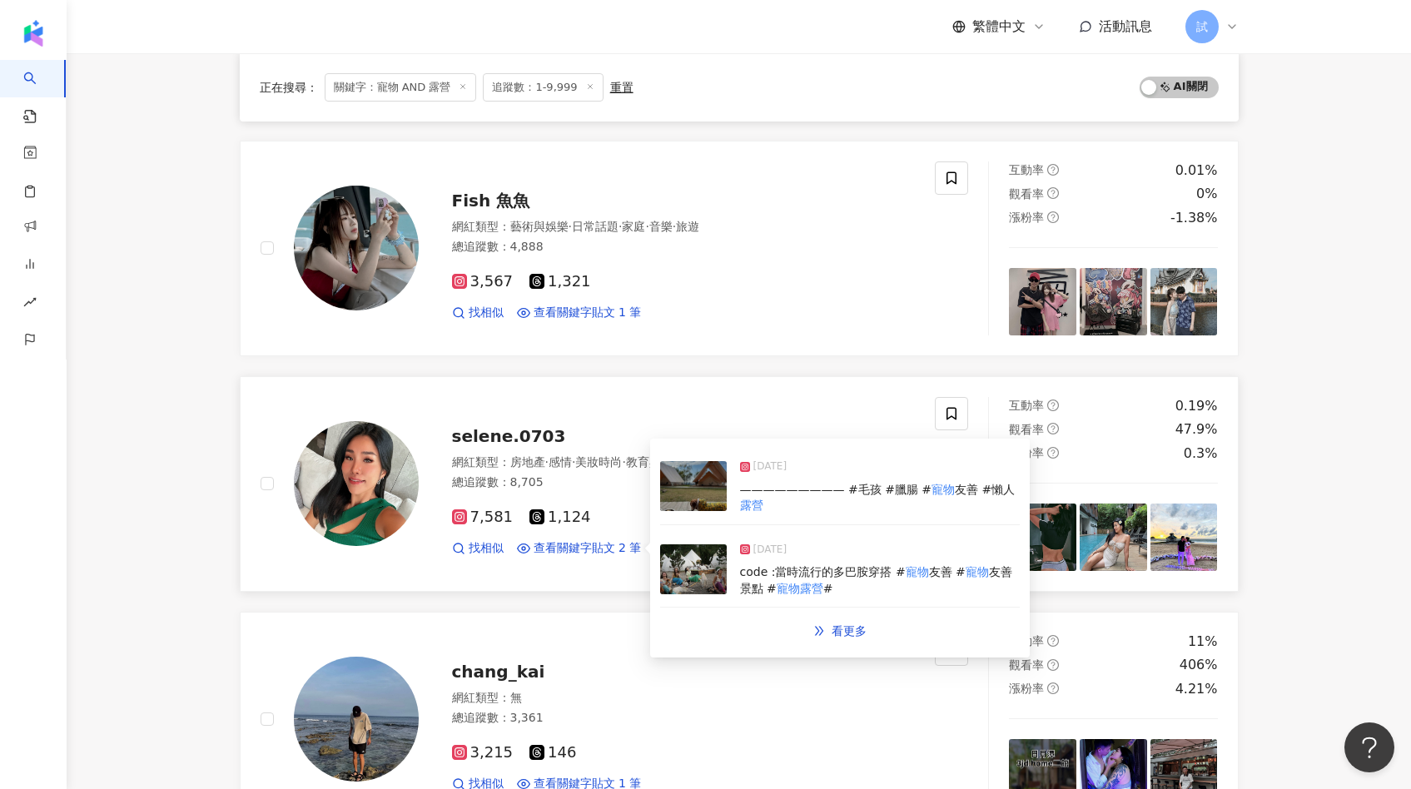
click at [690, 565] on img at bounding box center [693, 569] width 67 height 50
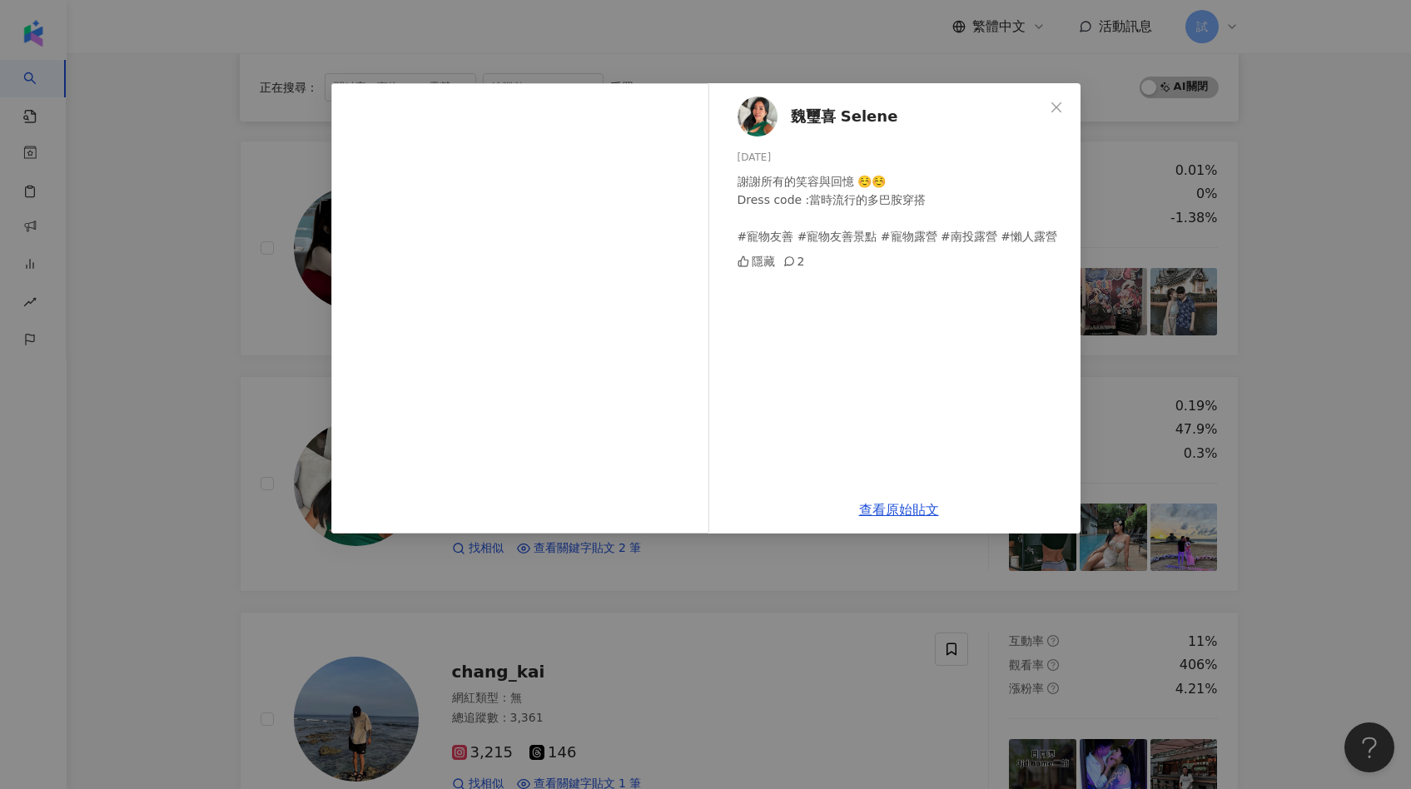
click at [238, 548] on div "魏璽喜 Selene 2024/9/4 謝謝所有的笑容與回憶 ☺️☺️ Dress code :當時流行的多巴胺穿搭 #寵物友善 #寵物友善景點 #寵物露營 …" at bounding box center [705, 394] width 1411 height 789
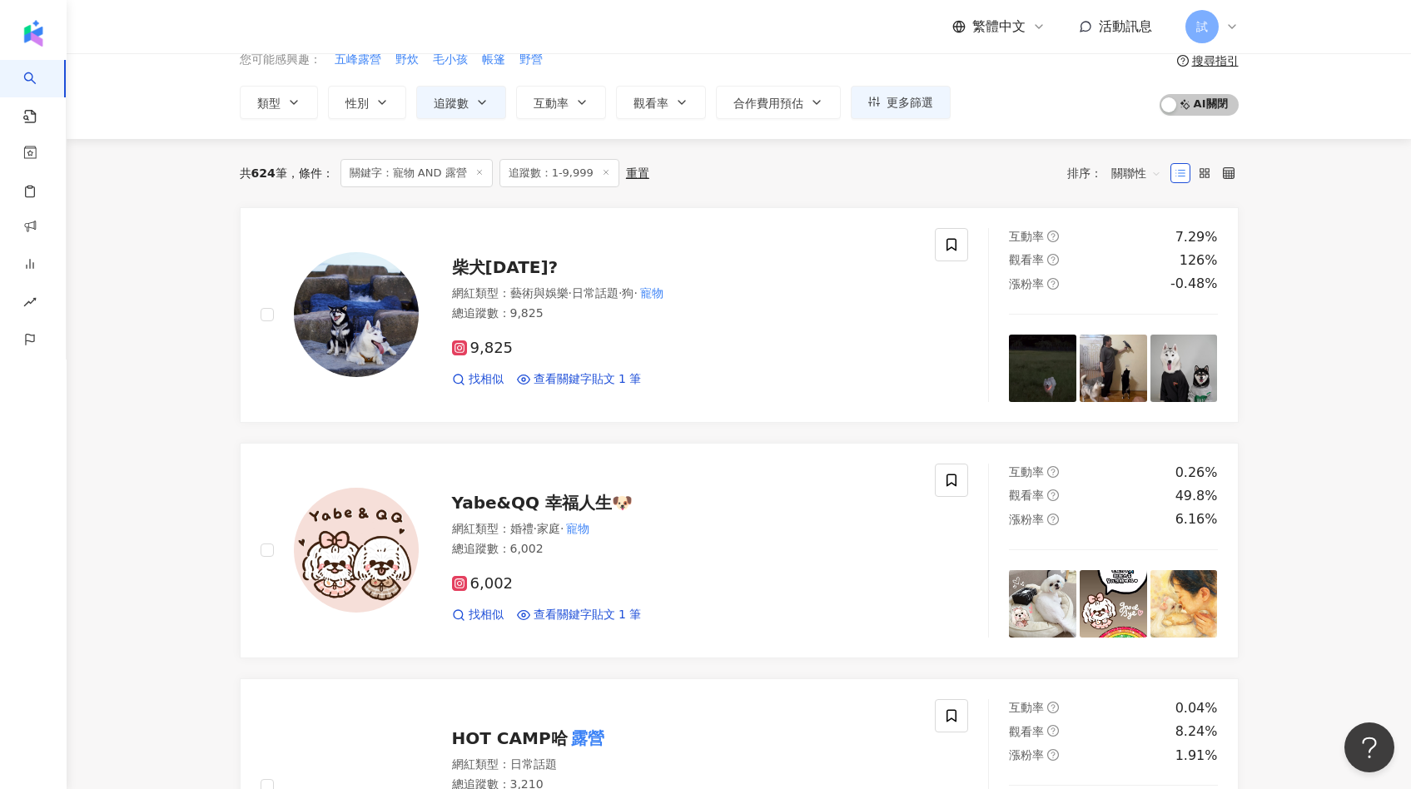
scroll to position [0, 0]
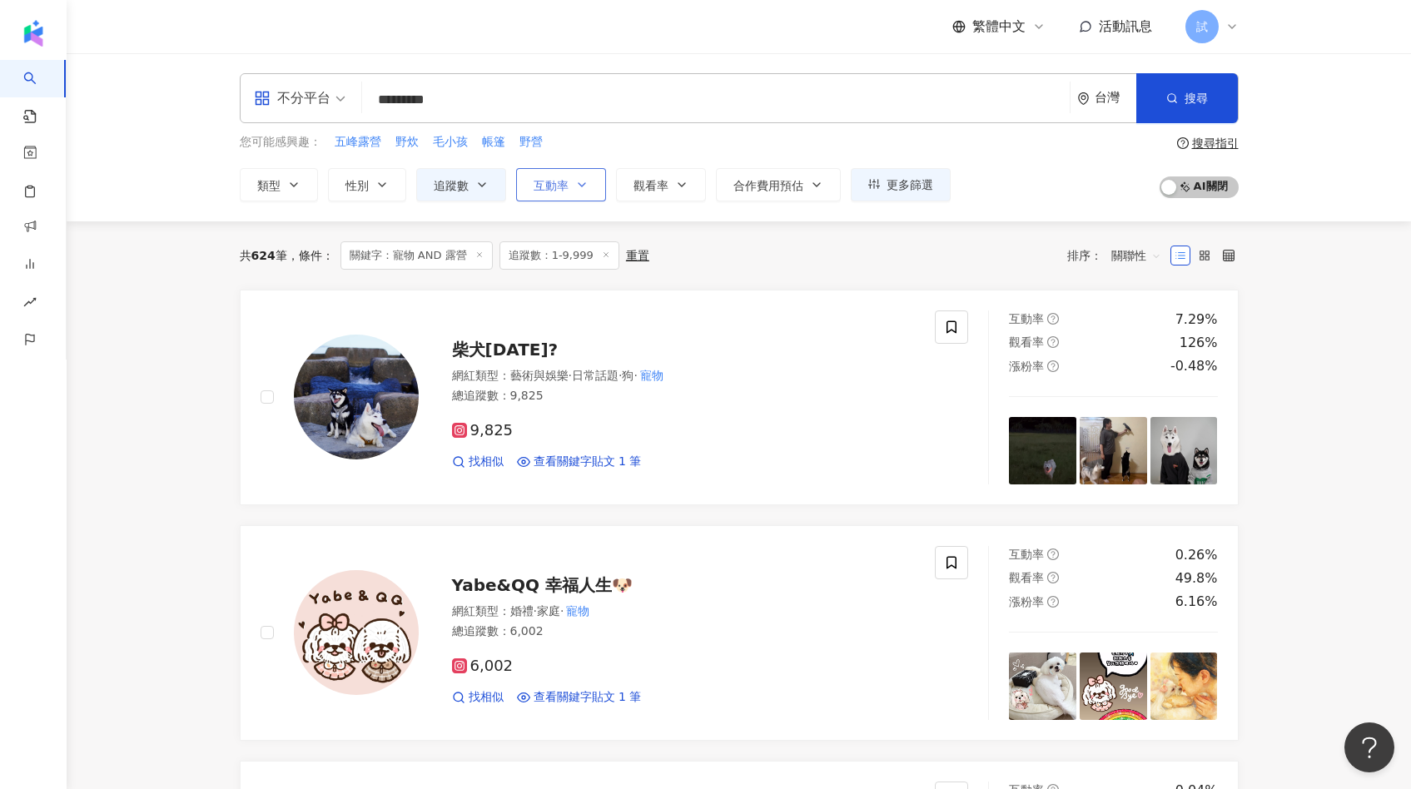
click at [570, 195] on button "互動率" at bounding box center [561, 184] width 90 height 33
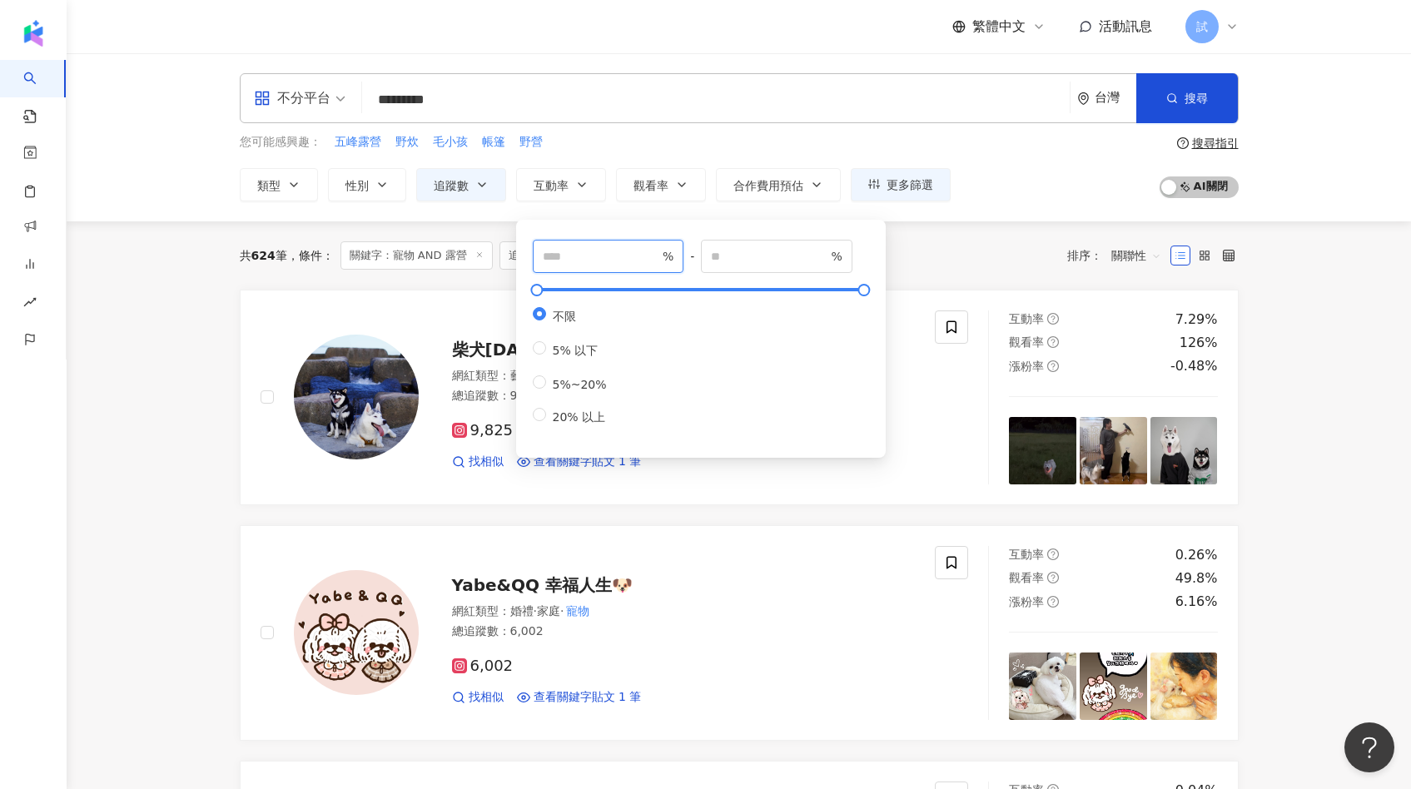
click at [583, 248] on input "number" at bounding box center [601, 256] width 117 height 18
type input "*"
click at [924, 283] on div "共 624 筆 條件 ： 關鍵字：寵物 AND 露營 追蹤數：1-9,999 重置 排序： 關聯性" at bounding box center [739, 255] width 999 height 68
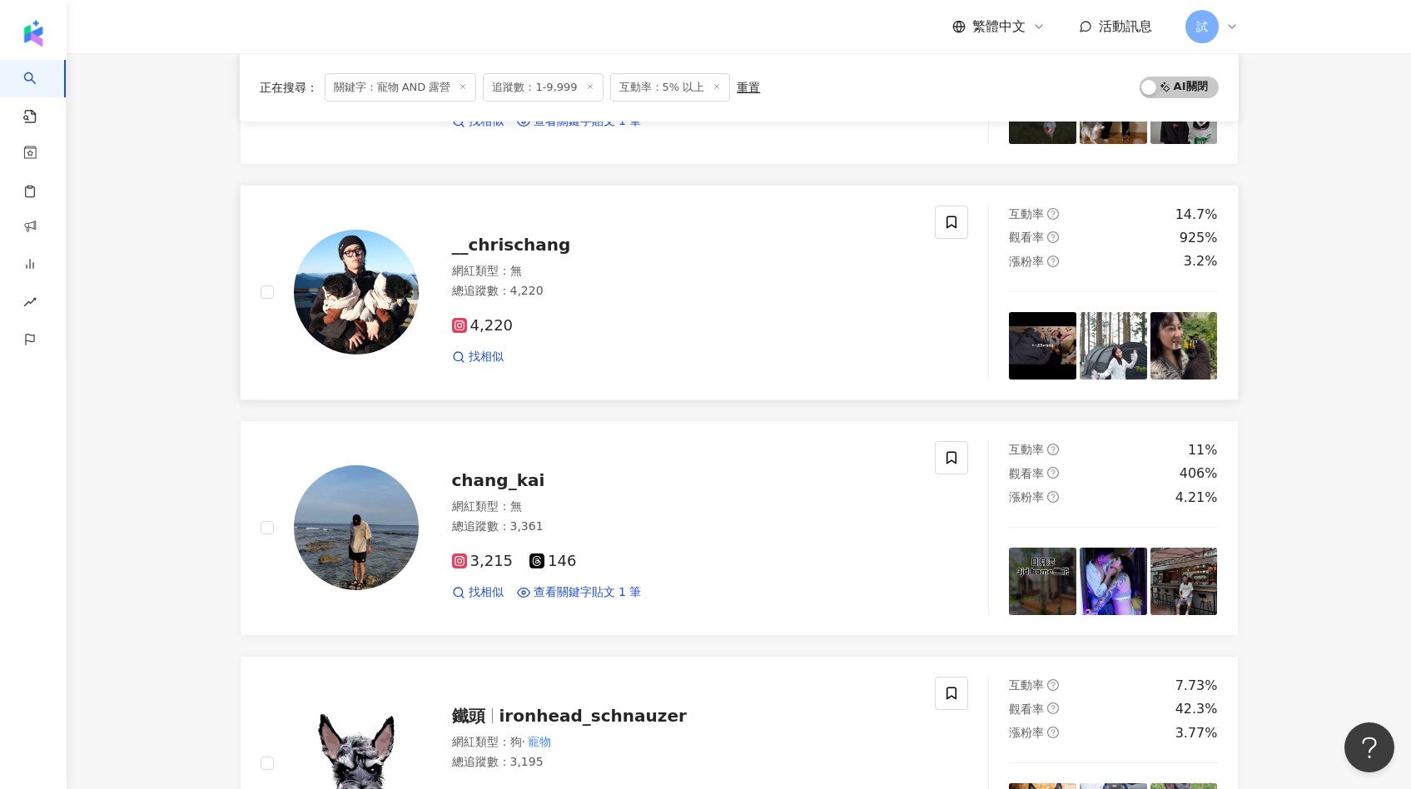
scroll to position [351, 0]
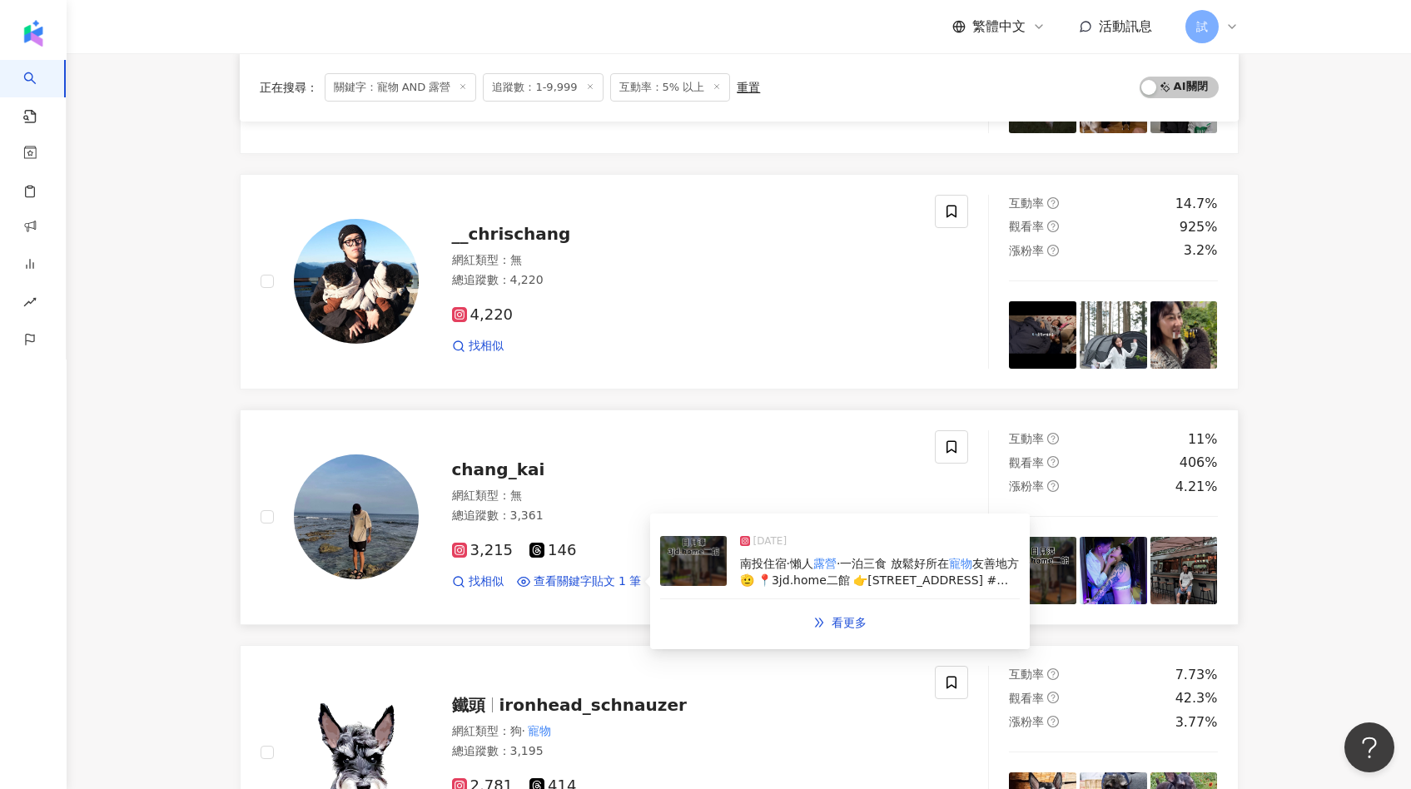
click at [694, 565] on img at bounding box center [693, 561] width 67 height 50
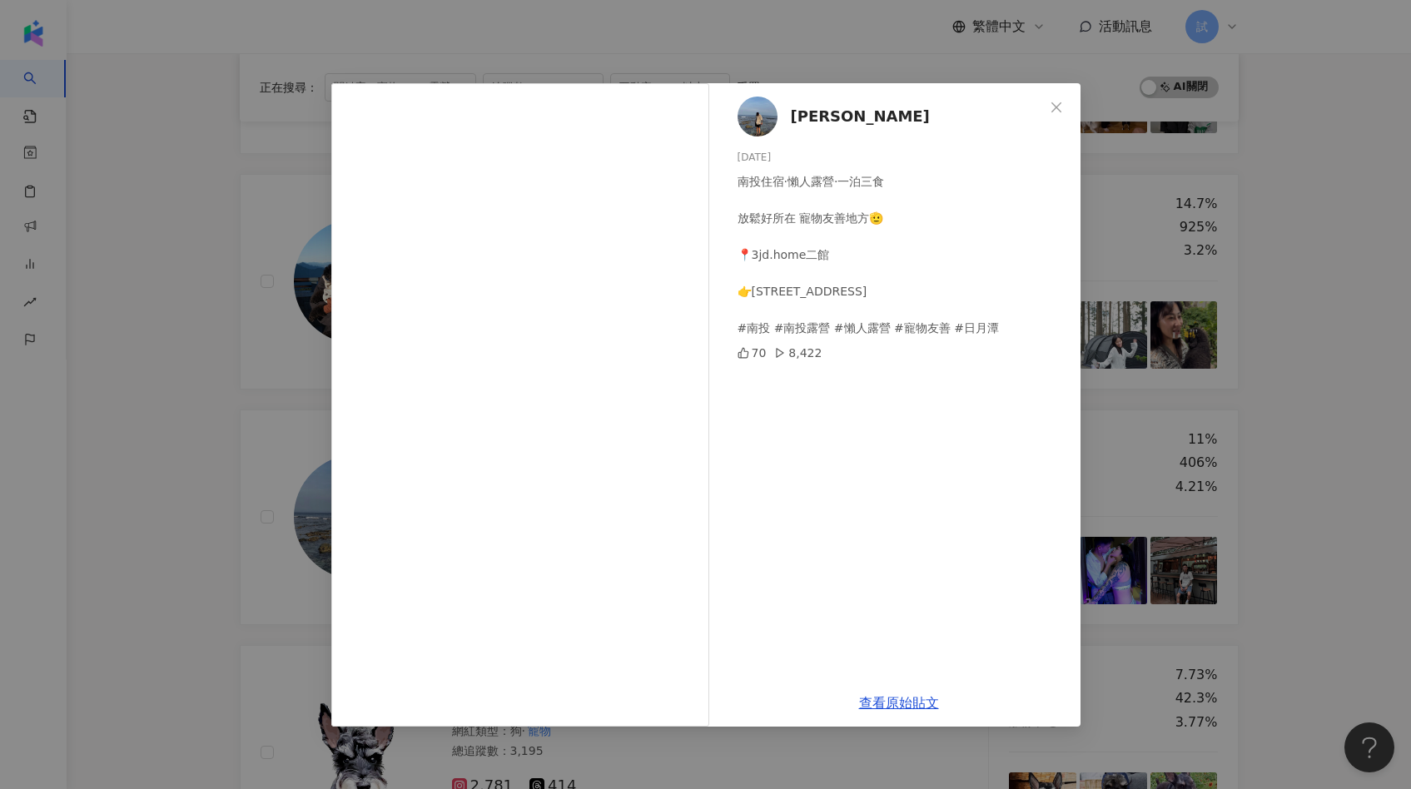
click at [1284, 487] on div "張愷 2025/7/17 南投住宿·懶人露營·一泊三食 放鬆好所在 寵物友善地方🫡 📍3jd.home二館 👉南投縣魚池鄉瓊文巷36-36號 #南投 #南投露…" at bounding box center [705, 394] width 1411 height 789
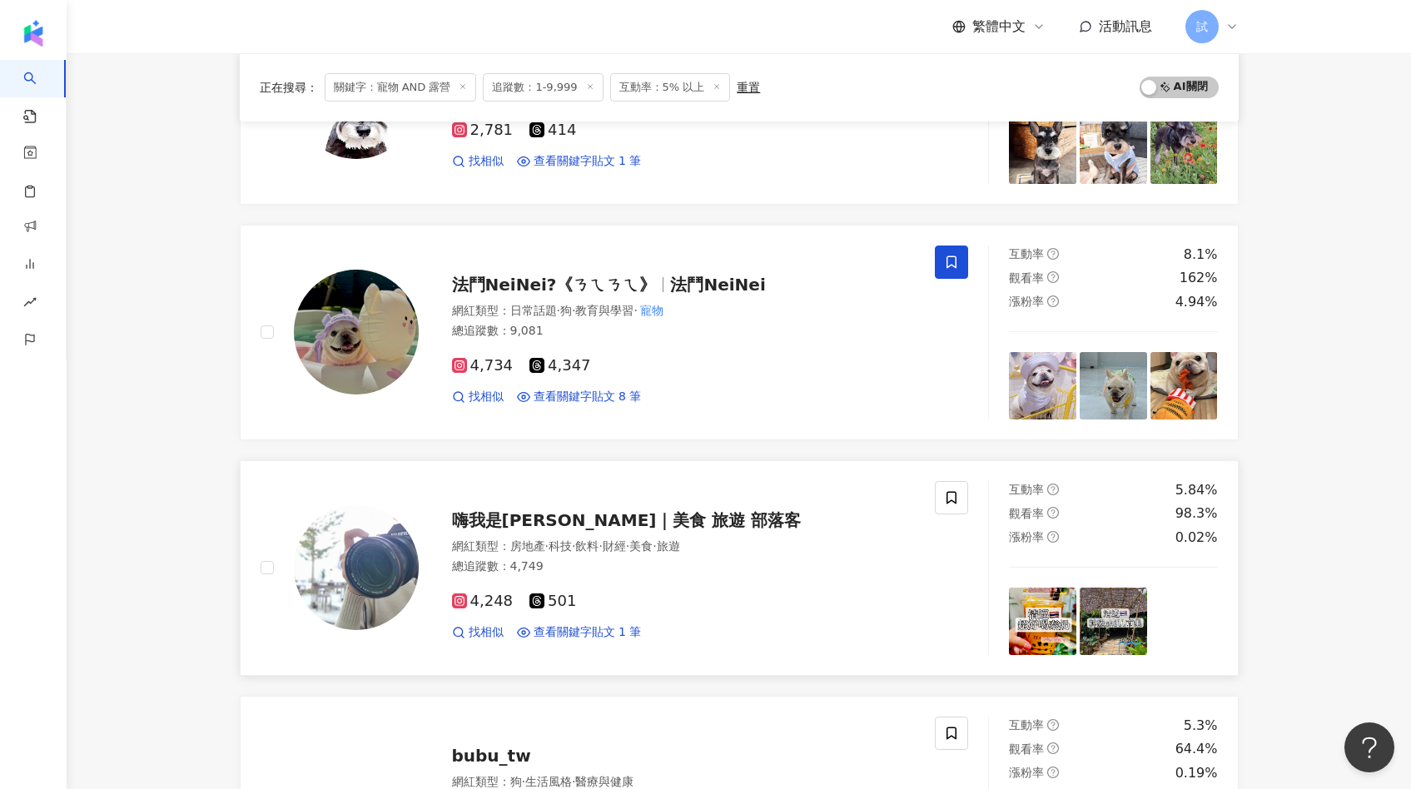
scroll to position [946, 0]
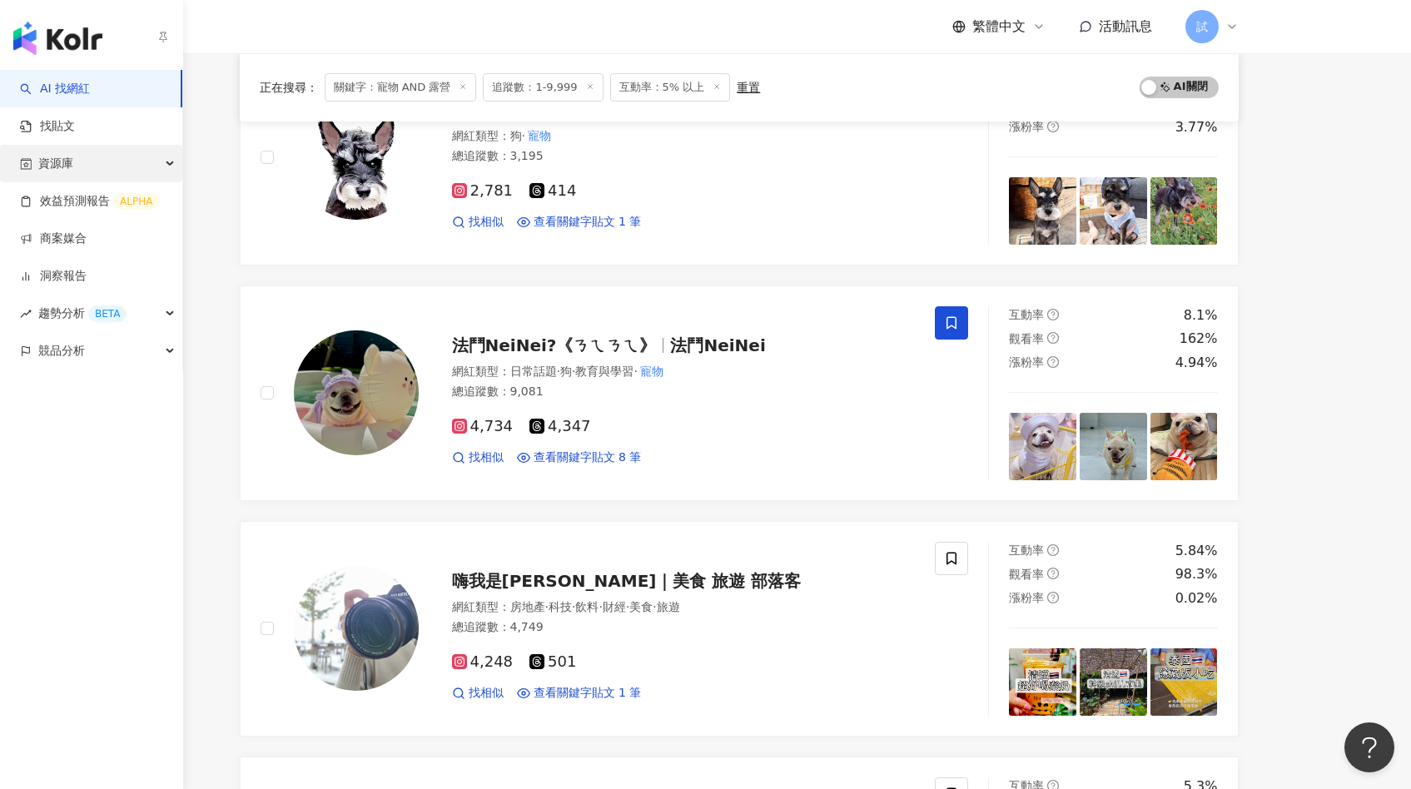
click at [74, 166] on div "資源庫" at bounding box center [91, 163] width 182 height 37
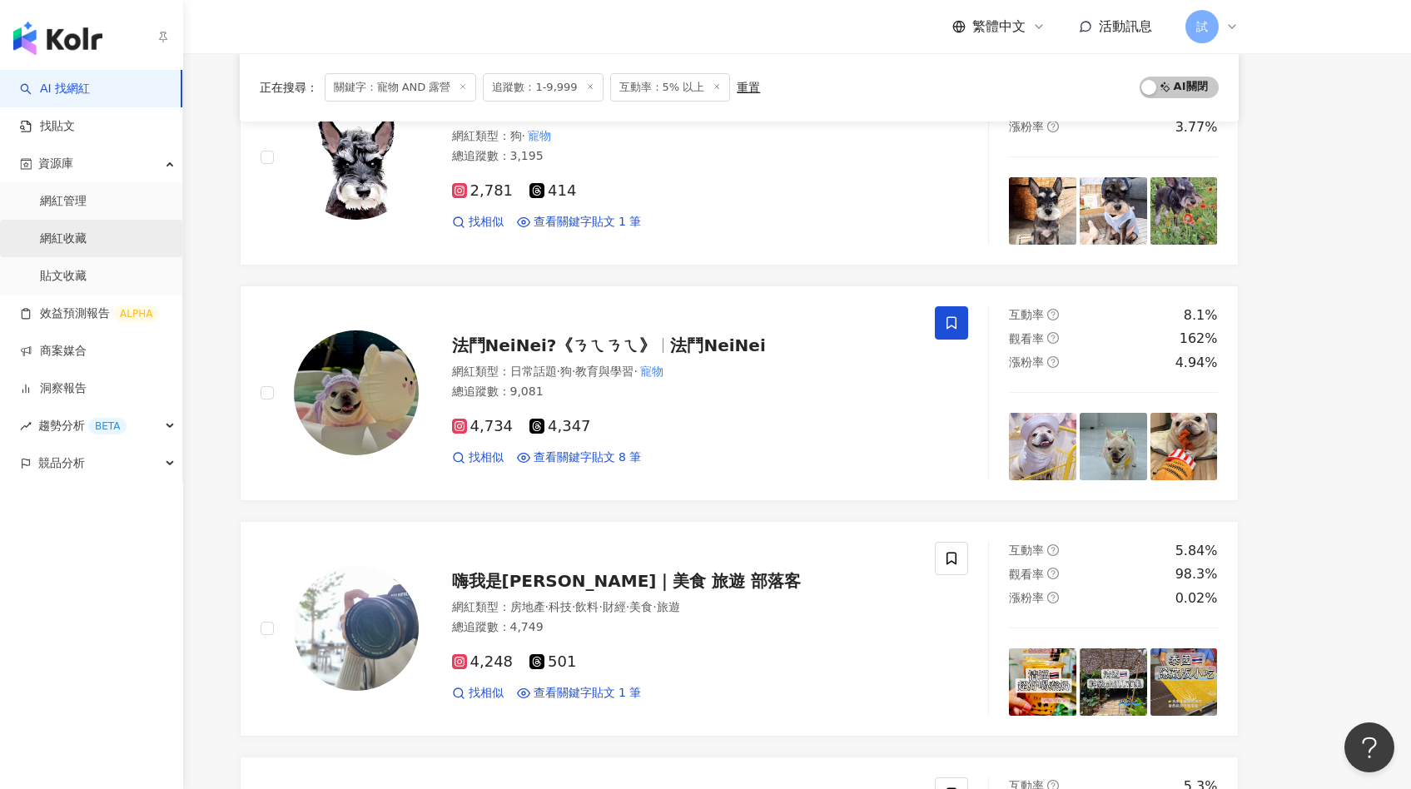
click at [85, 238] on link "網紅收藏" at bounding box center [63, 239] width 47 height 17
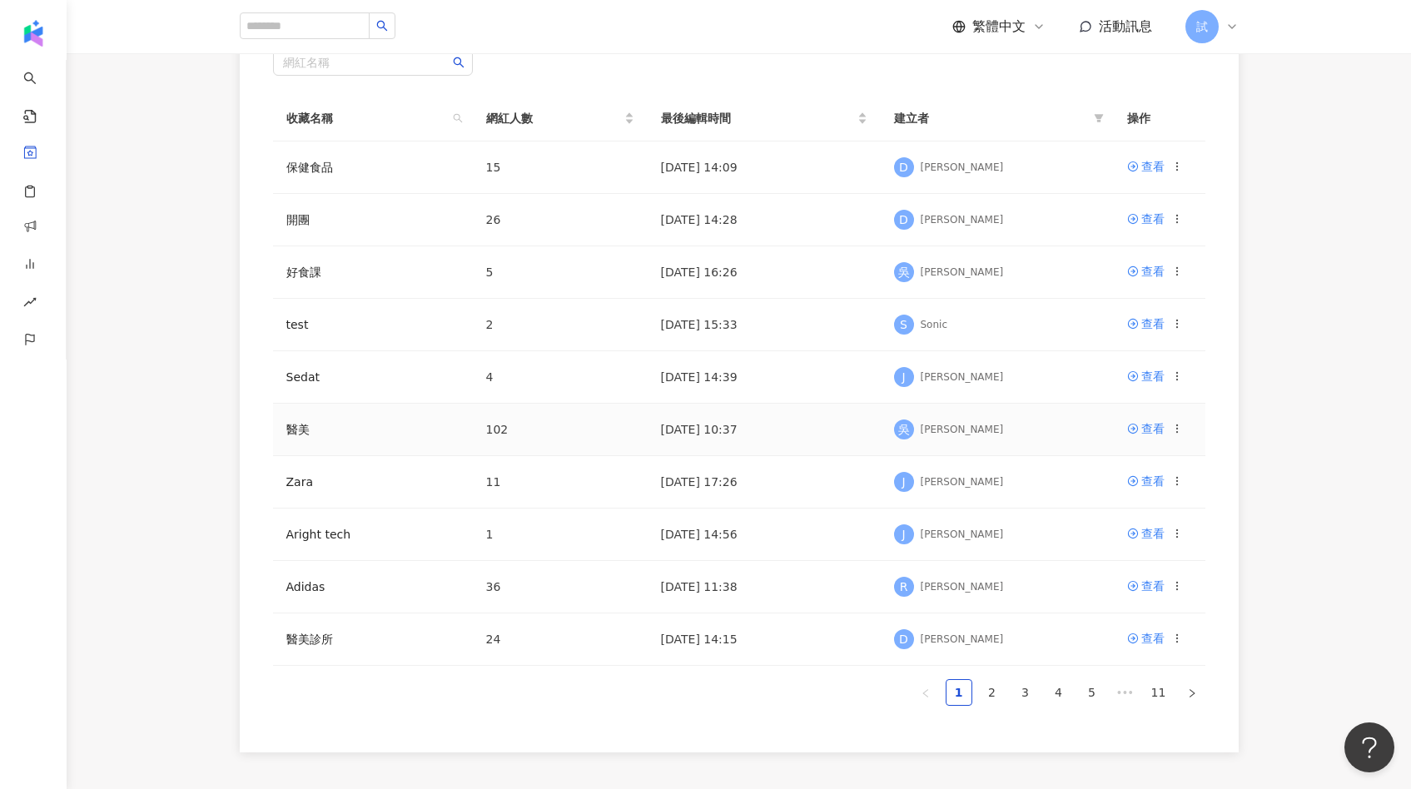
scroll to position [175, 0]
click at [987, 694] on link "2" at bounding box center [992, 690] width 25 height 25
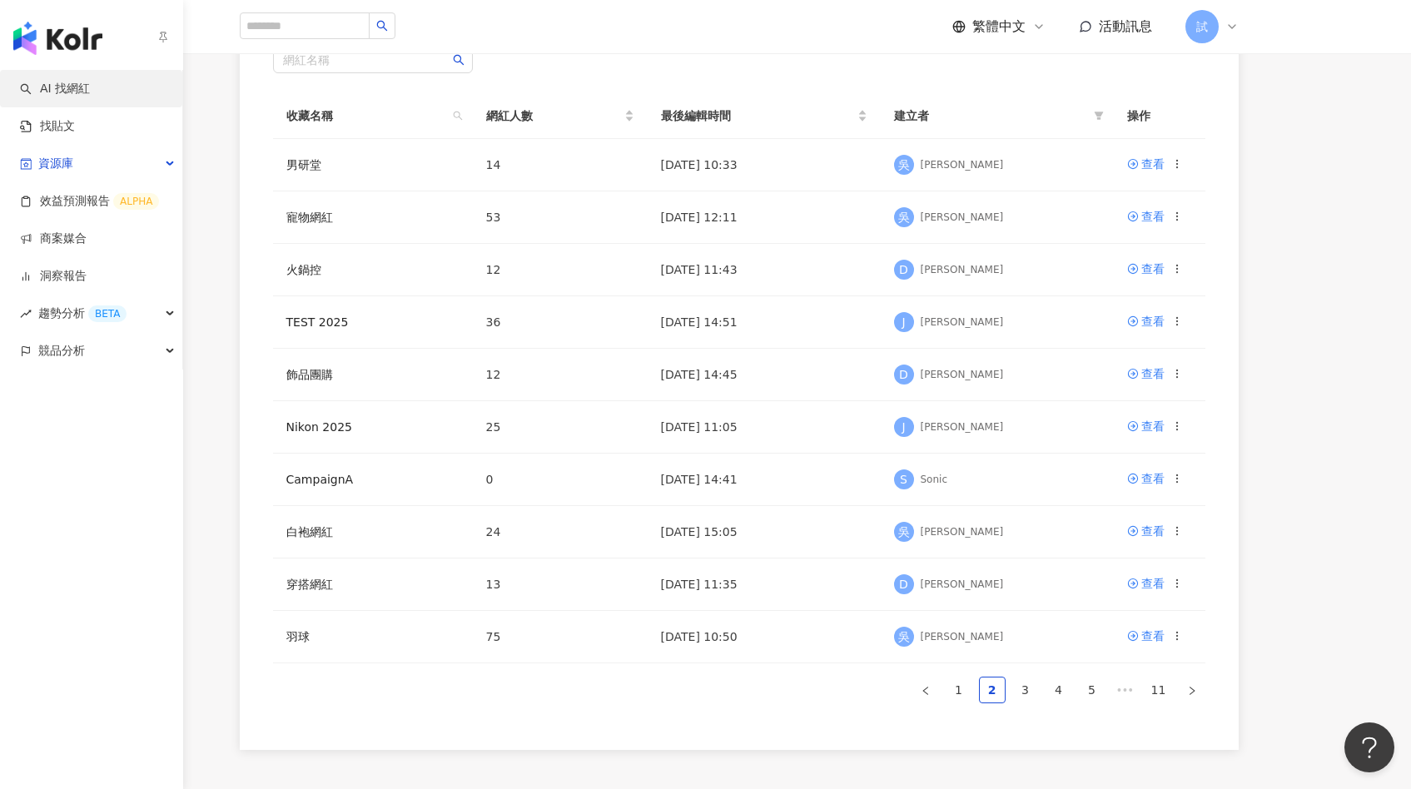
click at [50, 87] on link "AI 找網紅" at bounding box center [55, 89] width 70 height 17
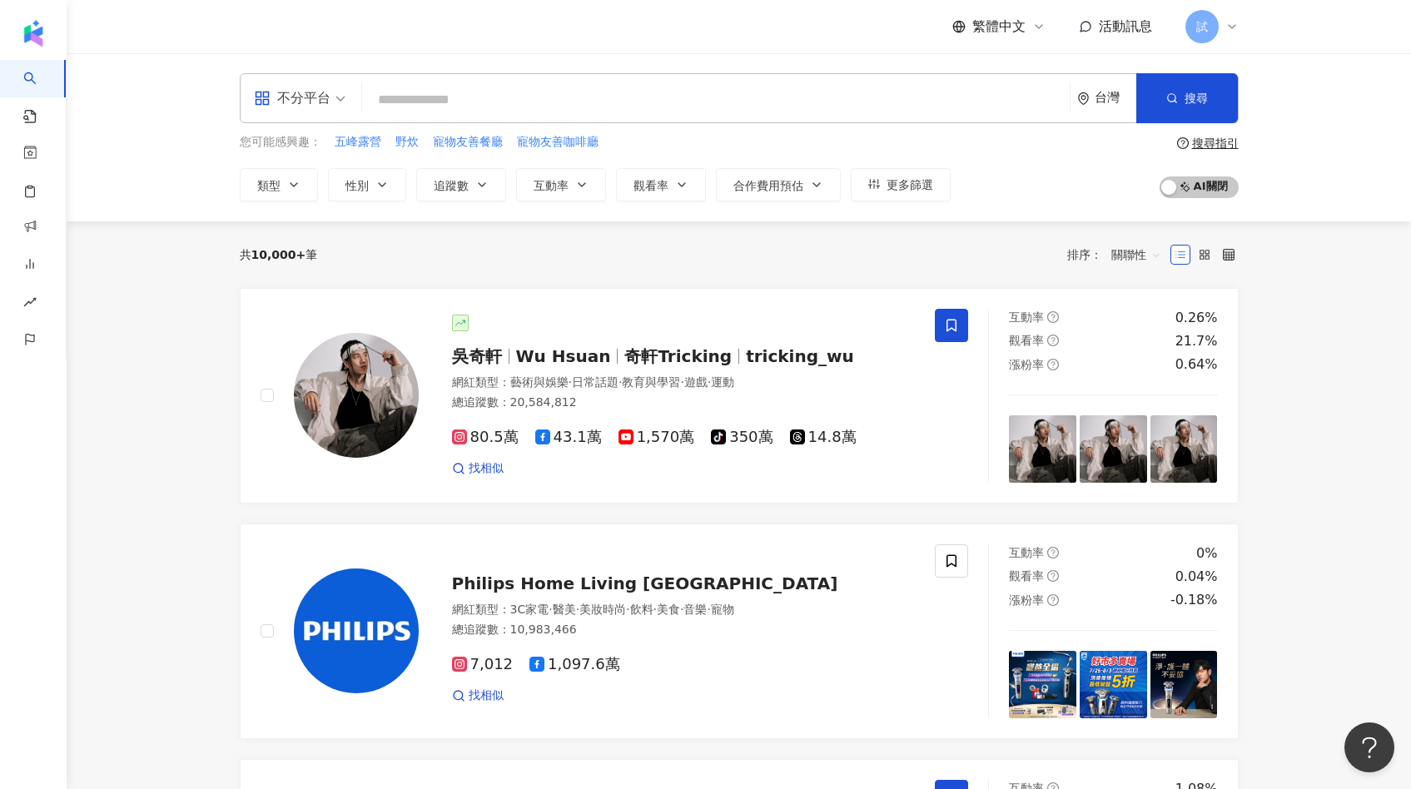
click at [469, 98] on input "search" at bounding box center [716, 100] width 694 height 32
click at [459, 191] on span "追蹤數" at bounding box center [451, 185] width 35 height 13
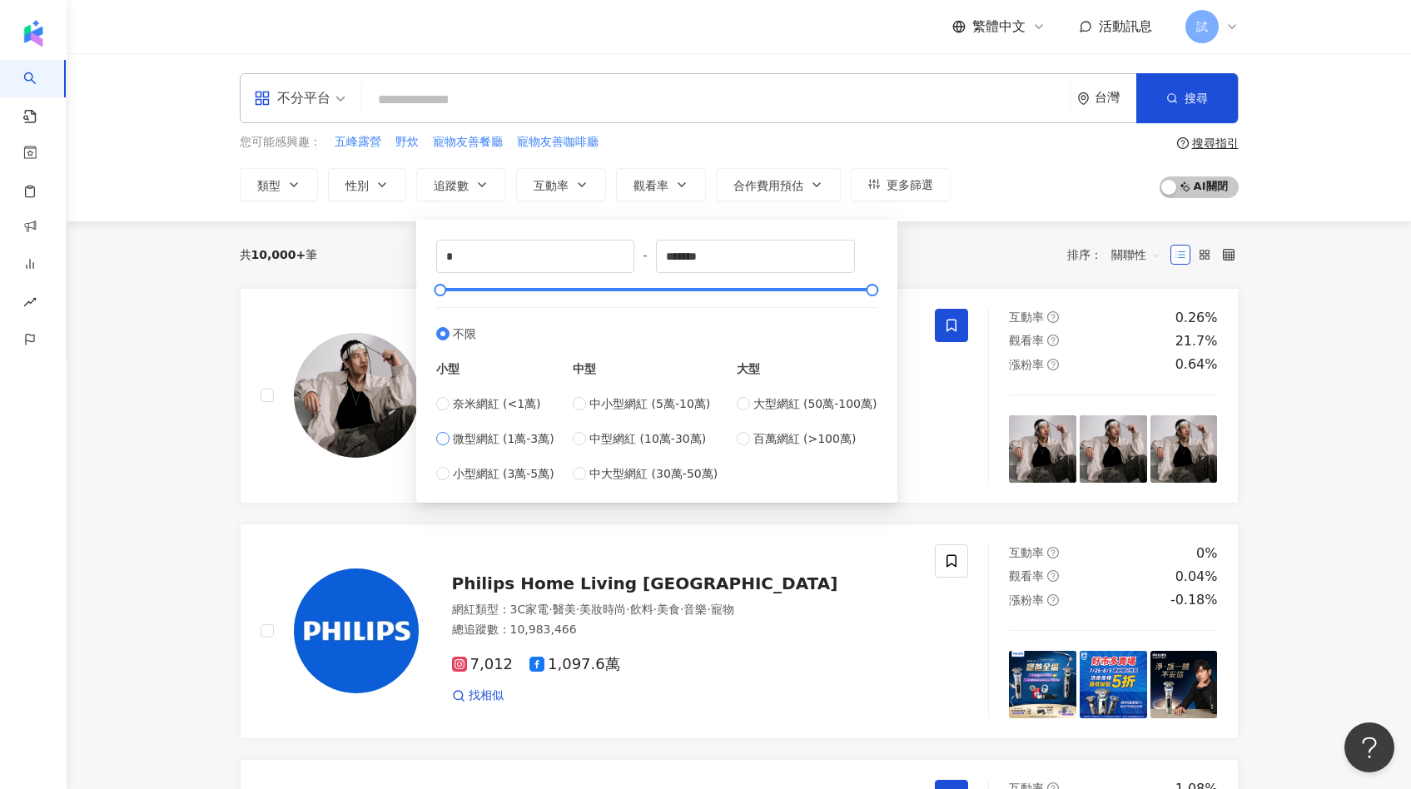
click at [526, 436] on span "微型網紅 (1萬-3萬)" at bounding box center [504, 438] width 102 height 18
type input "*****"
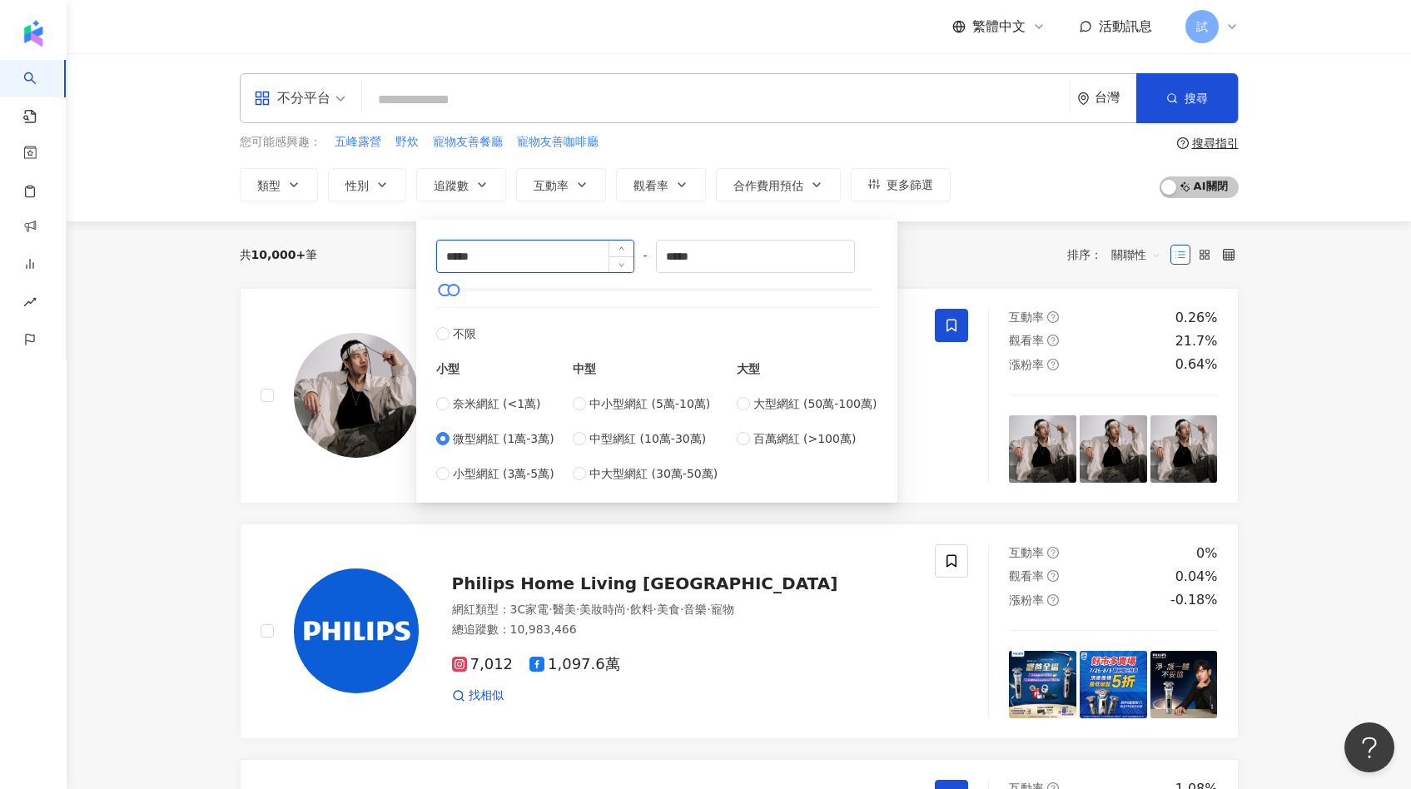
click at [498, 261] on input "*****" at bounding box center [535, 257] width 197 height 32
type input "****"
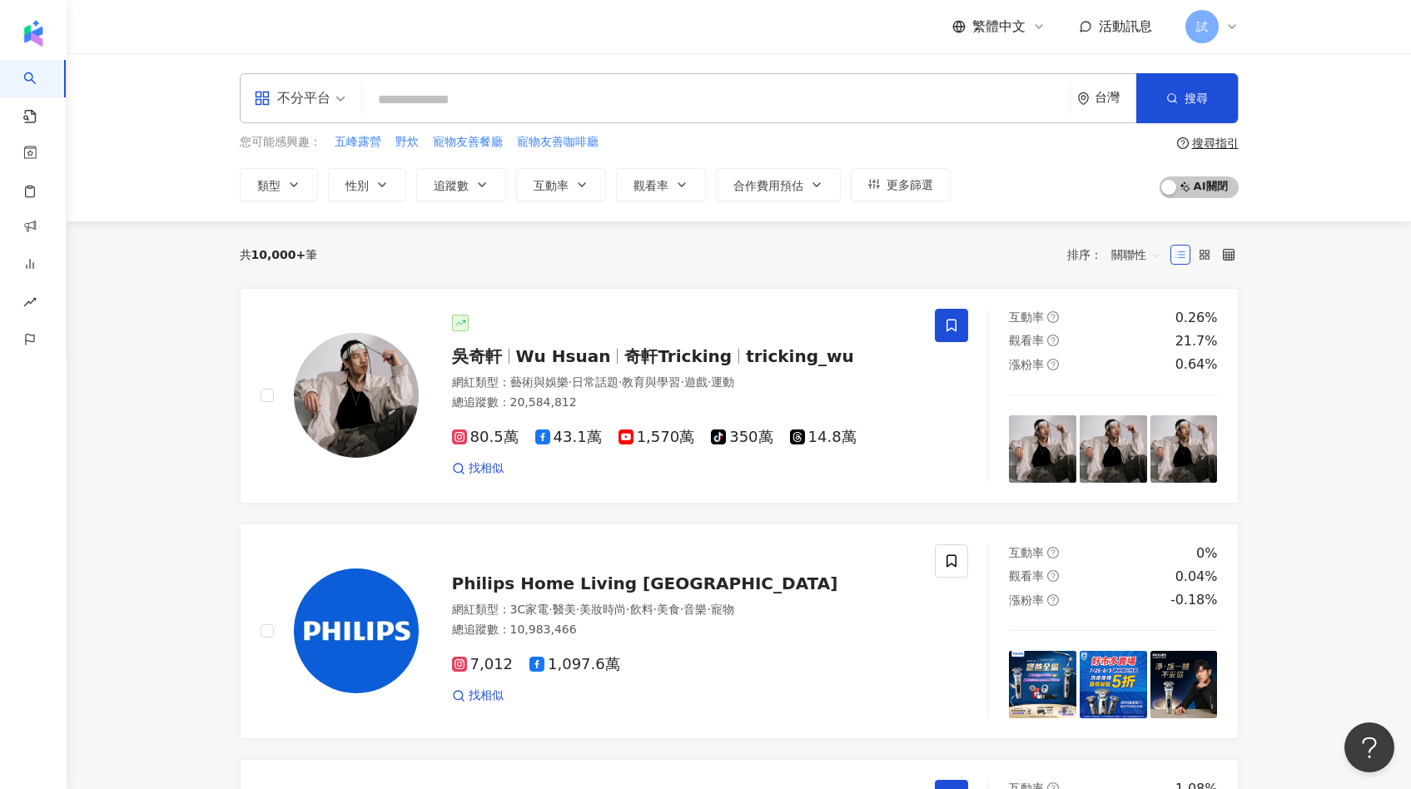
click at [912, 253] on div "共 10,000+ 筆 排序： 關聯性" at bounding box center [739, 254] width 999 height 27
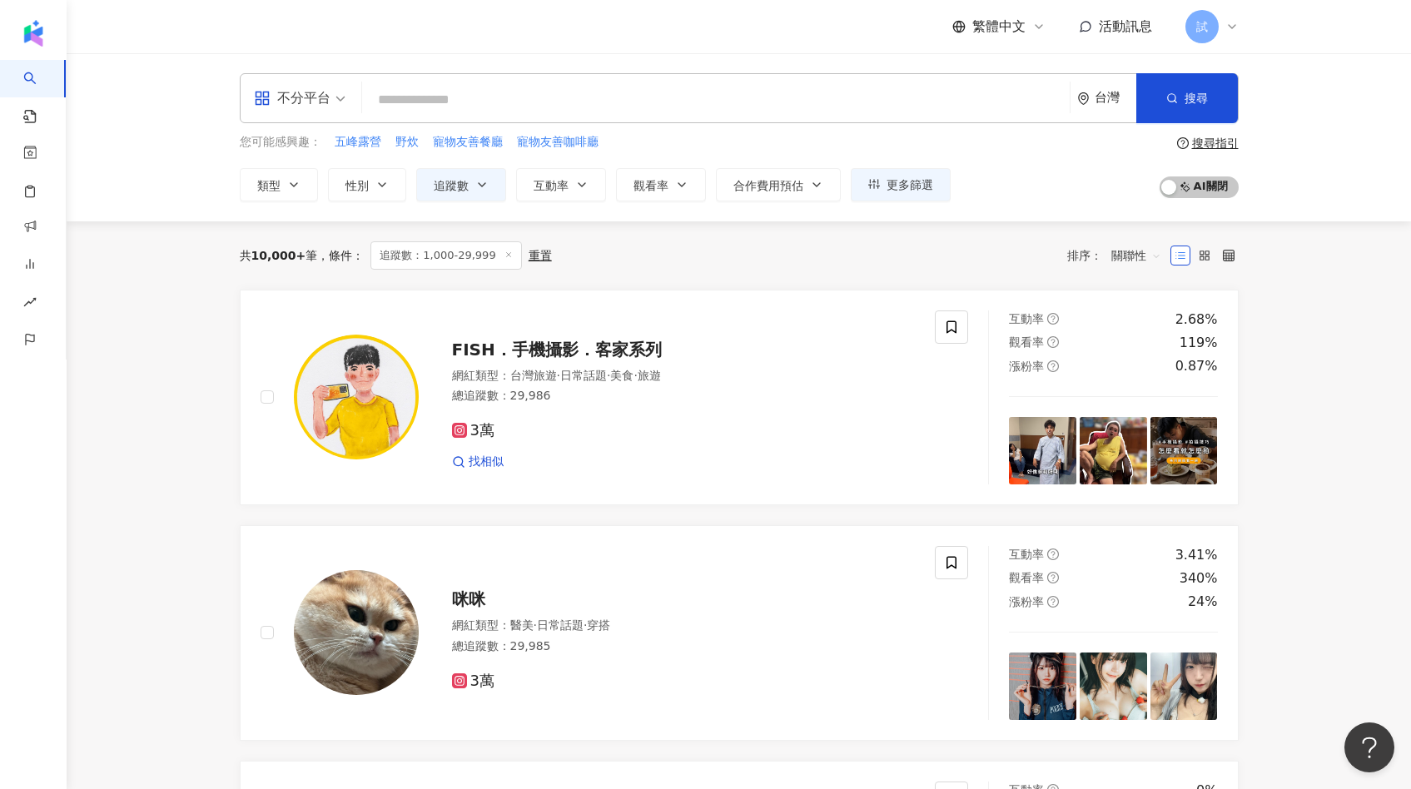
click at [689, 96] on input "search" at bounding box center [716, 100] width 694 height 32
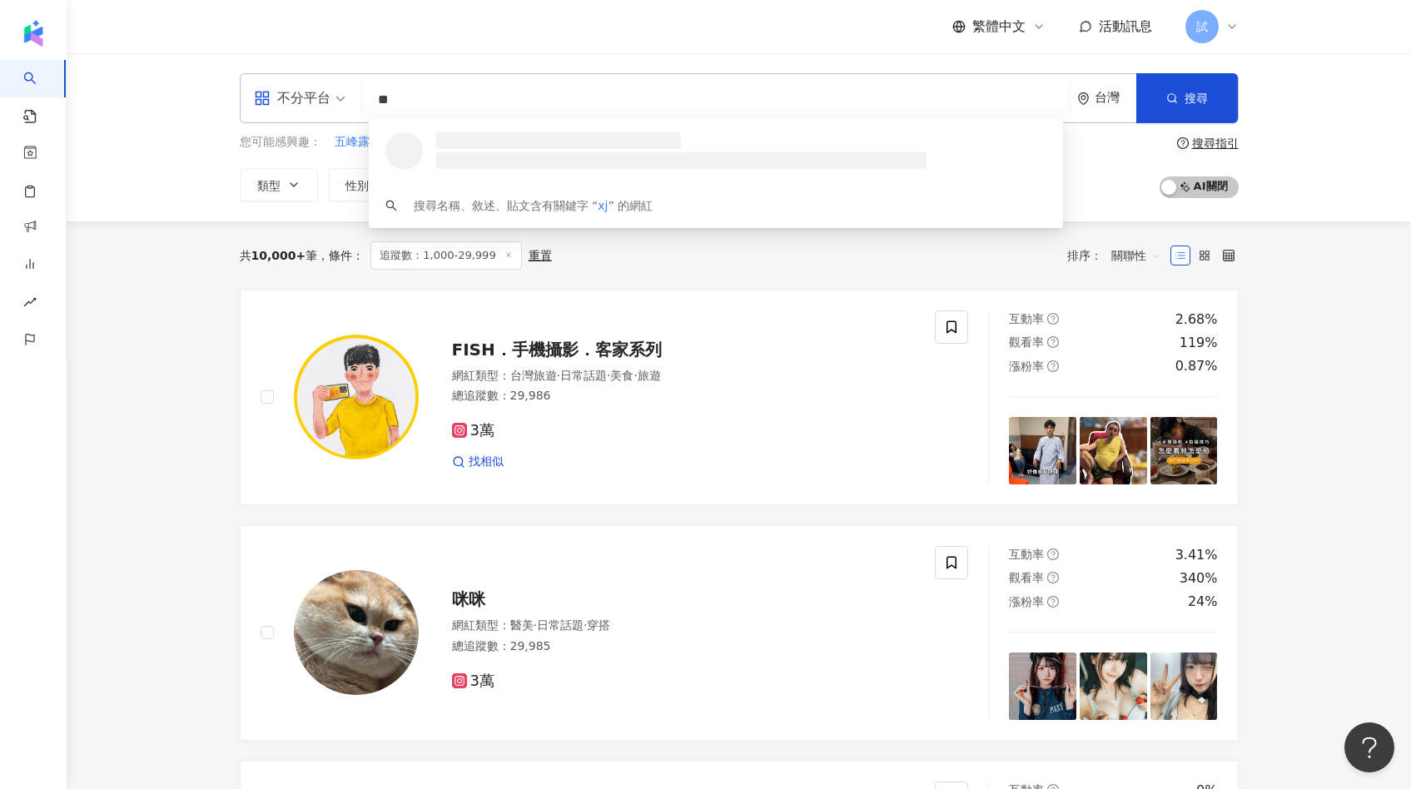
type input "*"
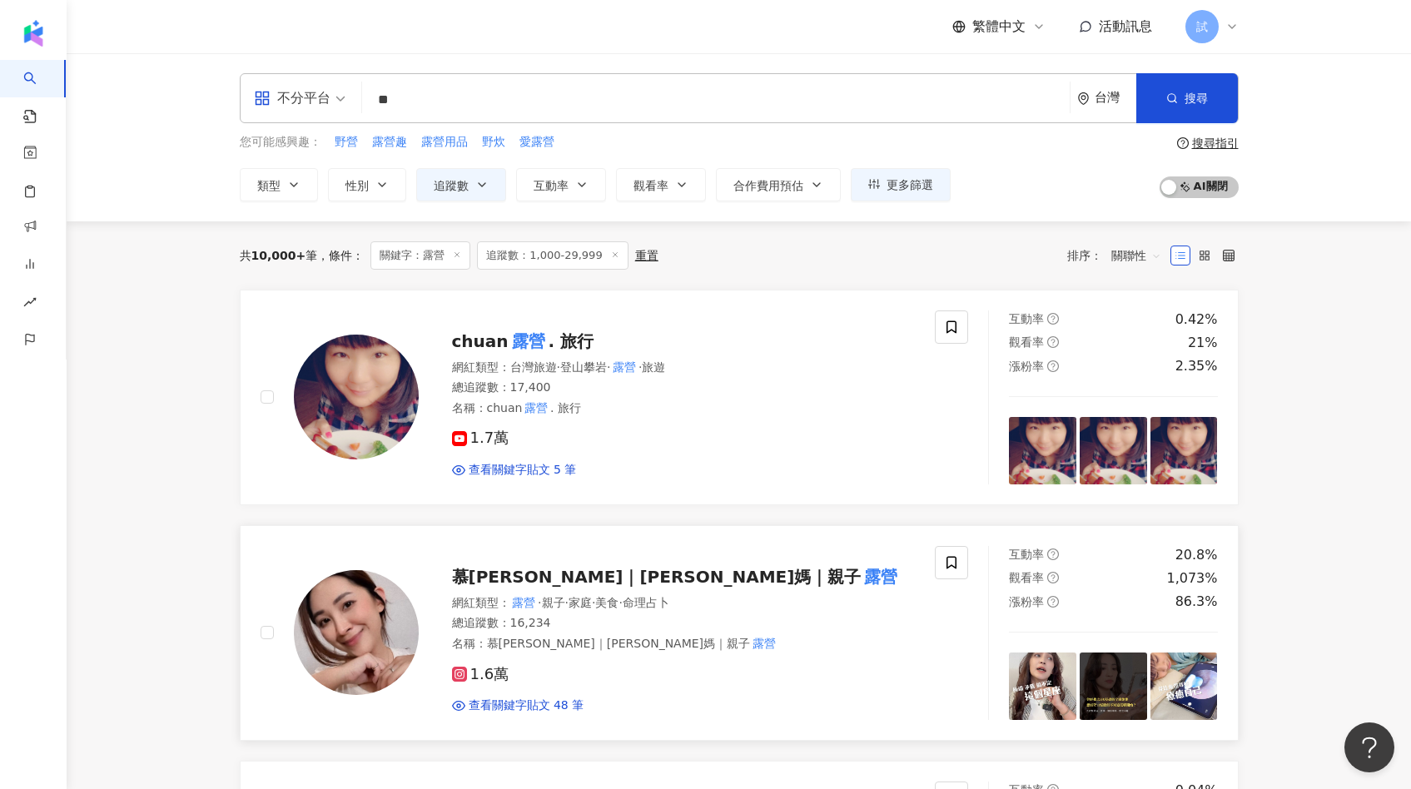
scroll to position [1, 0]
click at [631, 97] on input "**" at bounding box center [716, 99] width 694 height 32
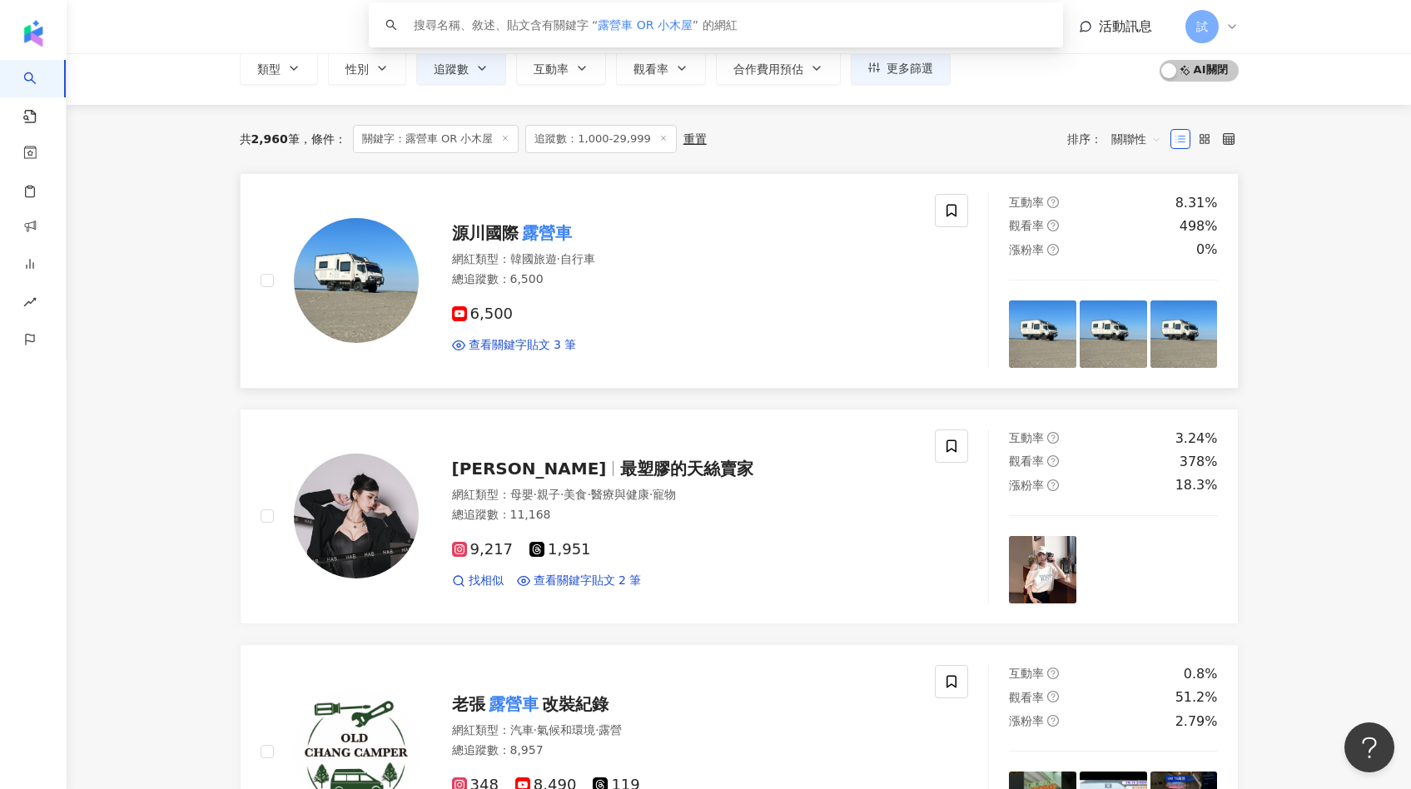
scroll to position [107, 0]
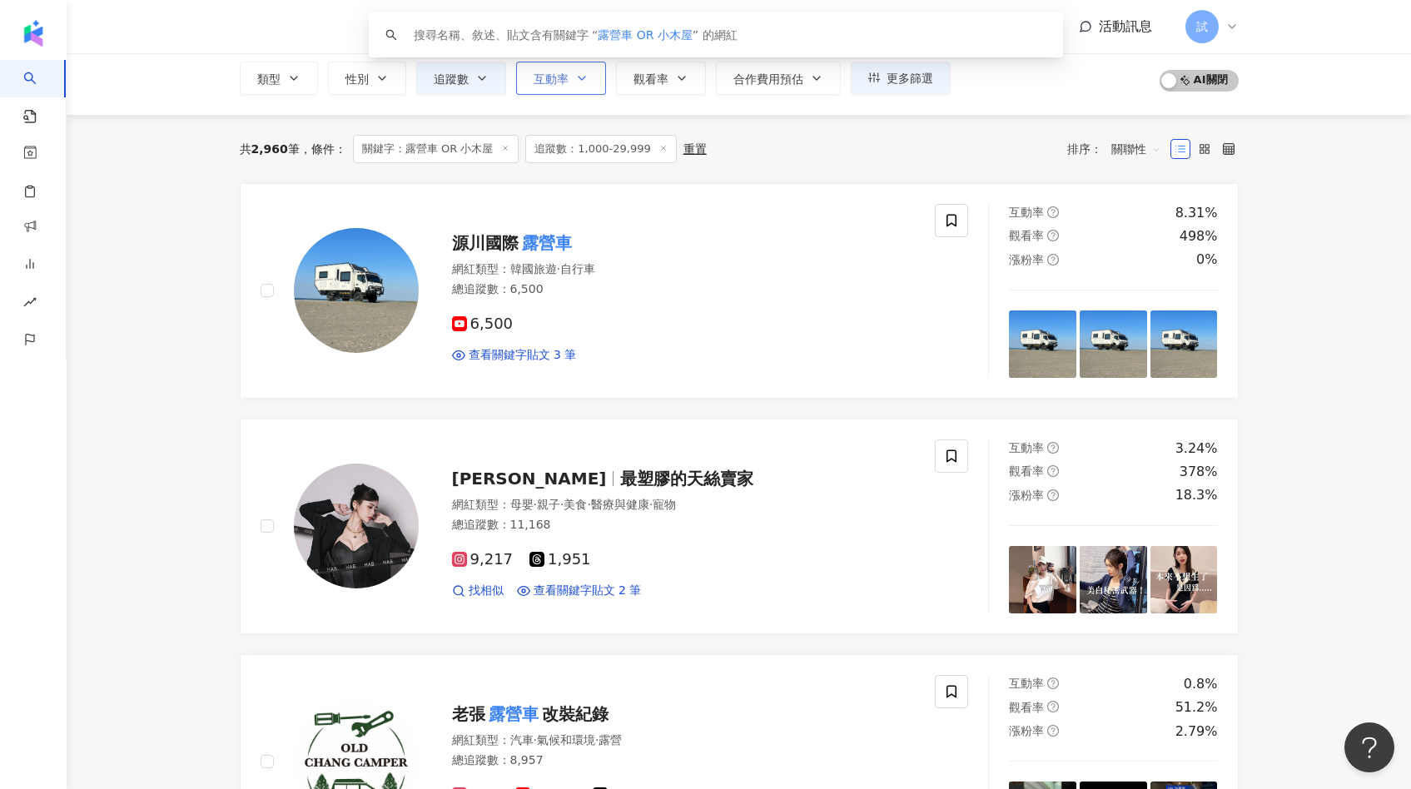
type input "**********"
click at [571, 78] on button "互動率" at bounding box center [561, 78] width 90 height 33
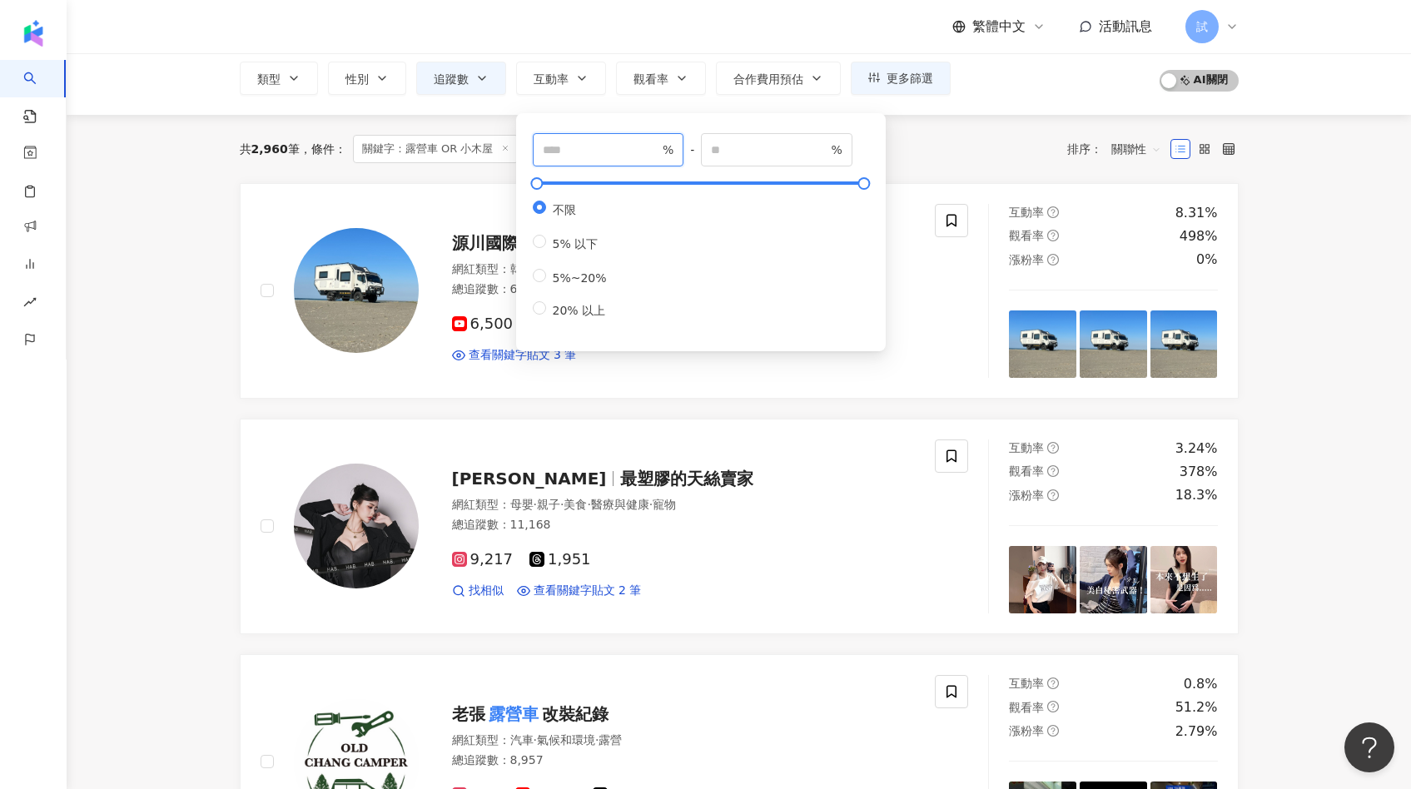
click at [594, 141] on input "number" at bounding box center [601, 150] width 117 height 18
type input "*"
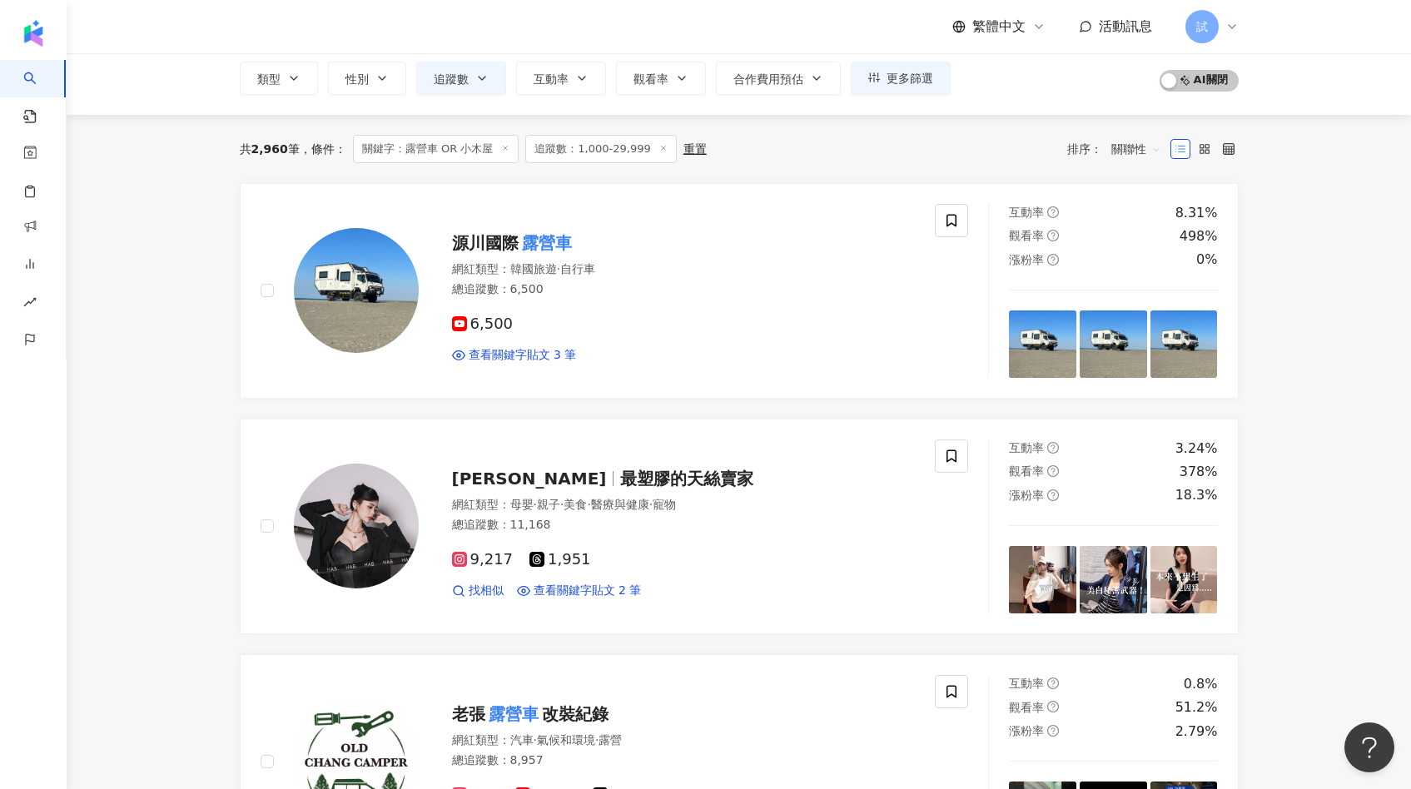
click at [945, 172] on div "共 2,960 筆 條件 ： 關鍵字：露營車 OR 小木屋 追蹤數：1,000-29,999 重置 排序： 關聯性" at bounding box center [739, 149] width 999 height 68
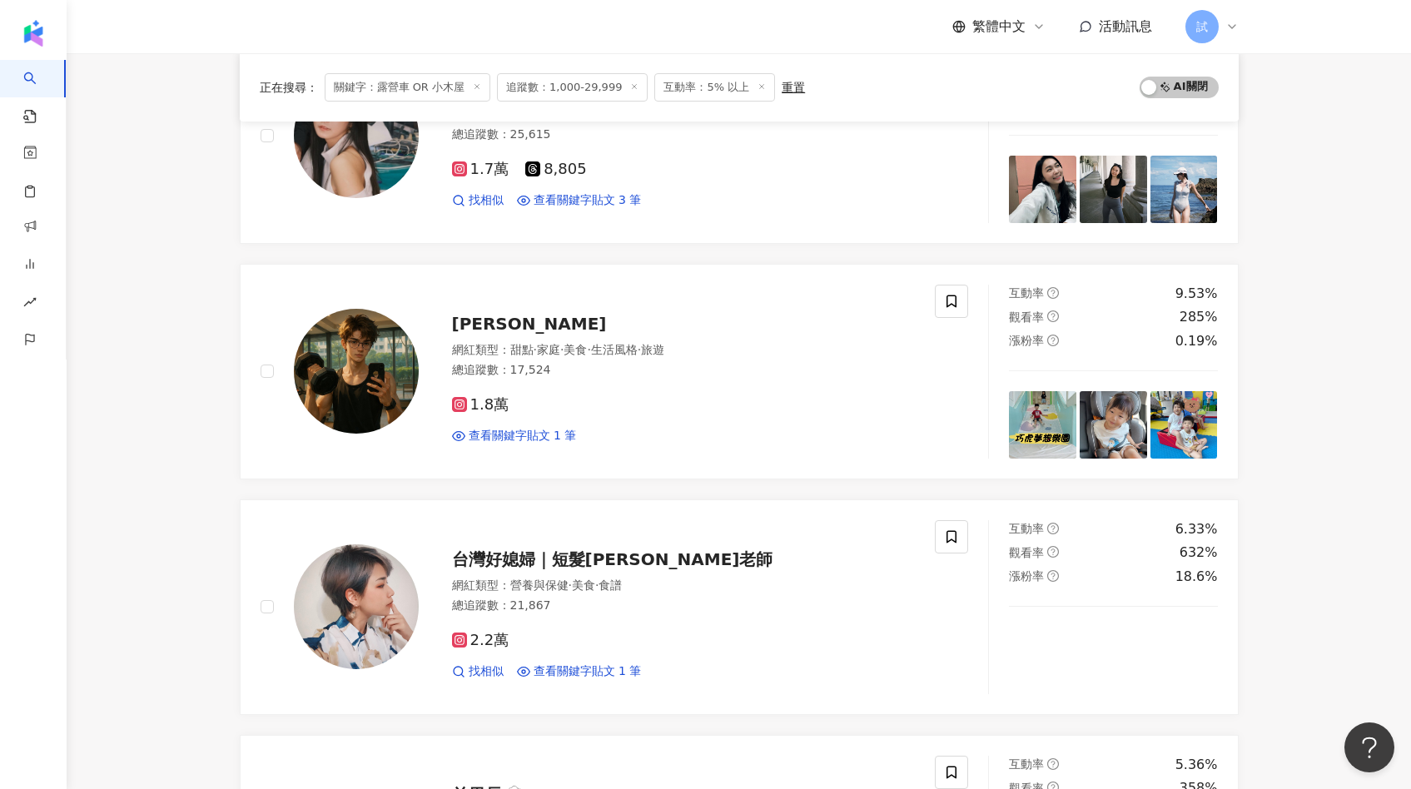
scroll to position [683, 0]
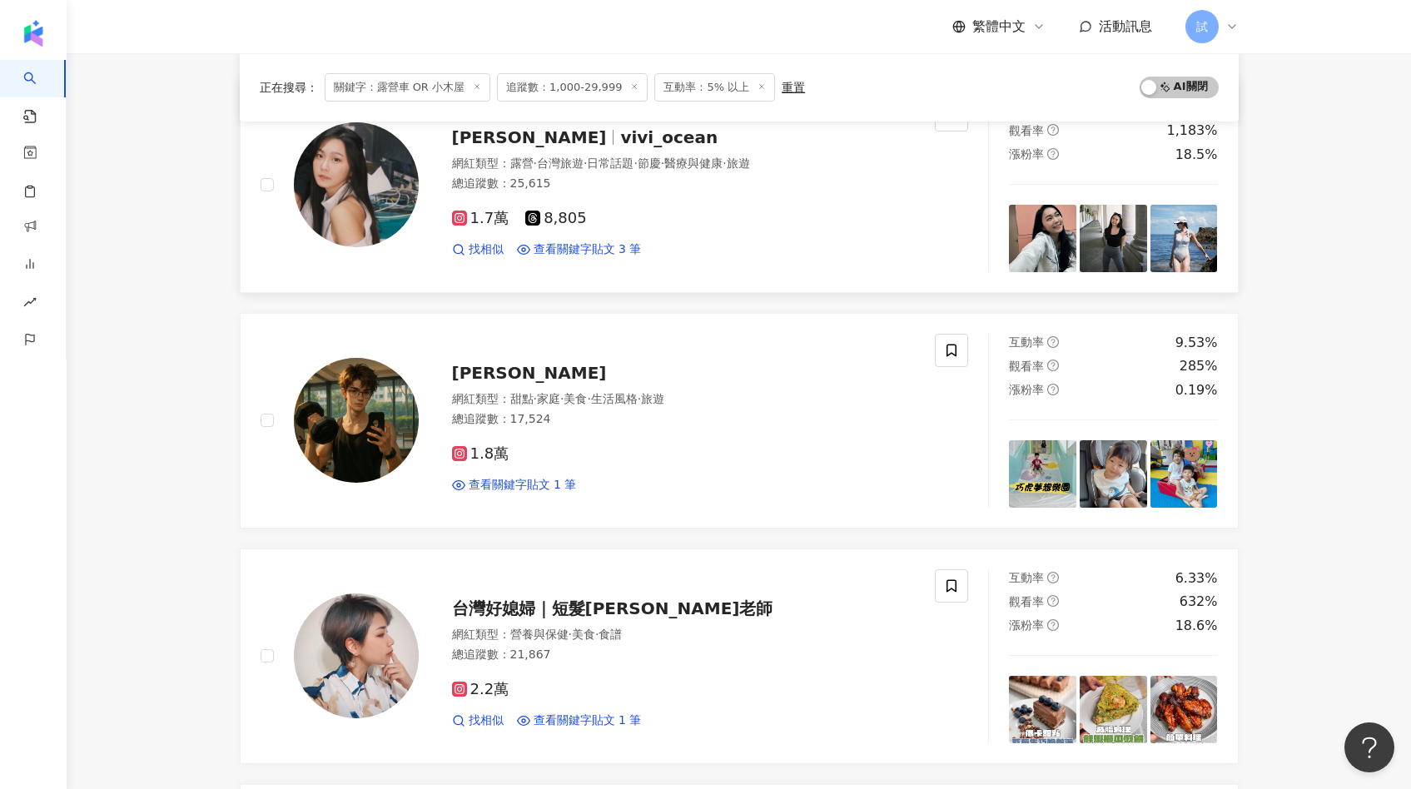
click at [613, 181] on div "總追蹤數 ： 25,615" at bounding box center [684, 184] width 464 height 17
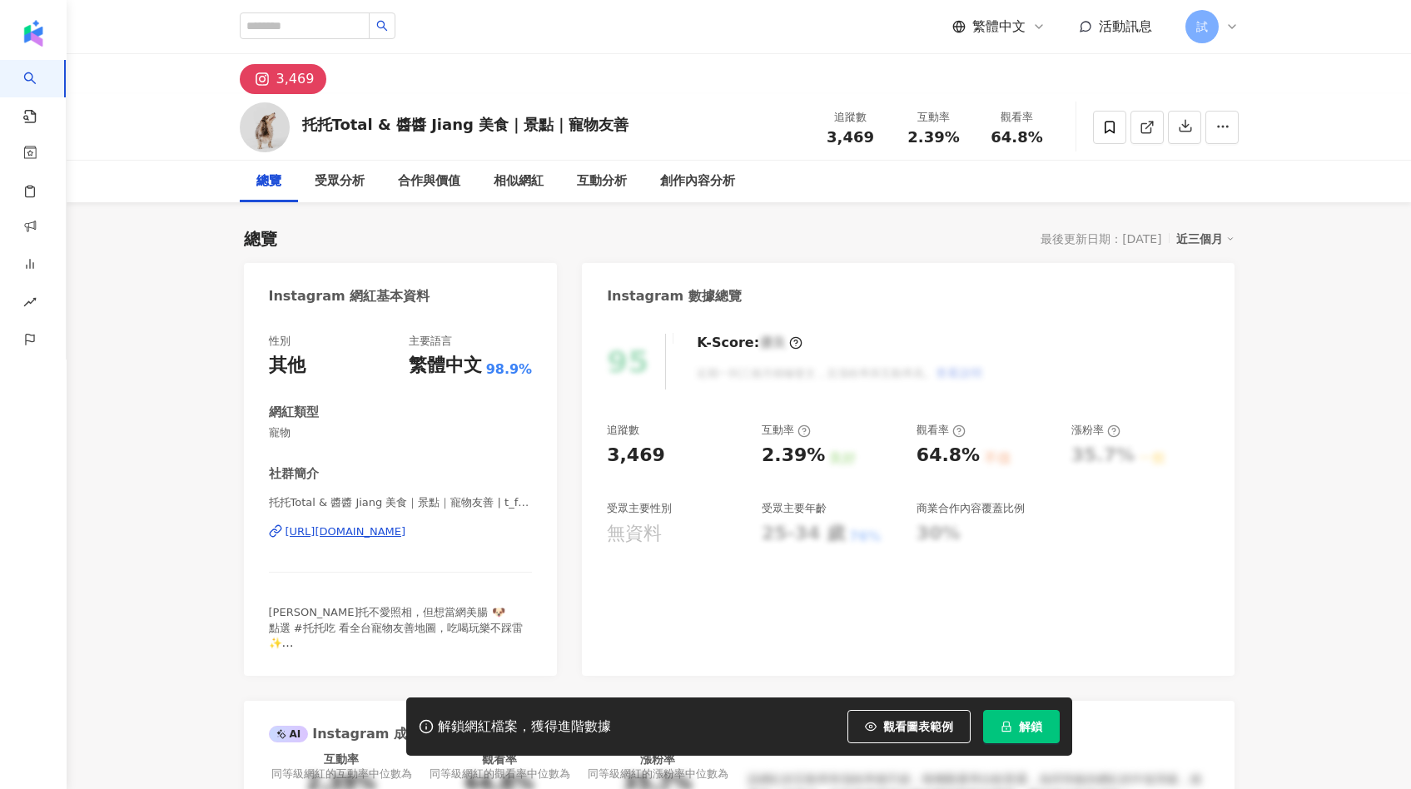
click at [1015, 725] on button "解鎖" at bounding box center [1021, 726] width 77 height 33
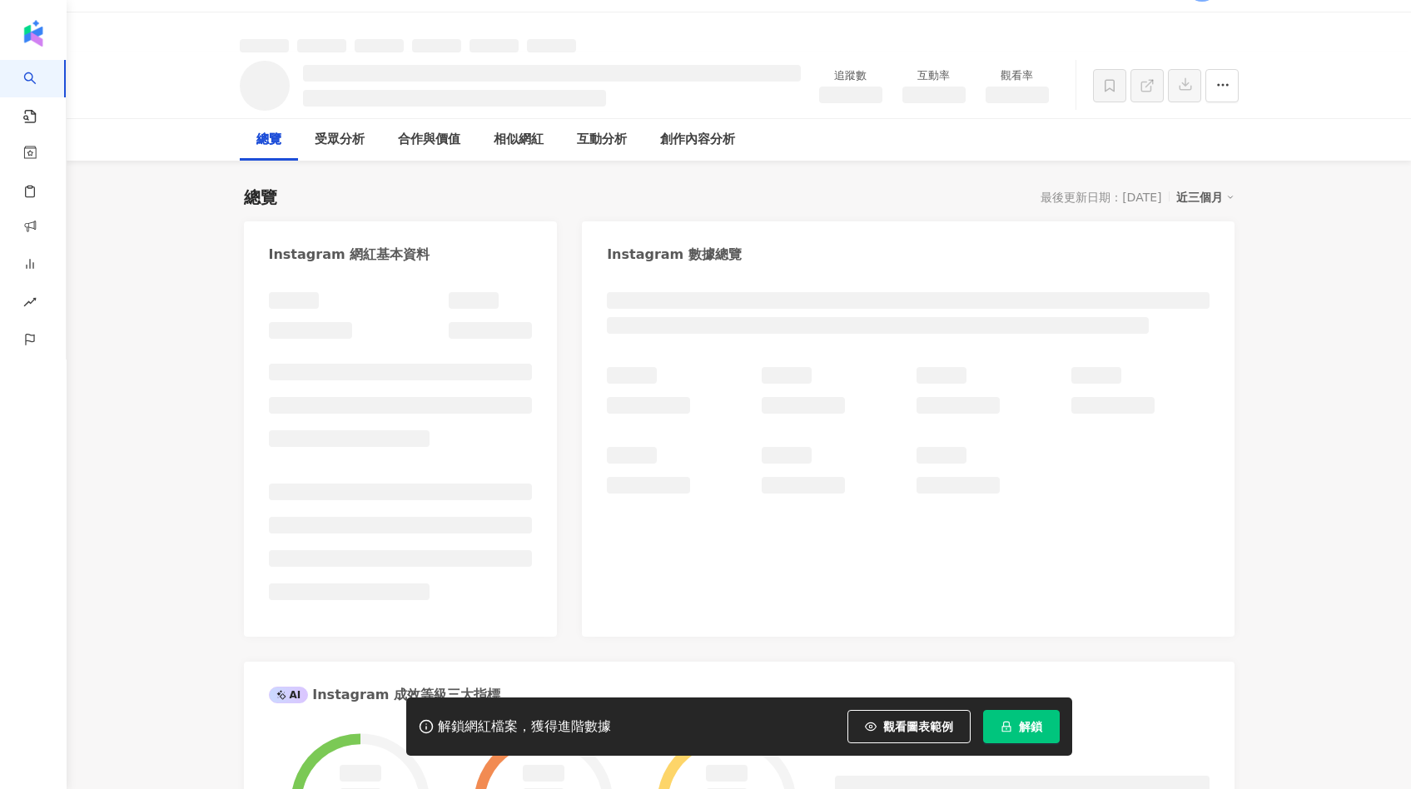
scroll to position [94, 0]
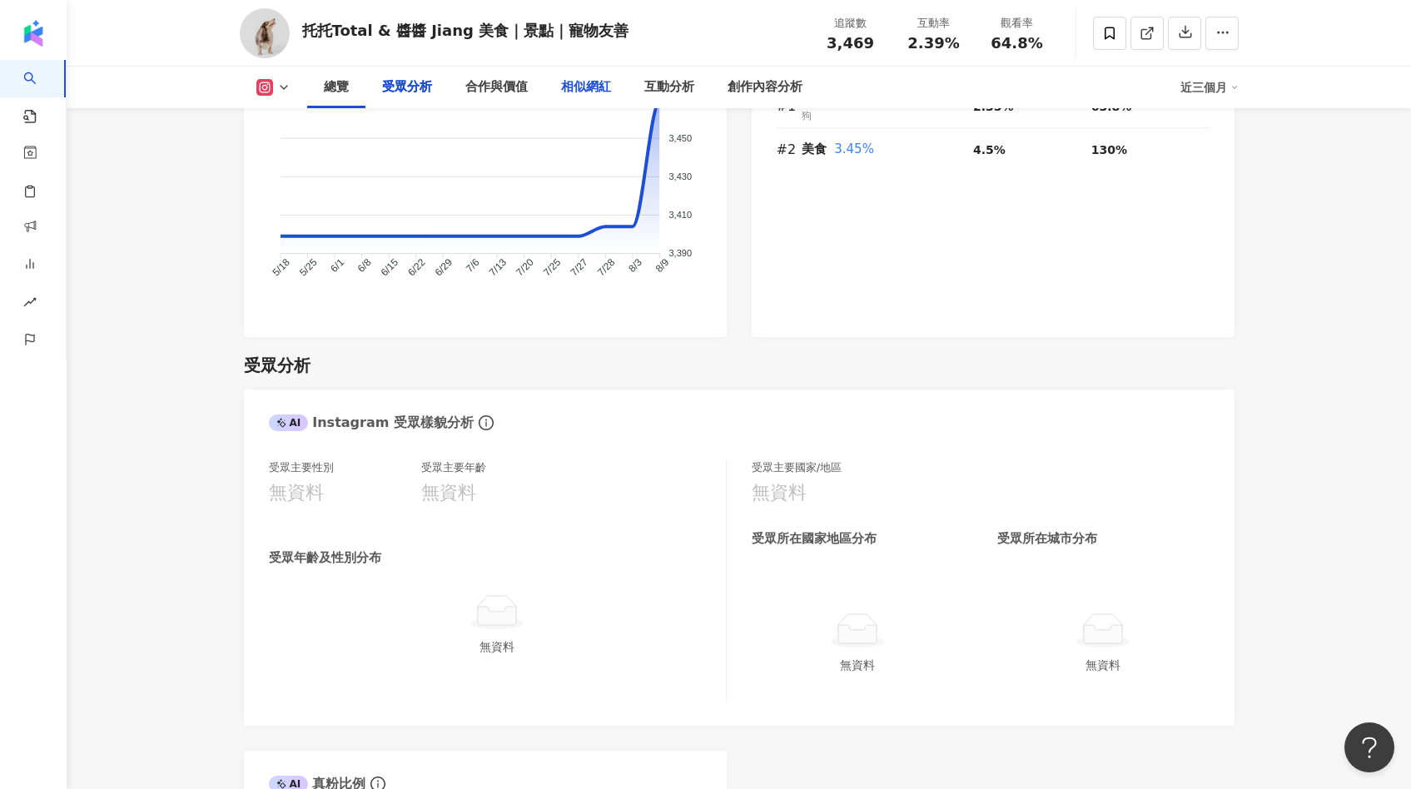
scroll to position [1466, 0]
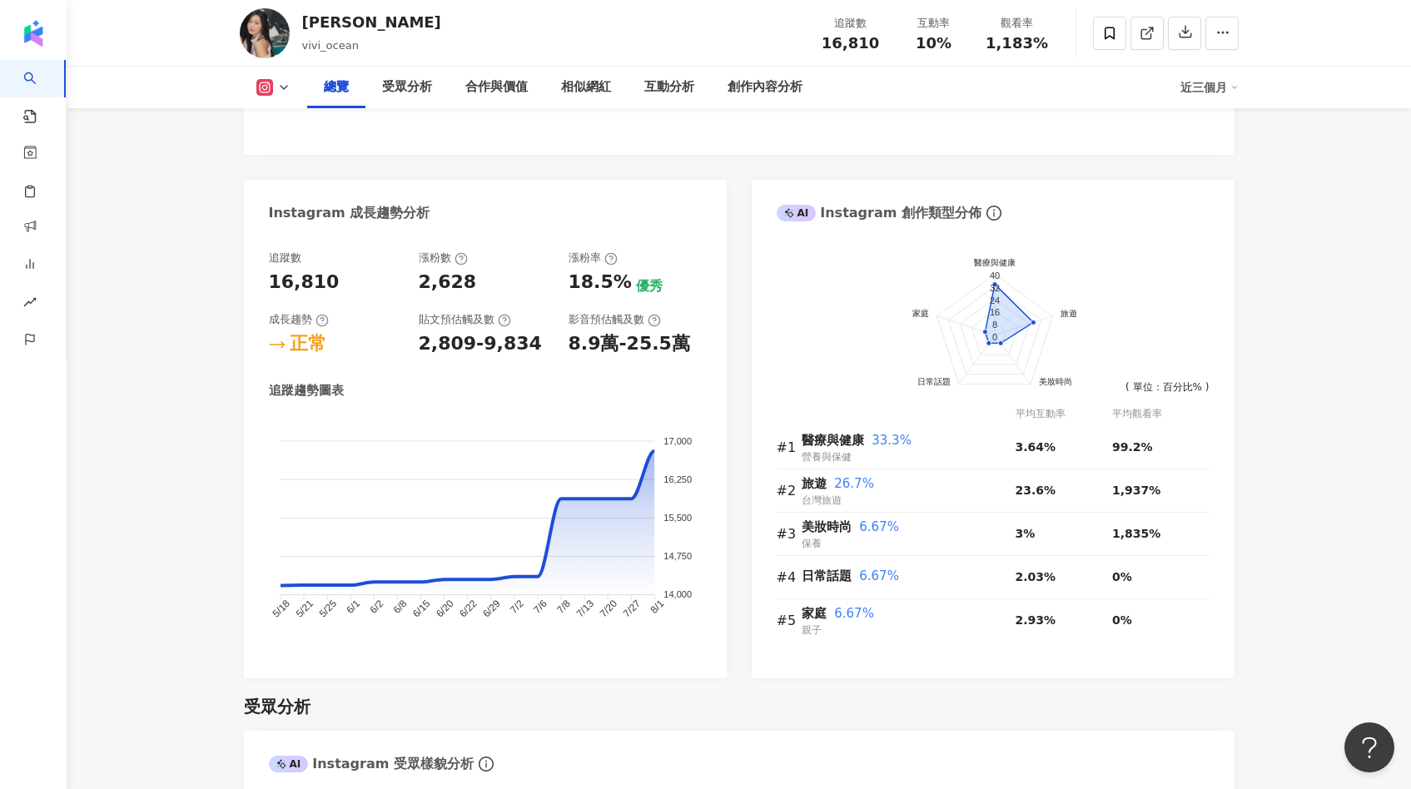
scroll to position [809, 0]
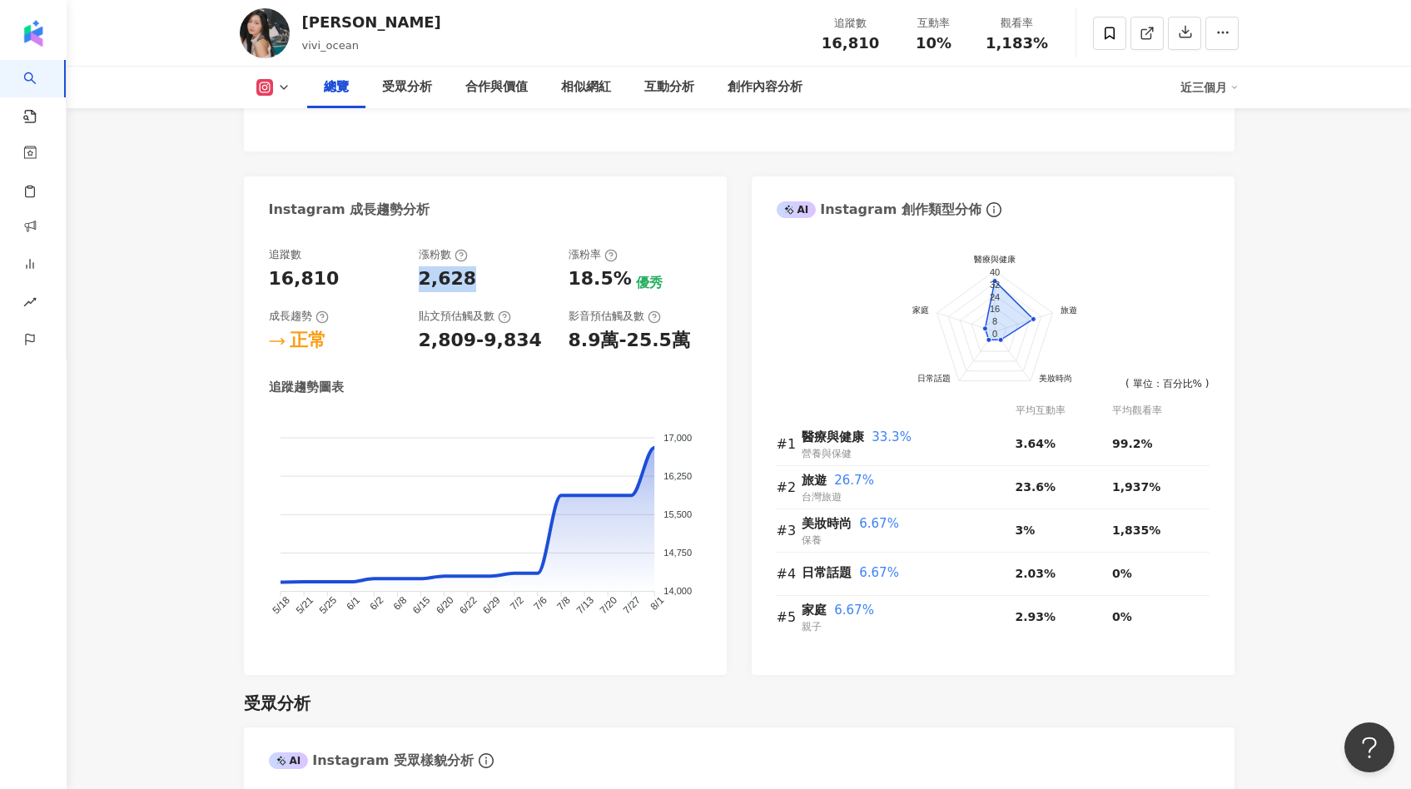
drag, startPoint x: 417, startPoint y: 276, endPoint x: 484, endPoint y: 279, distance: 66.6
click at [484, 279] on div "追蹤數 16,810 漲粉數 2,628 漲粉率 18.5% 優秀 成長趨勢 正常 貼文預估觸及數 2,809-9,834 影音預估觸及數 8.9萬-25.5萬" at bounding box center [485, 300] width 433 height 107
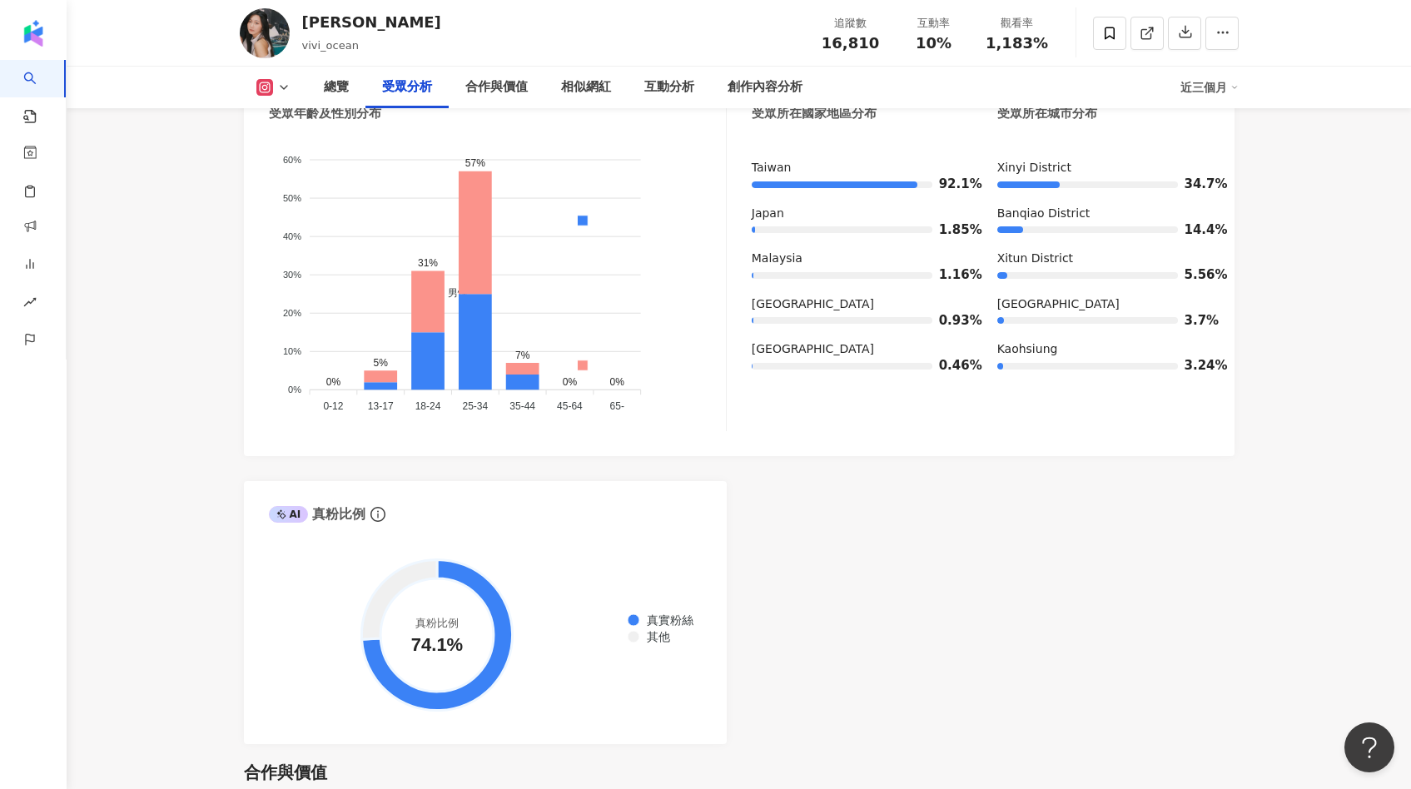
scroll to position [1569, 0]
